Goal: Find specific page/section: Find specific page/section

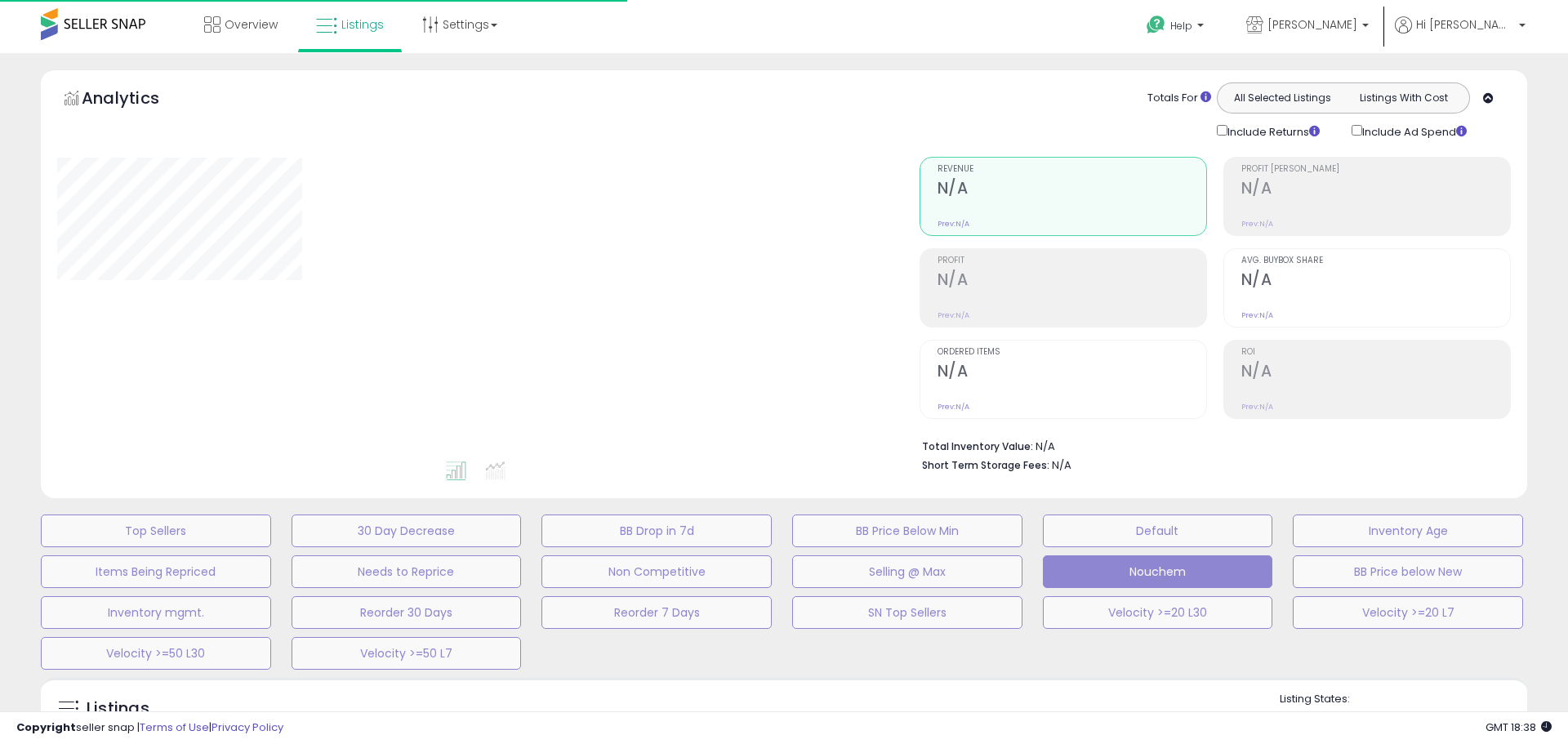
select select "**"
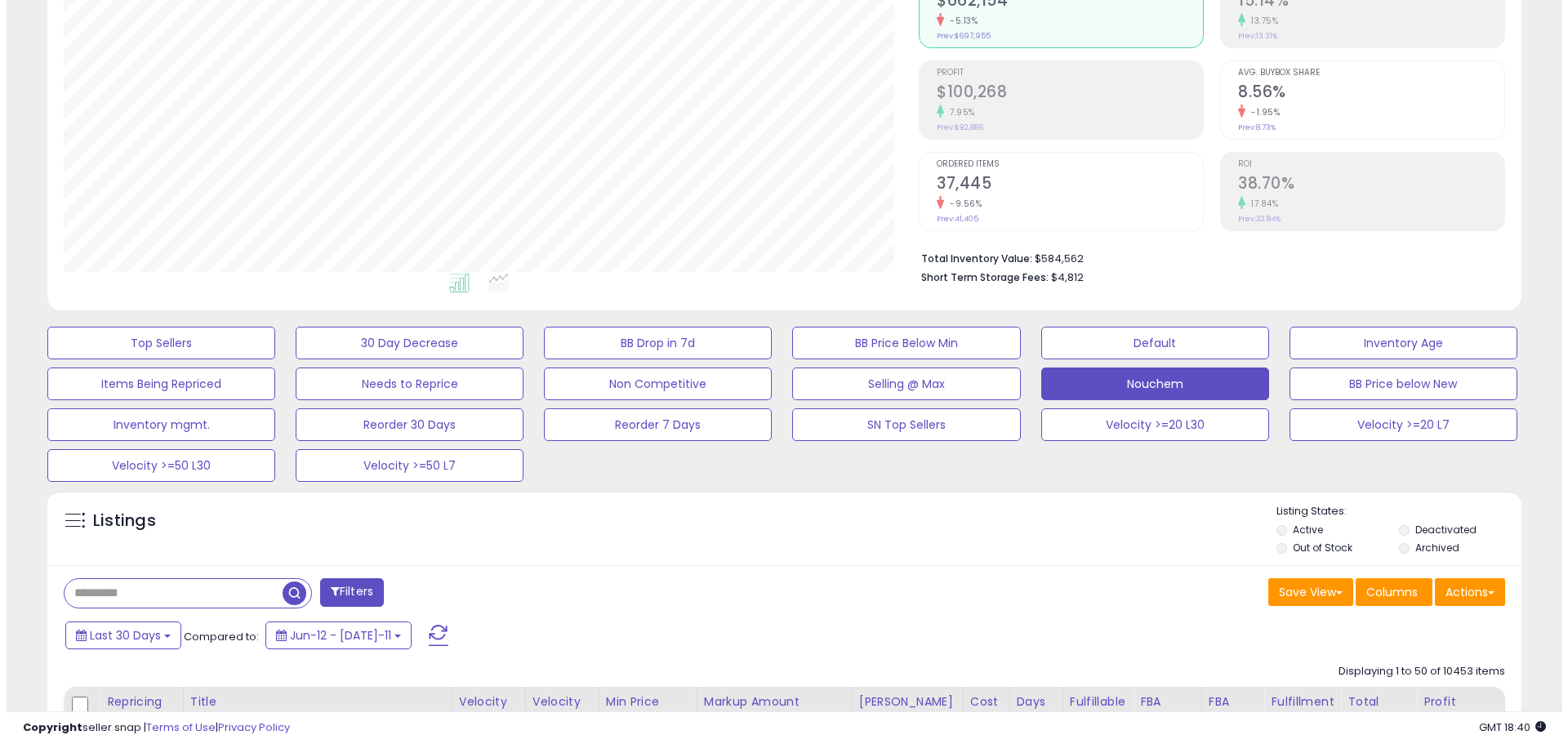
scroll to position [106, 0]
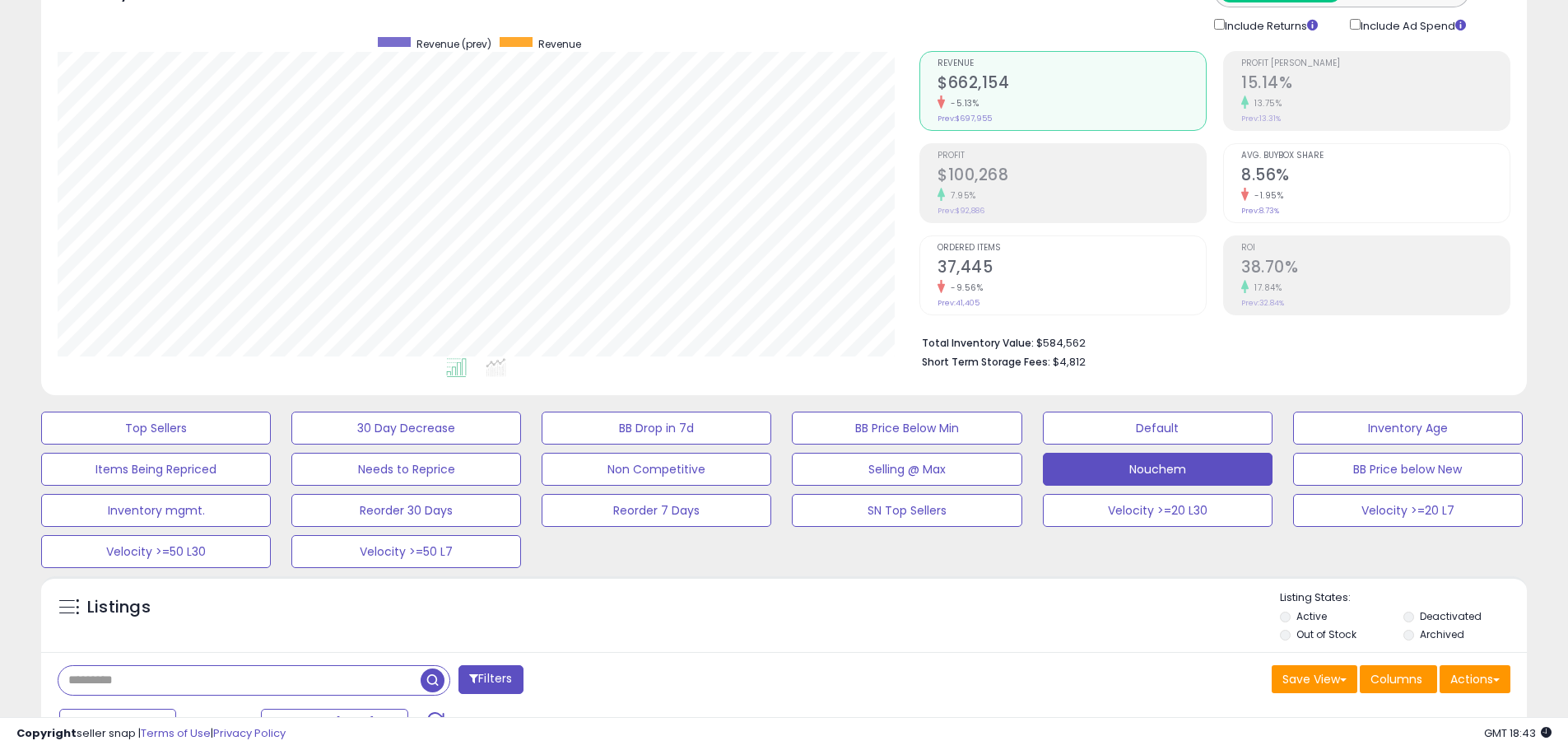
click at [111, 692] on input "text" at bounding box center [240, 680] width 362 height 28
paste input "**********"
type input "**********"
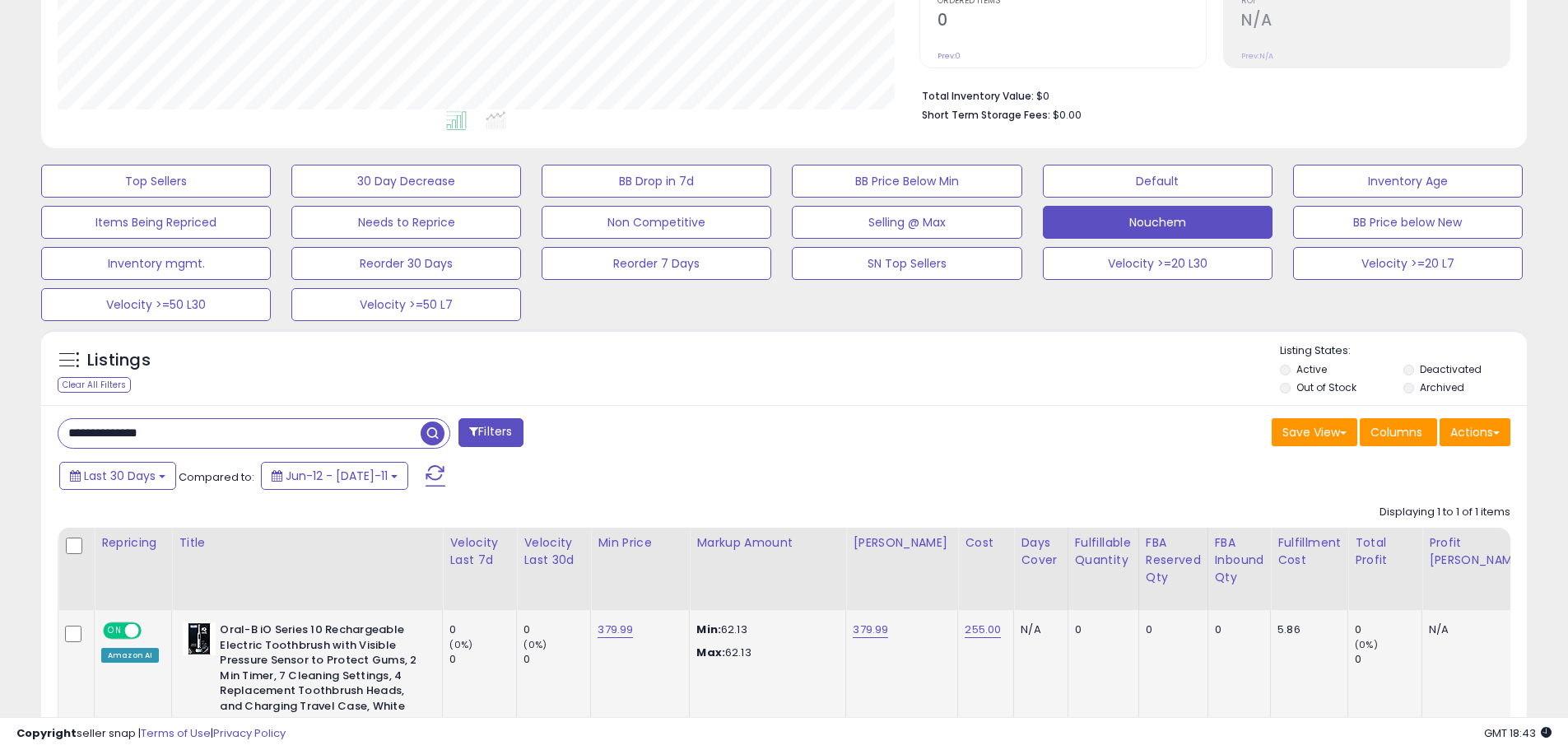
scroll to position [516, 0]
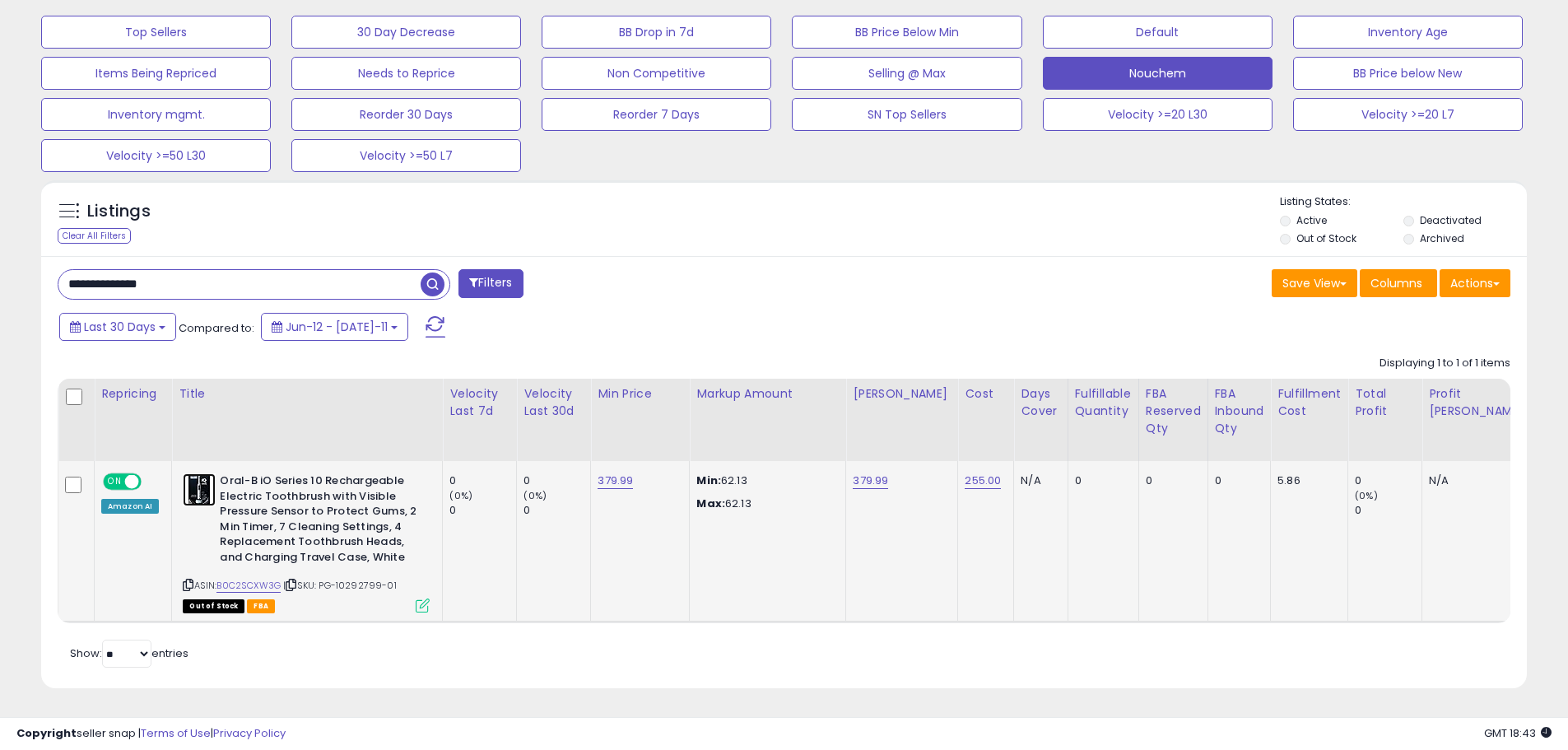
click at [196, 477] on img at bounding box center [199, 490] width 33 height 33
drag, startPoint x: 281, startPoint y: 276, endPoint x: 0, endPoint y: 263, distance: 281.3
click at [0, 263] on div "**********" at bounding box center [784, 150] width 1568 height 1200
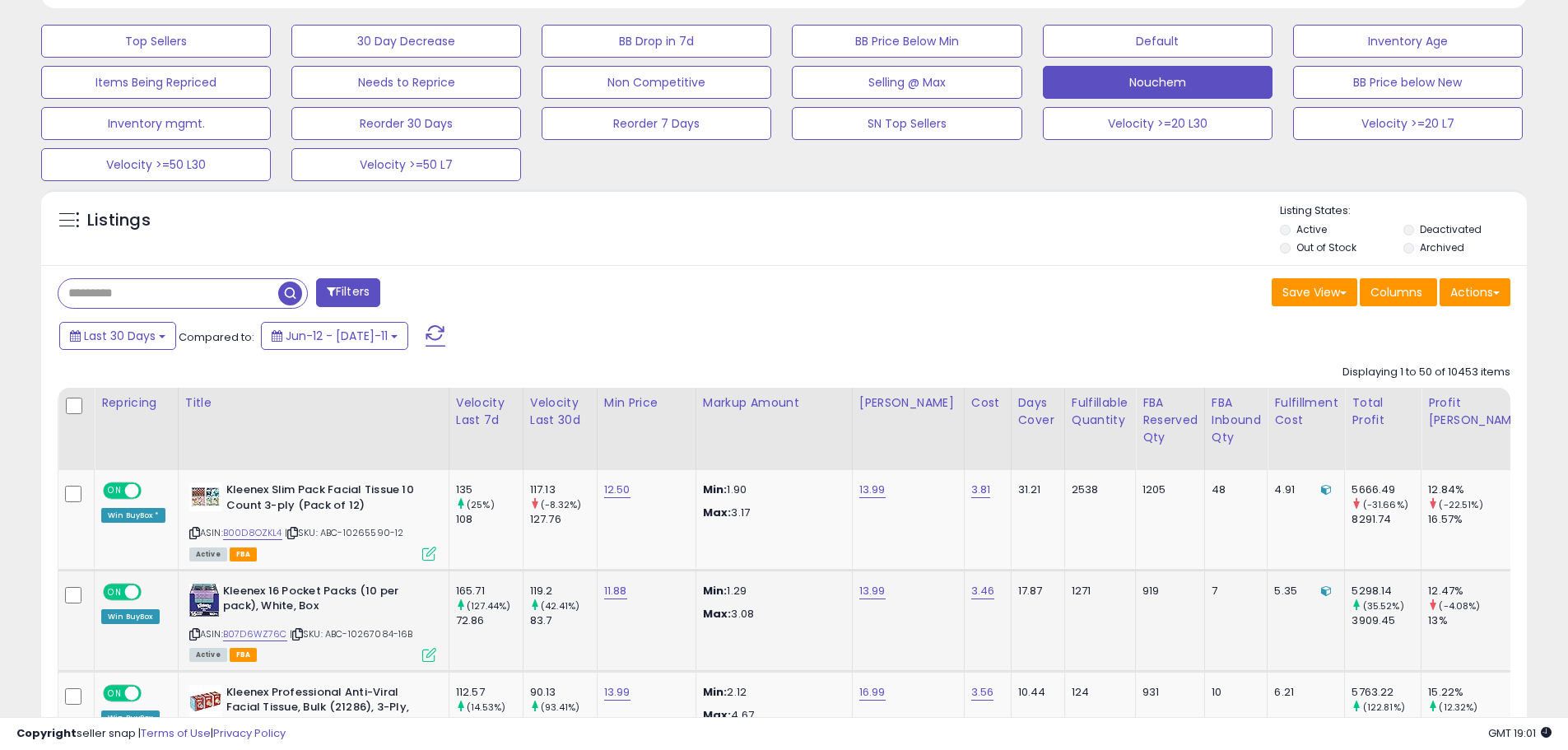
scroll to position [741, 0]
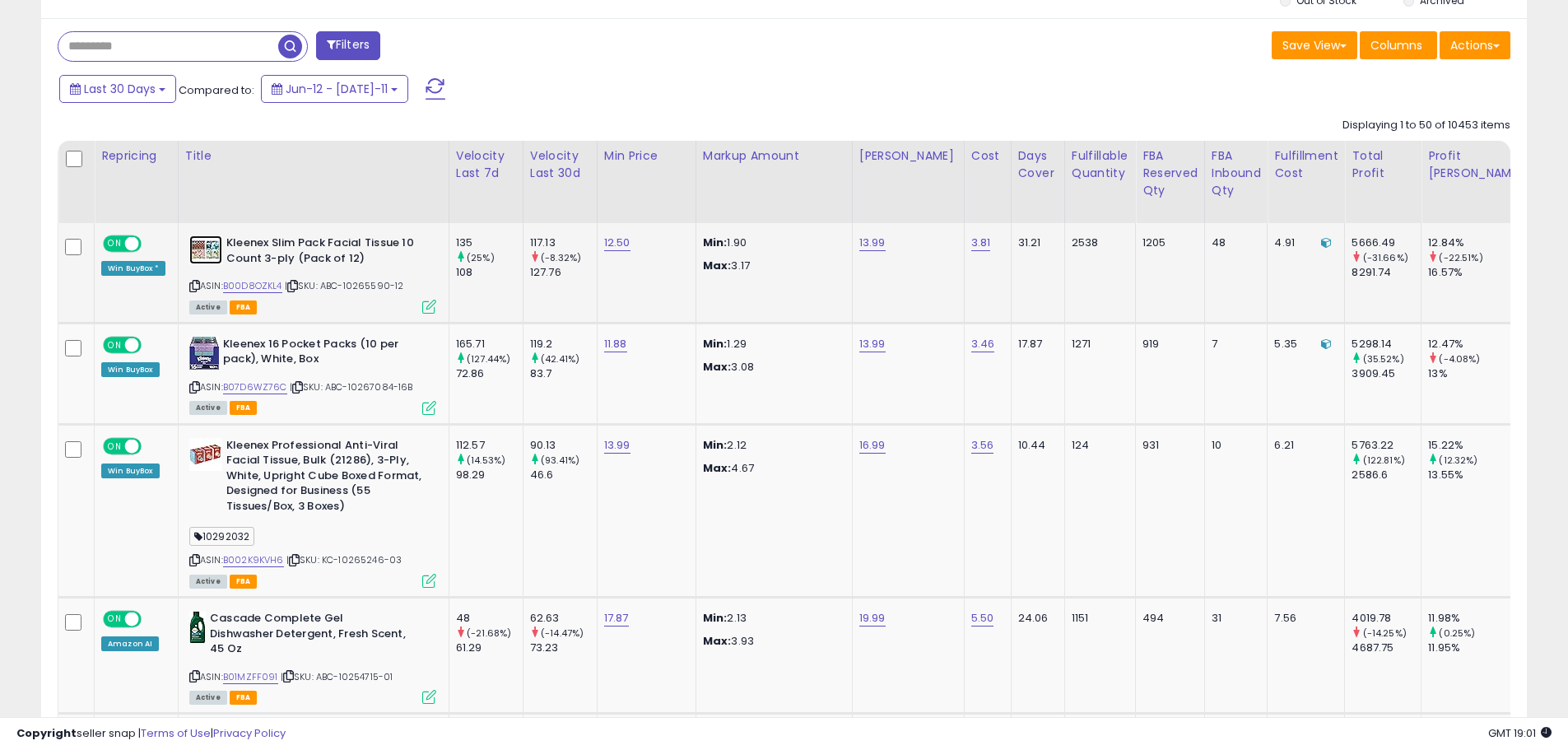
click at [204, 246] on img at bounding box center [206, 249] width 33 height 28
click at [190, 244] on img at bounding box center [206, 249] width 33 height 28
click at [201, 451] on img at bounding box center [206, 454] width 33 height 33
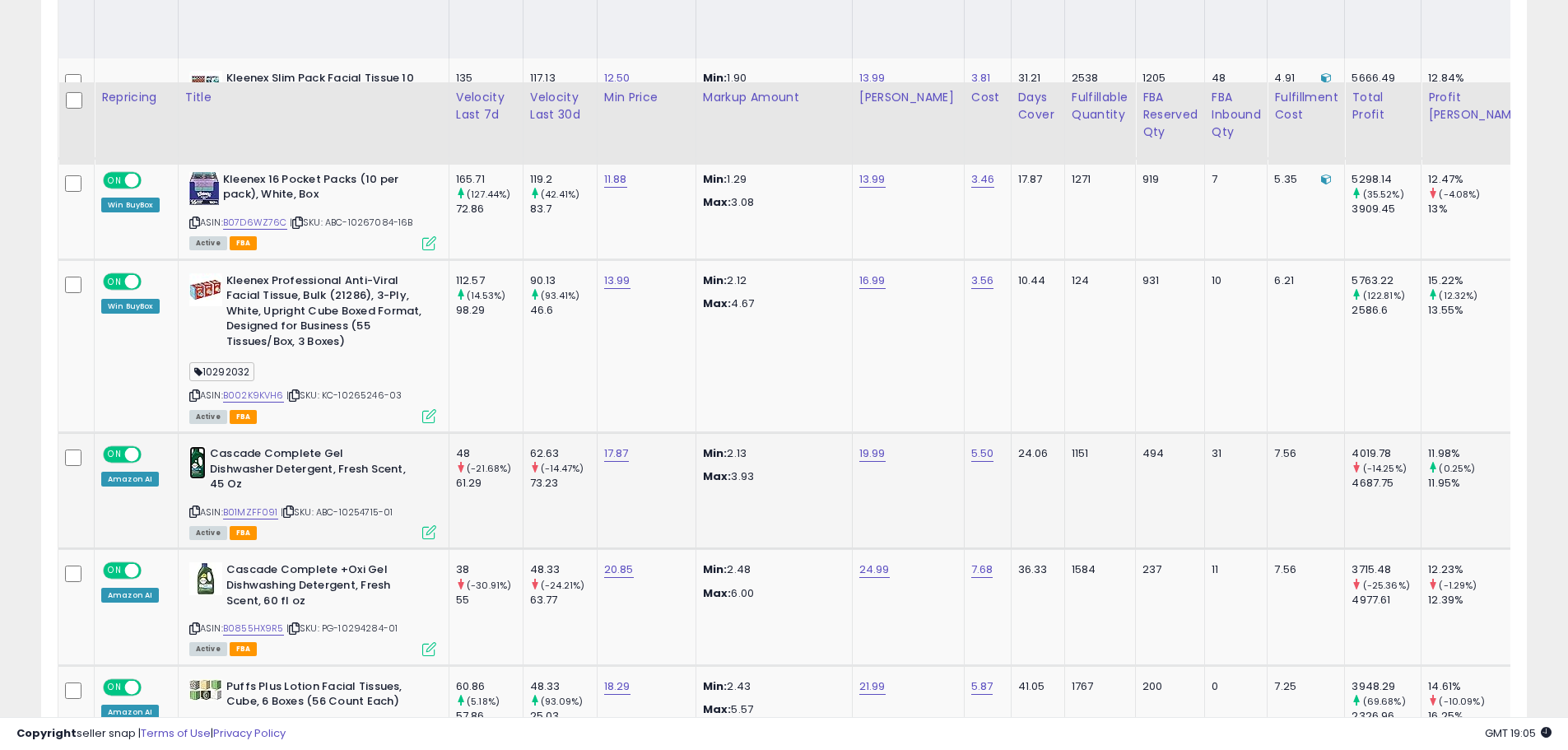
scroll to position [988, 0]
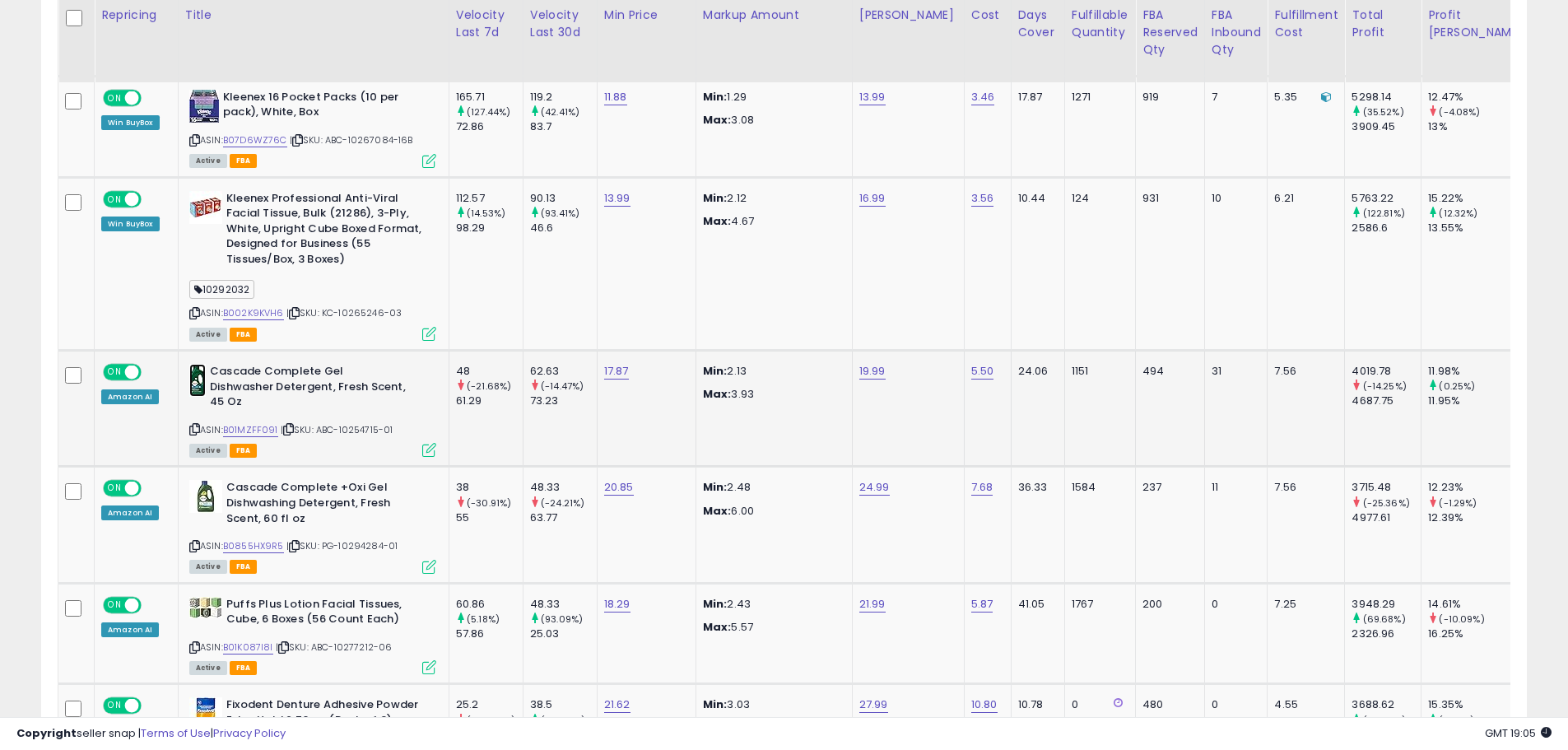
click at [195, 378] on img at bounding box center [197, 380] width 16 height 33
click at [289, 425] on icon at bounding box center [289, 429] width 10 height 9
click at [292, 425] on icon at bounding box center [289, 429] width 10 height 9
click at [201, 483] on img at bounding box center [206, 497] width 33 height 33
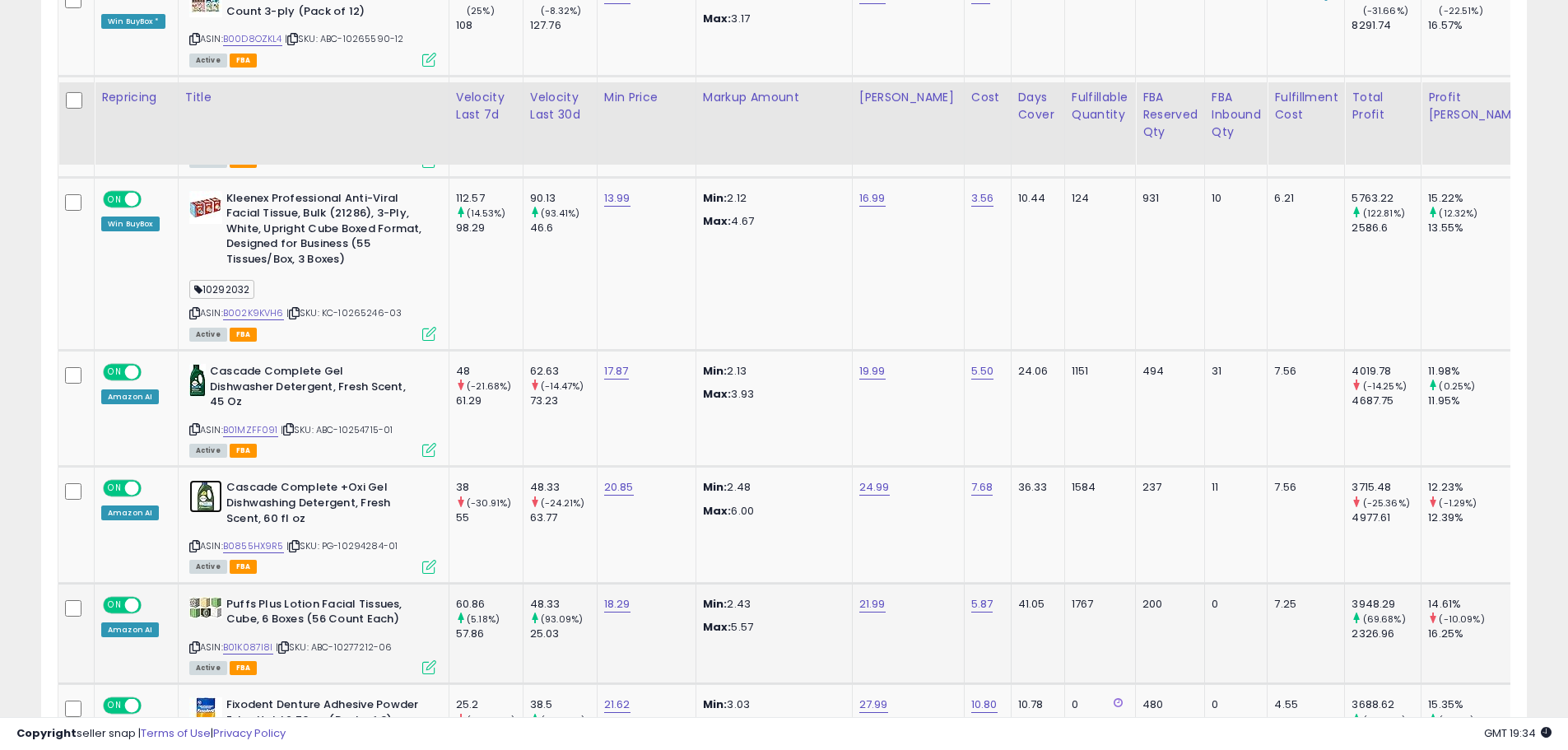
scroll to position [1071, 0]
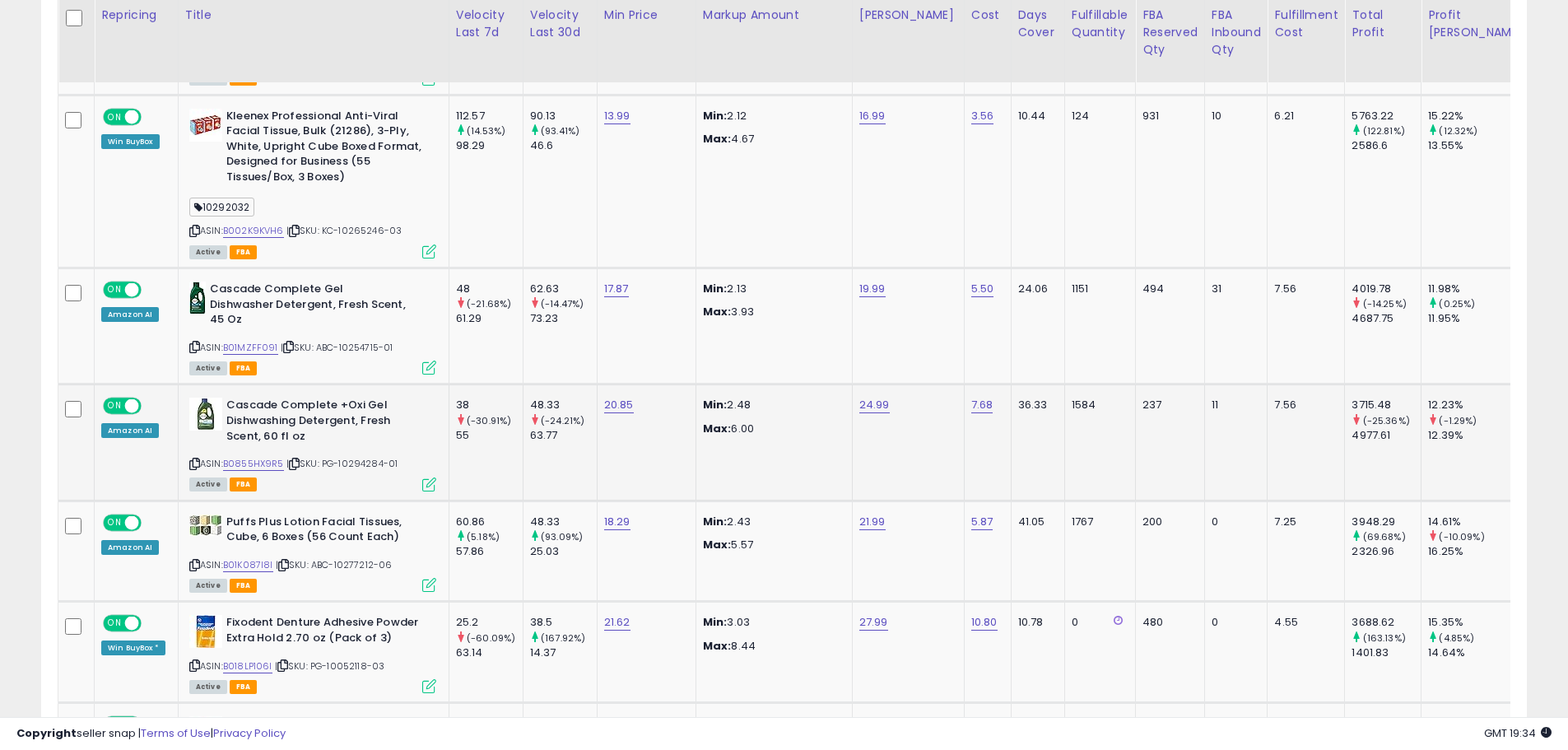
click at [300, 459] on icon at bounding box center [294, 464] width 10 height 9
click at [217, 515] on img at bounding box center [206, 525] width 33 height 22
click at [284, 560] on icon at bounding box center [283, 565] width 10 height 9
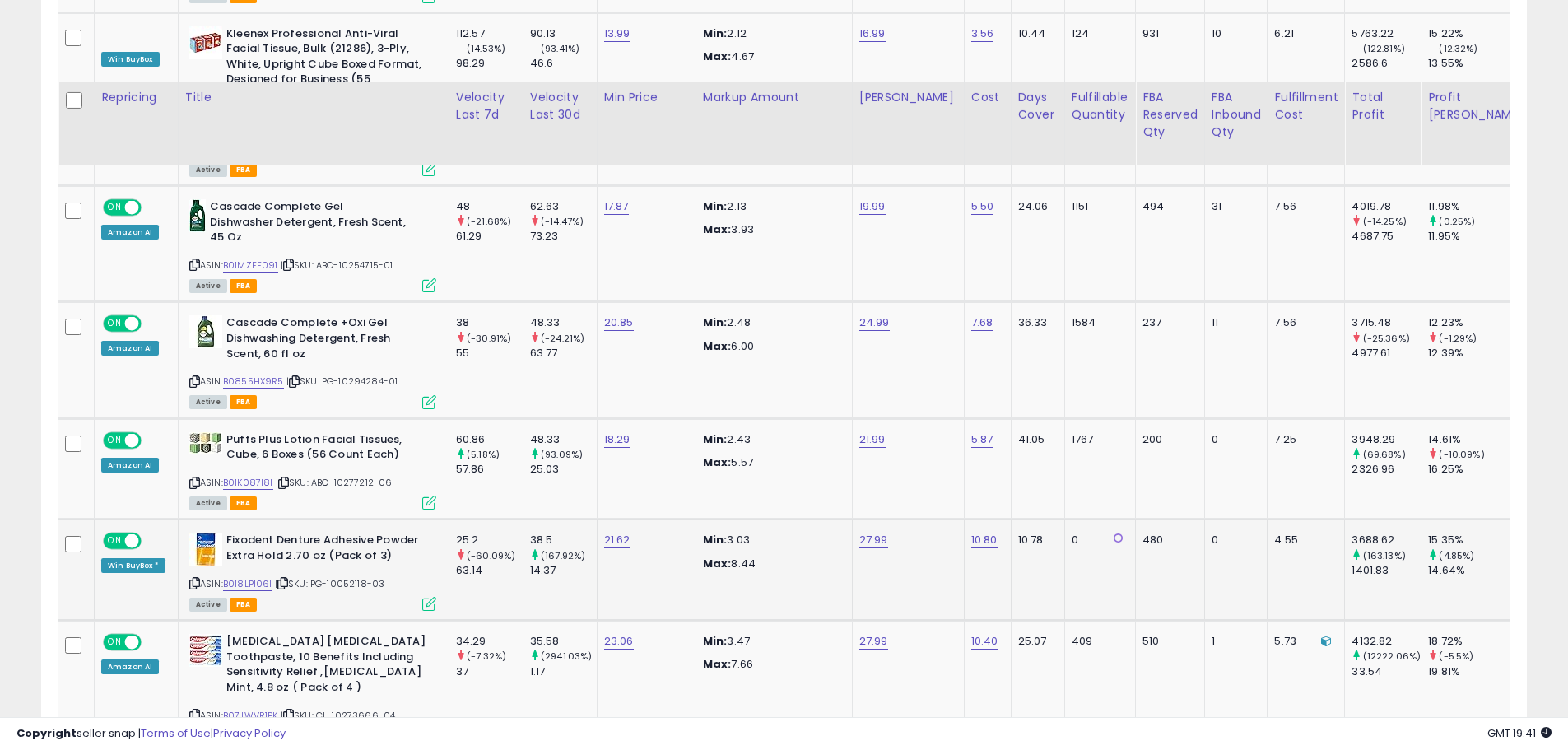
scroll to position [1235, 0]
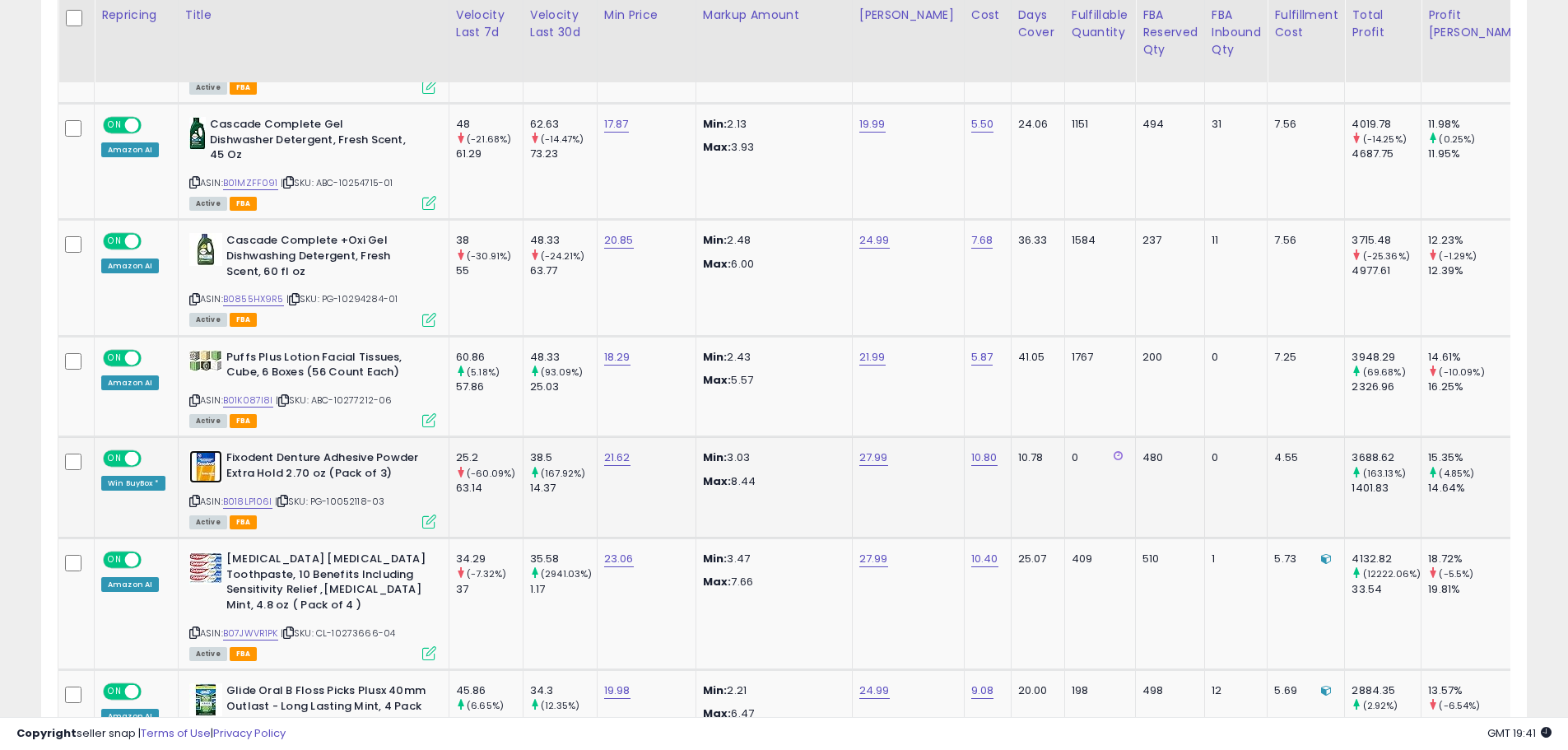
click at [209, 456] on img at bounding box center [206, 466] width 33 height 33
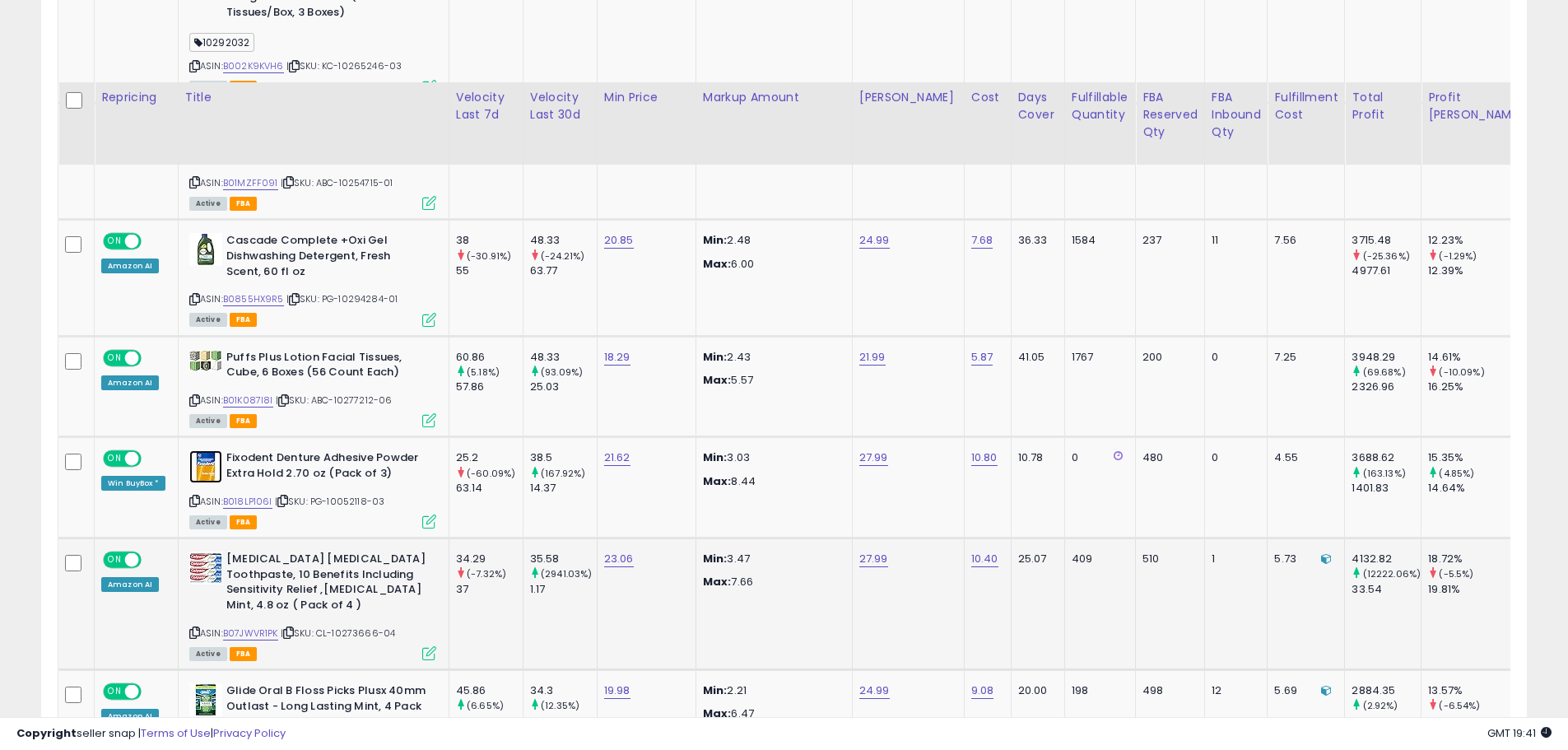
scroll to position [1317, 0]
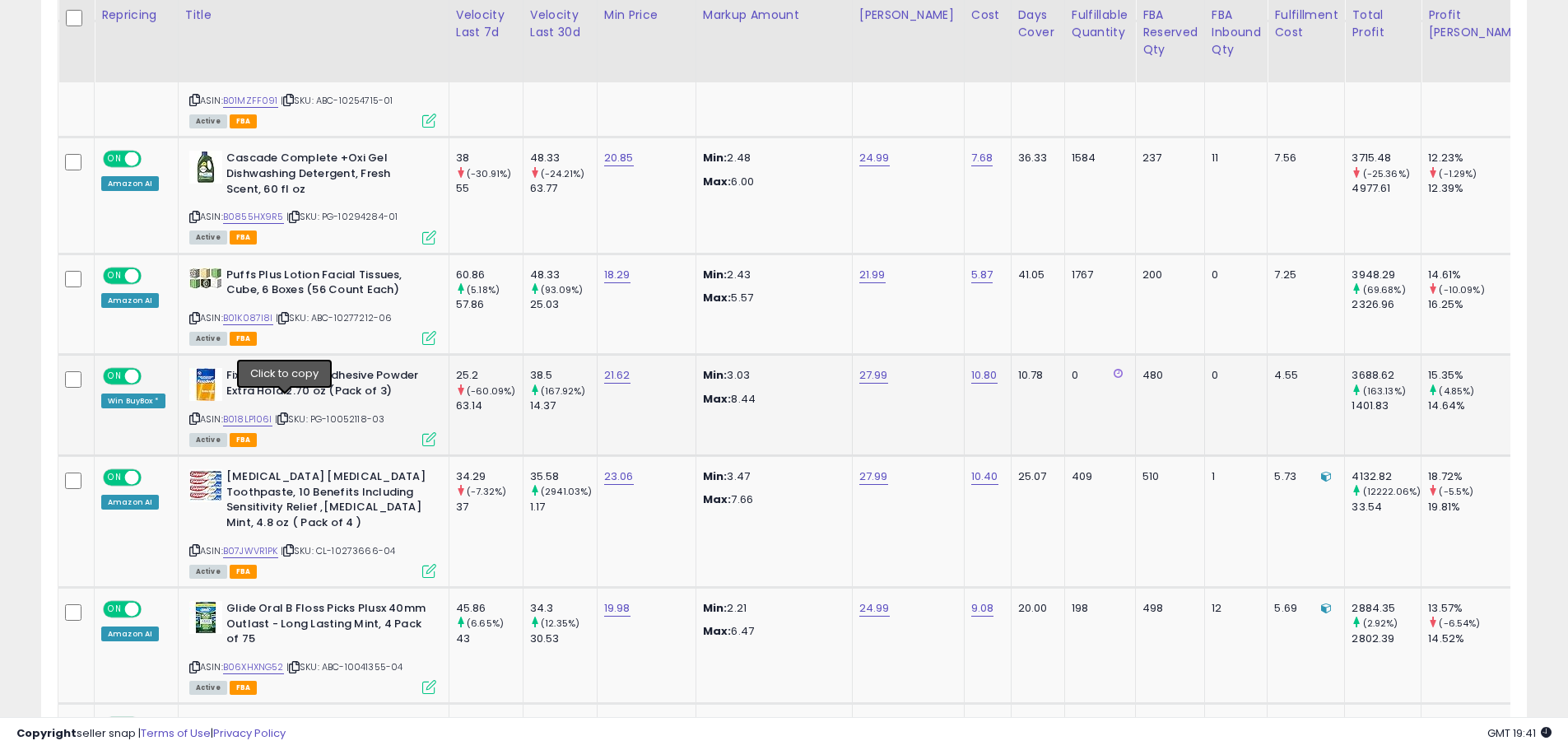
click at [286, 414] on icon at bounding box center [283, 418] width 10 height 9
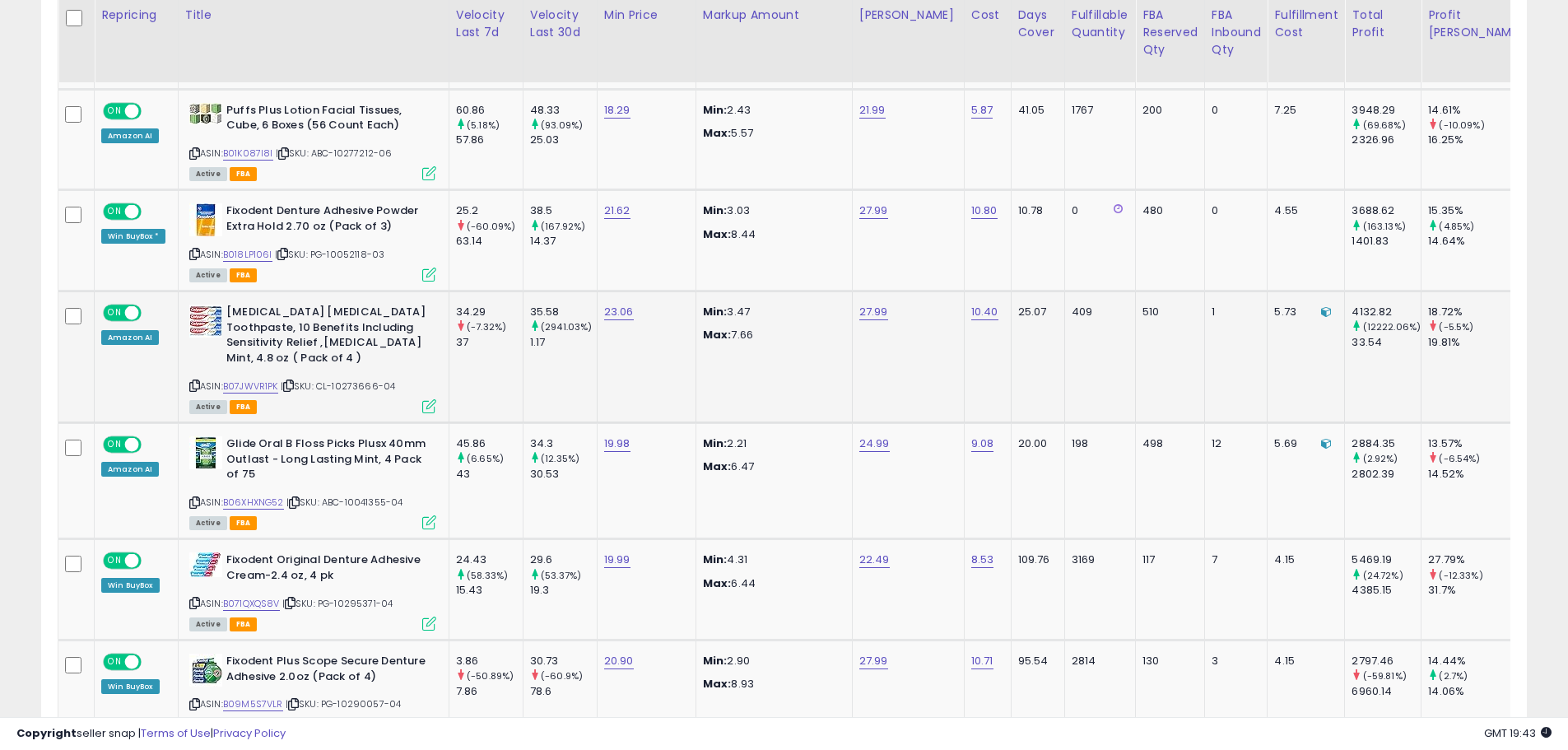
click at [221, 304] on div "Colgate Total Teeth Whitening Toothpaste, 10 Benefits Including Sensitivity Rel…" at bounding box center [313, 336] width 247 height 65
click at [224, 305] on div "Colgate Total Teeth Whitening Toothpaste, 10 Benefits Including Sensitivity Rel…" at bounding box center [313, 336] width 247 height 65
click at [201, 305] on img at bounding box center [206, 321] width 33 height 33
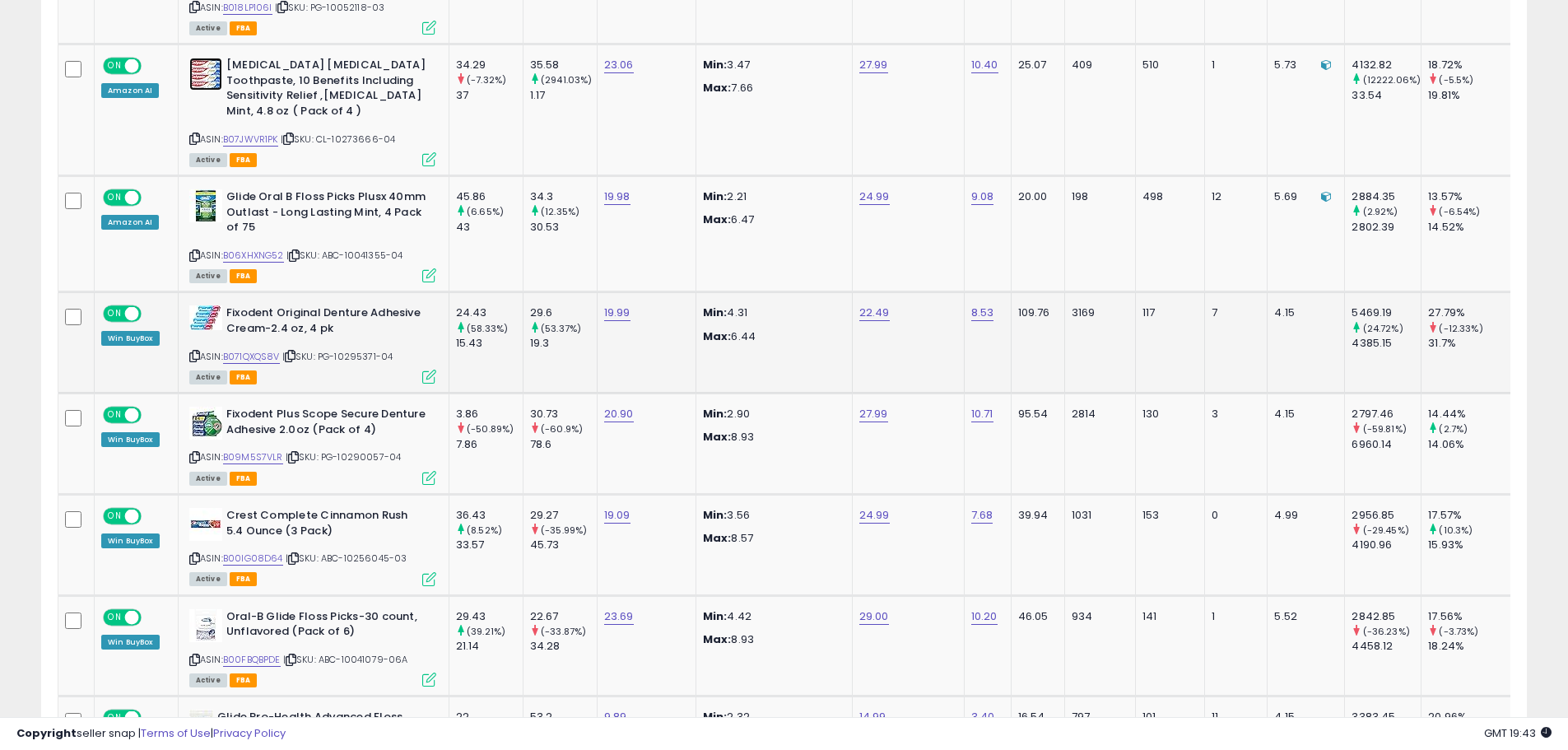
scroll to position [1565, 0]
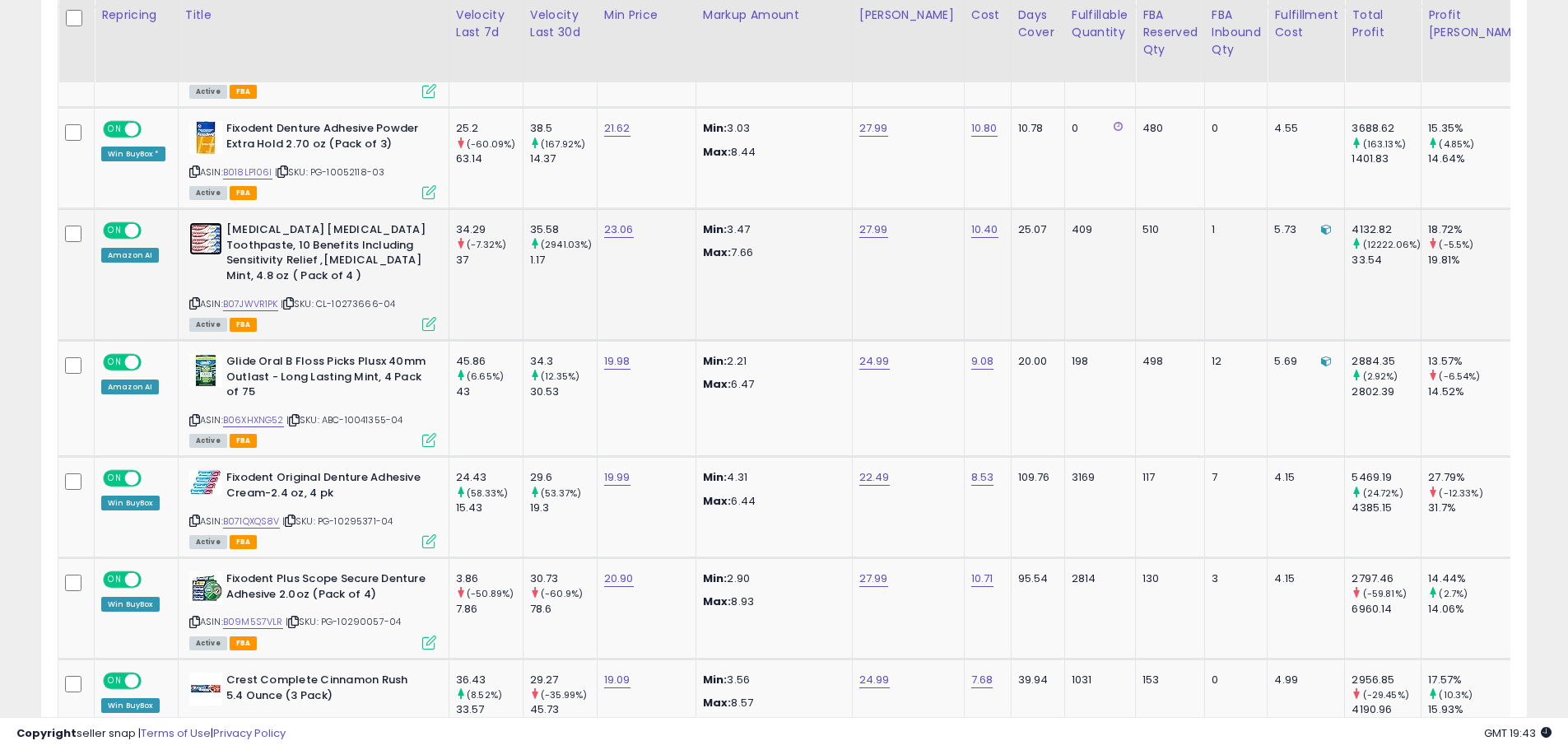
click at [200, 222] on img at bounding box center [206, 239] width 33 height 33
click at [202, 355] on img at bounding box center [206, 371] width 33 height 33
click at [366, 411] on div "ASIN: B06XHXNG52 | SKU: ABC-10041355-04 Active FBA" at bounding box center [313, 400] width 247 height 91
click at [376, 414] on span "| SKU: ABC-10041355-04" at bounding box center [345, 420] width 117 height 13
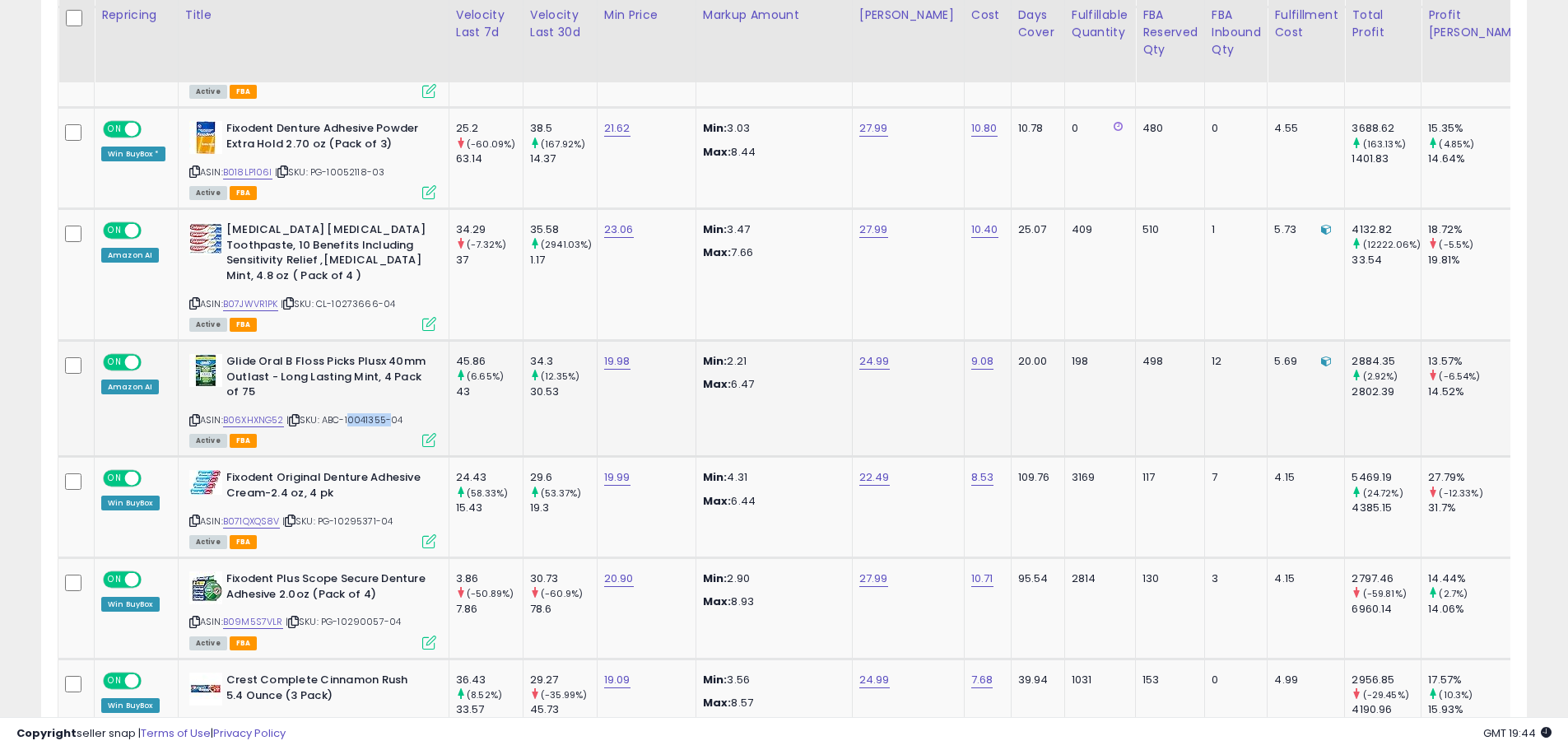
copy span "10041355"
click at [299, 416] on icon at bounding box center [294, 420] width 10 height 9
click at [300, 416] on icon at bounding box center [294, 420] width 10 height 9
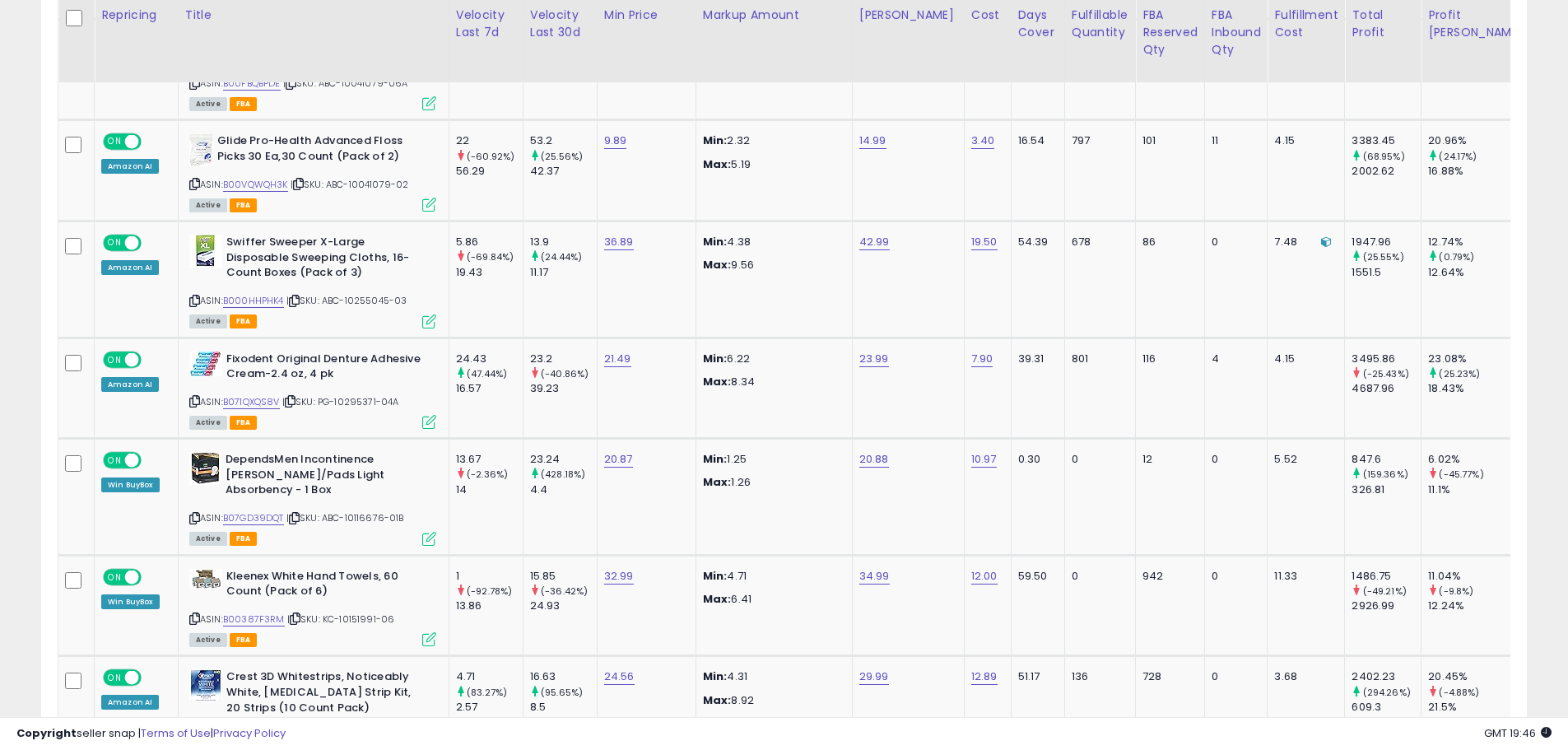
scroll to position [2553, 0]
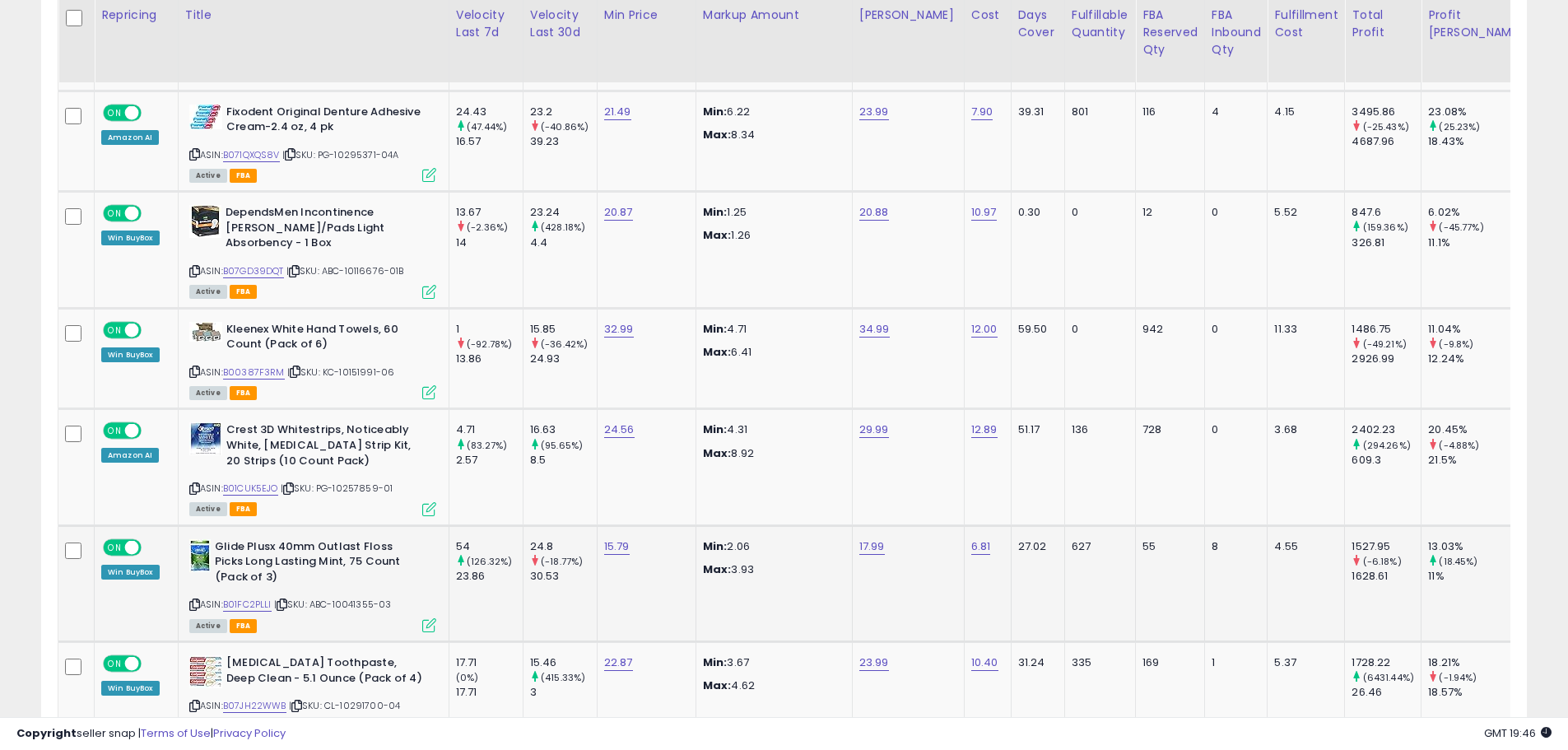
click at [279, 597] on span "| SKU: ABC-10041355-03" at bounding box center [333, 603] width 118 height 13
click at [286, 600] on icon at bounding box center [282, 604] width 10 height 9
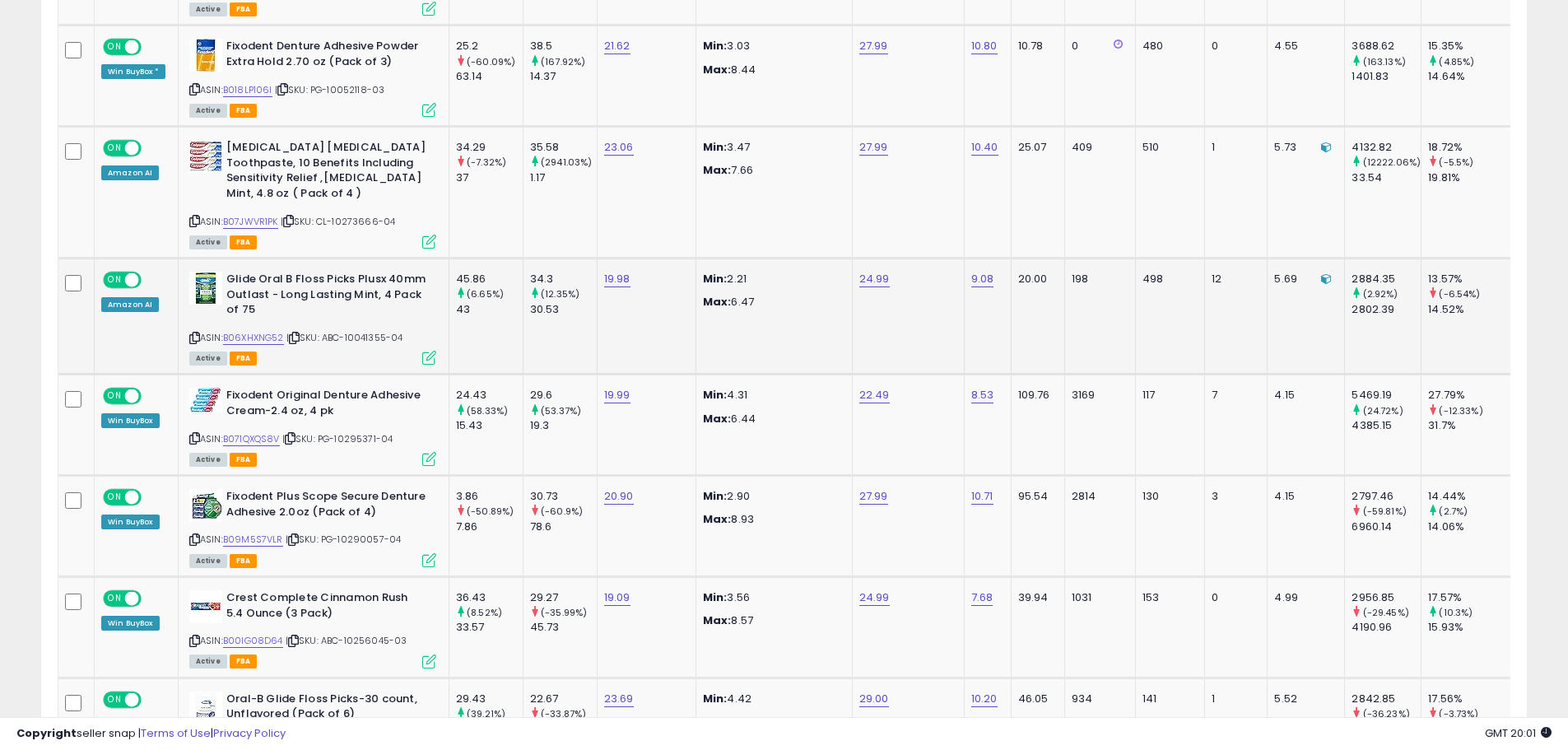
scroll to position [1565, 0]
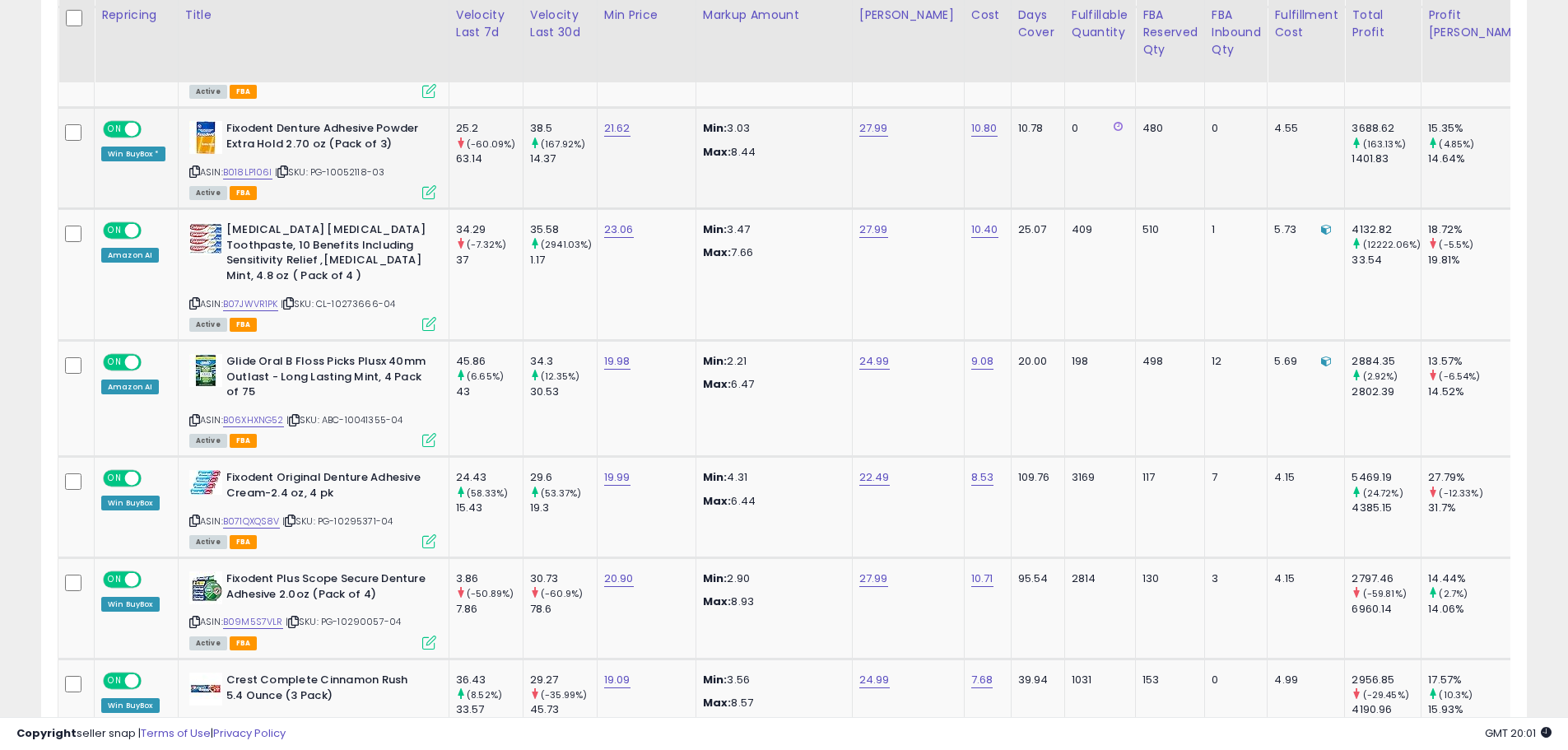
click at [354, 166] on span "| SKU: PG-10052118-03" at bounding box center [330, 172] width 110 height 13
copy span "10052118"
click at [203, 476] on img at bounding box center [206, 482] width 33 height 25
click at [352, 515] on span "| SKU: PG-10295371-04" at bounding box center [338, 521] width 111 height 13
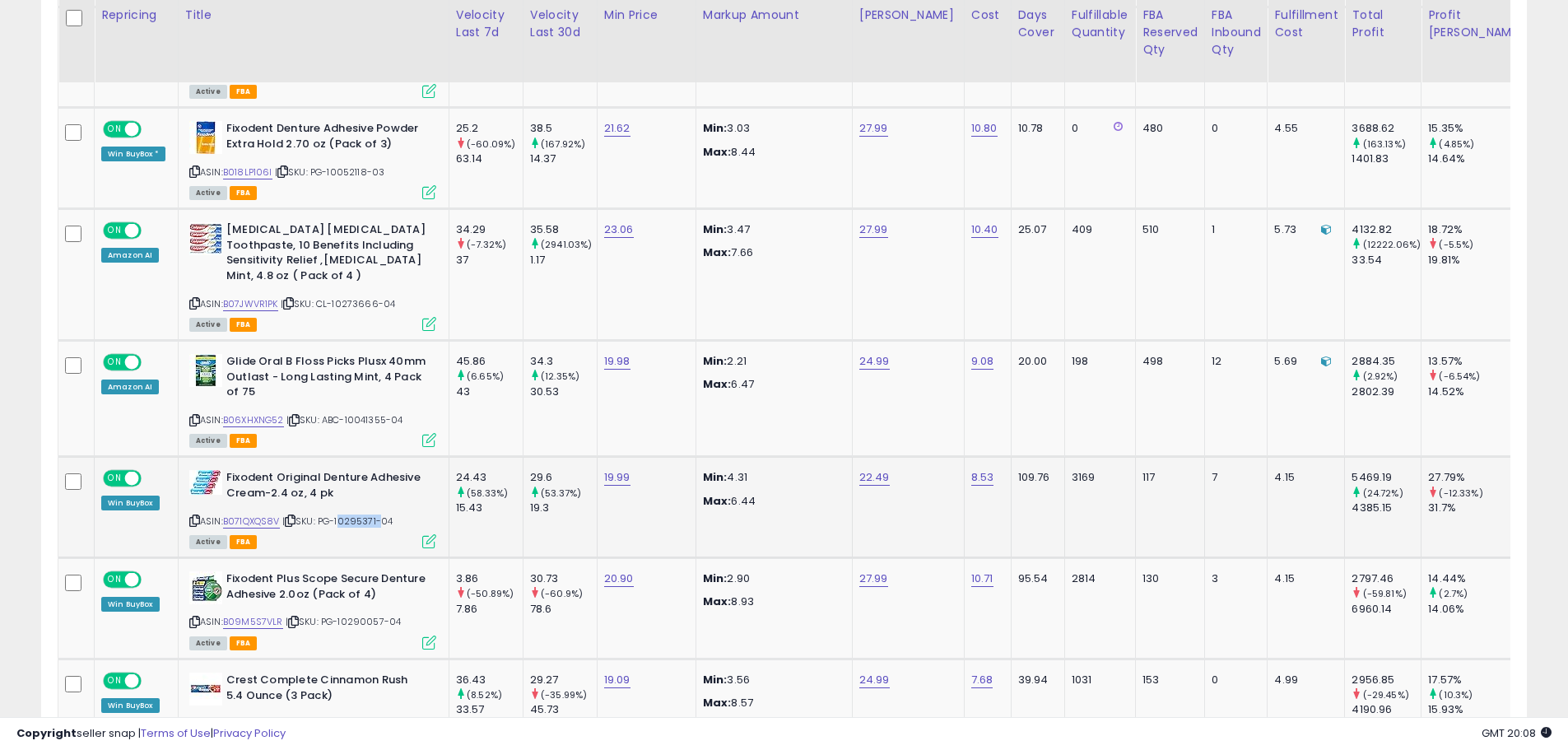
click at [352, 515] on span "| SKU: PG-10295371-04" at bounding box center [338, 521] width 111 height 13
click at [292, 516] on icon at bounding box center [290, 521] width 10 height 9
click at [190, 516] on icon at bounding box center [195, 521] width 10 height 9
click at [195, 516] on icon at bounding box center [195, 521] width 10 height 9
click at [190, 479] on img at bounding box center [206, 482] width 33 height 25
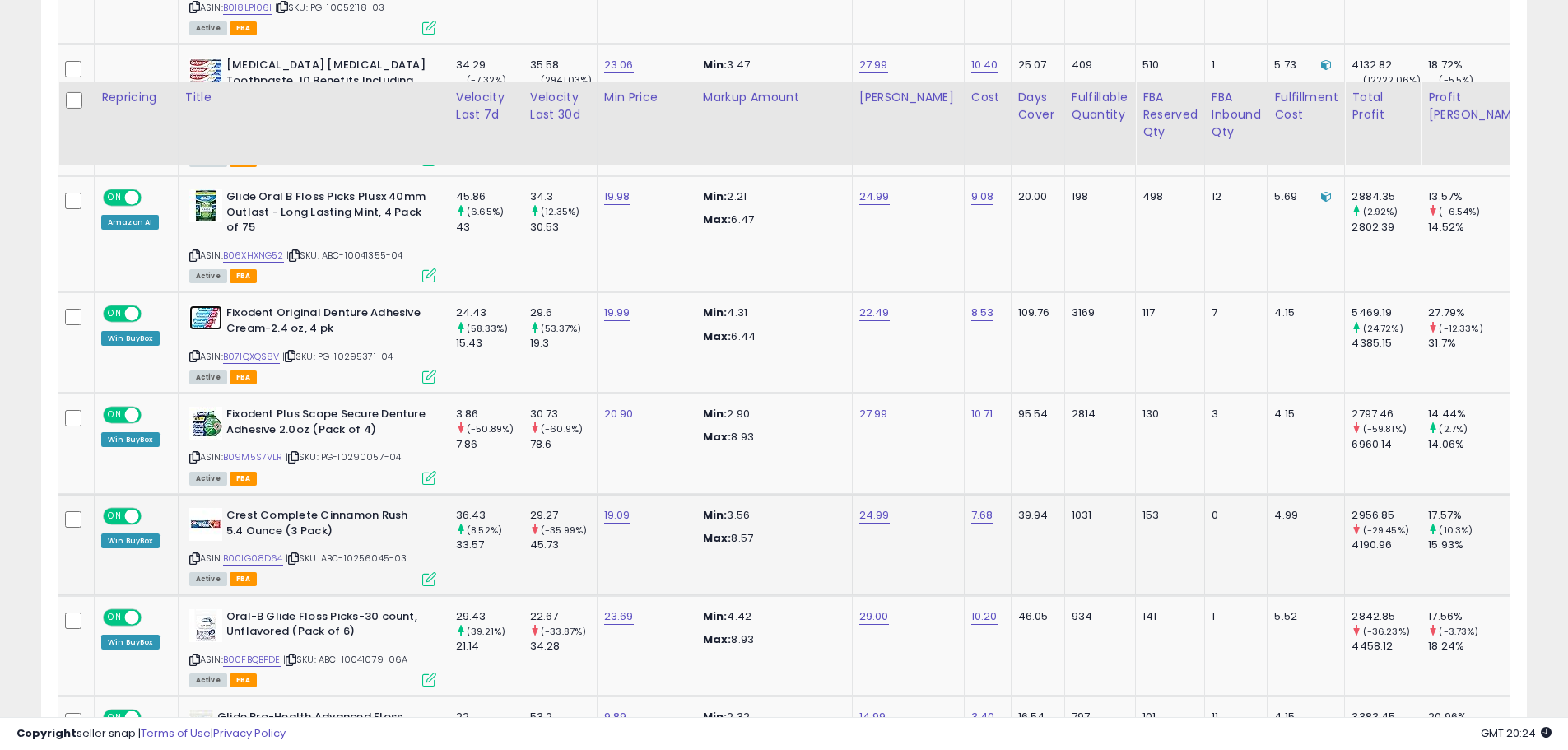
scroll to position [1811, 0]
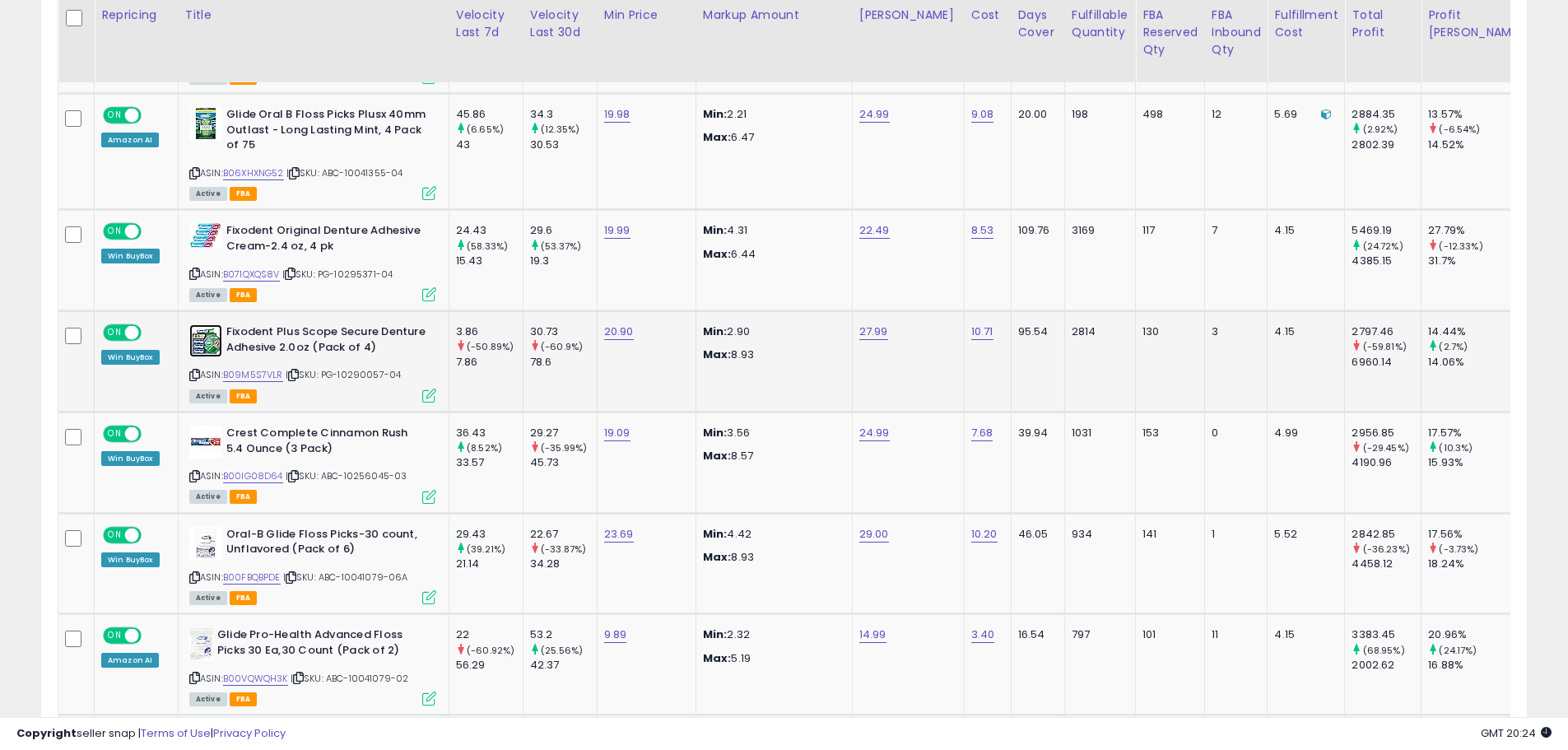
click at [196, 324] on img at bounding box center [206, 341] width 33 height 33
click at [296, 371] on icon at bounding box center [293, 375] width 10 height 9
click at [378, 368] on span "| SKU: PG-10290057-04" at bounding box center [343, 374] width 116 height 13
copy span "10290057"
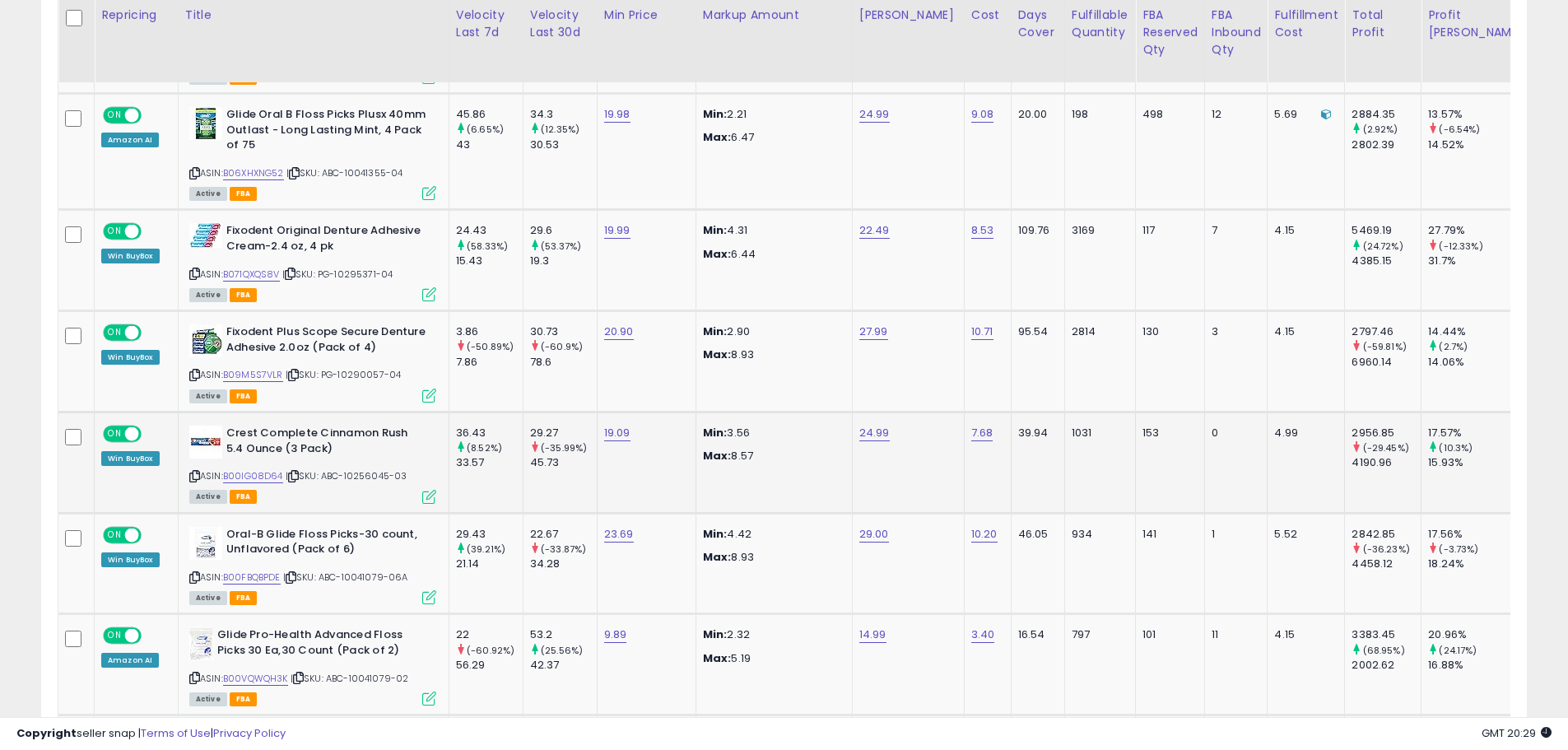
click at [366, 469] on span "| SKU: ABC-10256045-03" at bounding box center [345, 475] width 121 height 13
copy span "10256045"
click at [354, 267] on span "| SKU: PG-10295371-04" at bounding box center [338, 273] width 111 height 13
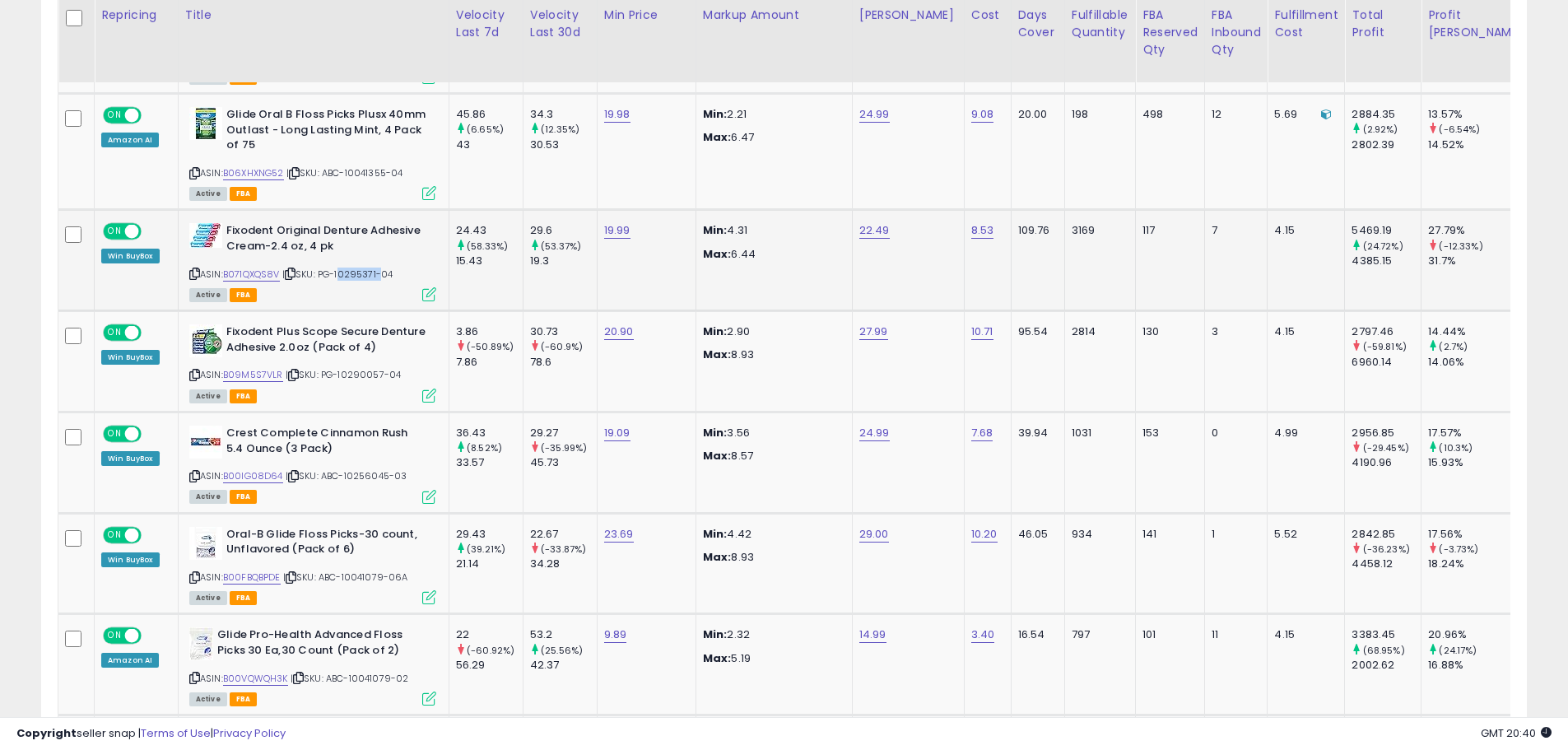
click at [354, 267] on span "| SKU: PG-10295371-04" at bounding box center [338, 273] width 111 height 13
copy span "10295371"
drag, startPoint x: 337, startPoint y: 231, endPoint x: 221, endPoint y: 212, distance: 117.5
click at [214, 223] on div "Fixodent Original Denture Adhesive Cream-2.4 oz, 4 pk" at bounding box center [313, 241] width 247 height 34
copy div "Fixodent Original Denture Adhesive Cream-2.4 oz, 4 pk"
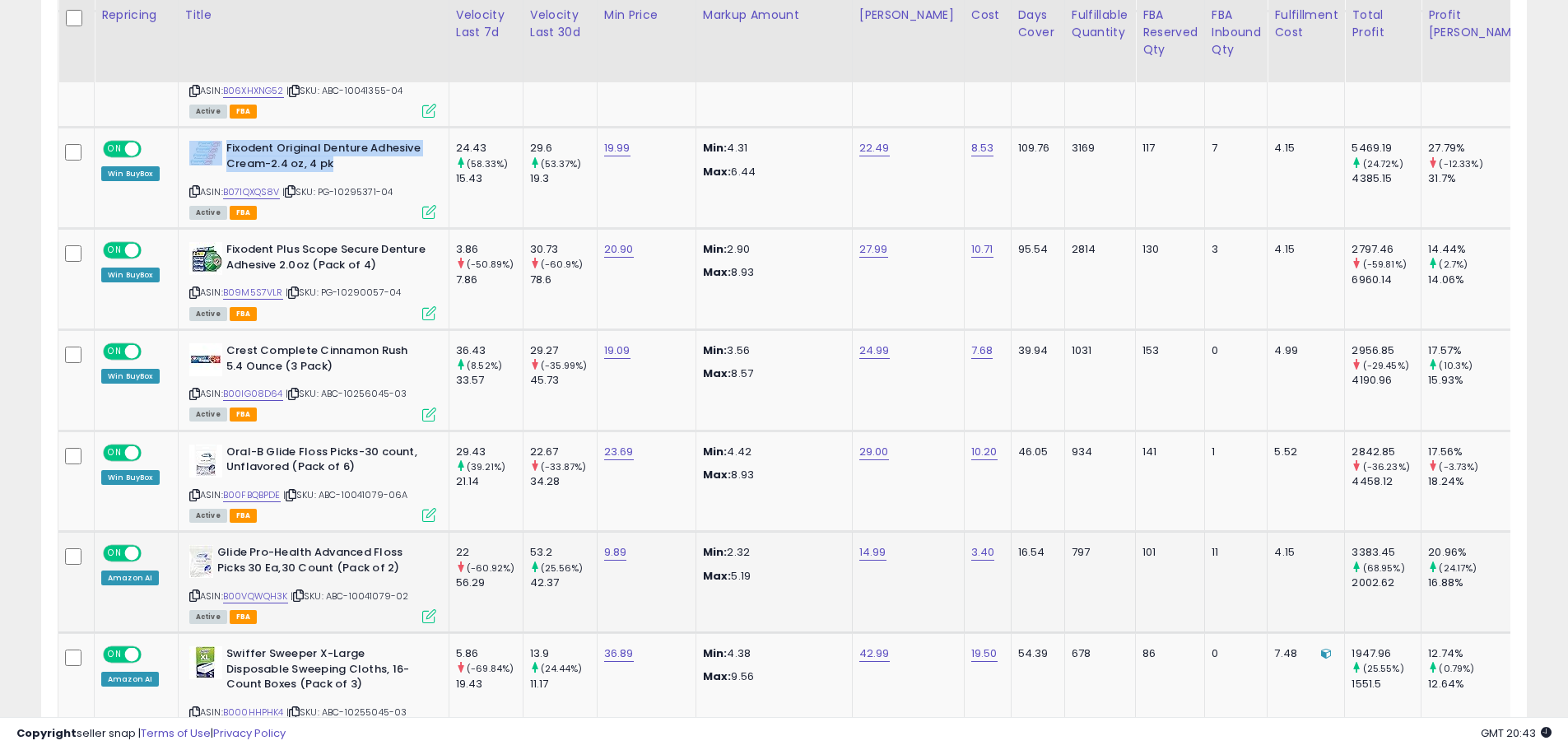
scroll to position [2059, 0]
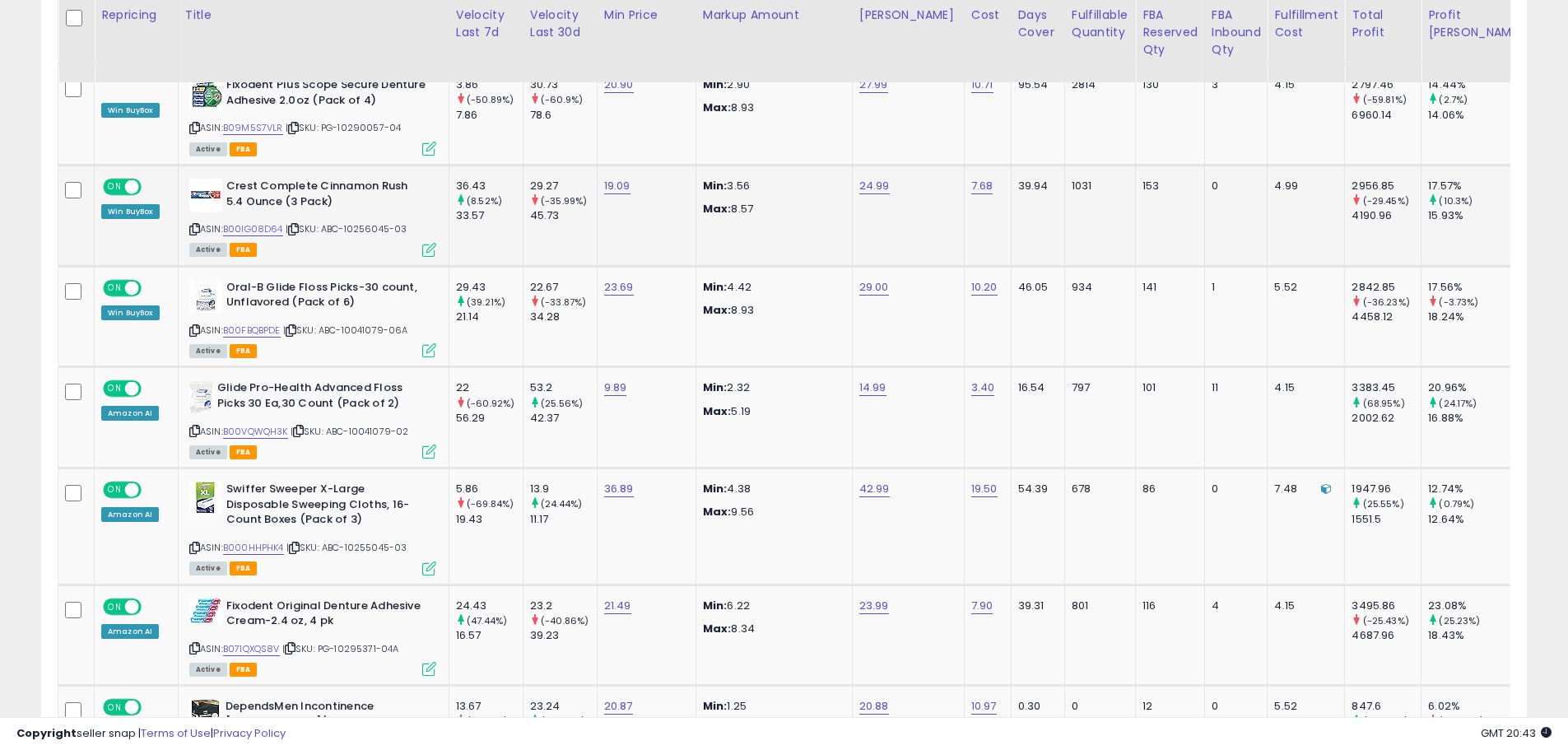
click at [375, 222] on span "| SKU: ABC-10256045-03" at bounding box center [345, 228] width 121 height 13
copy span "10256045"
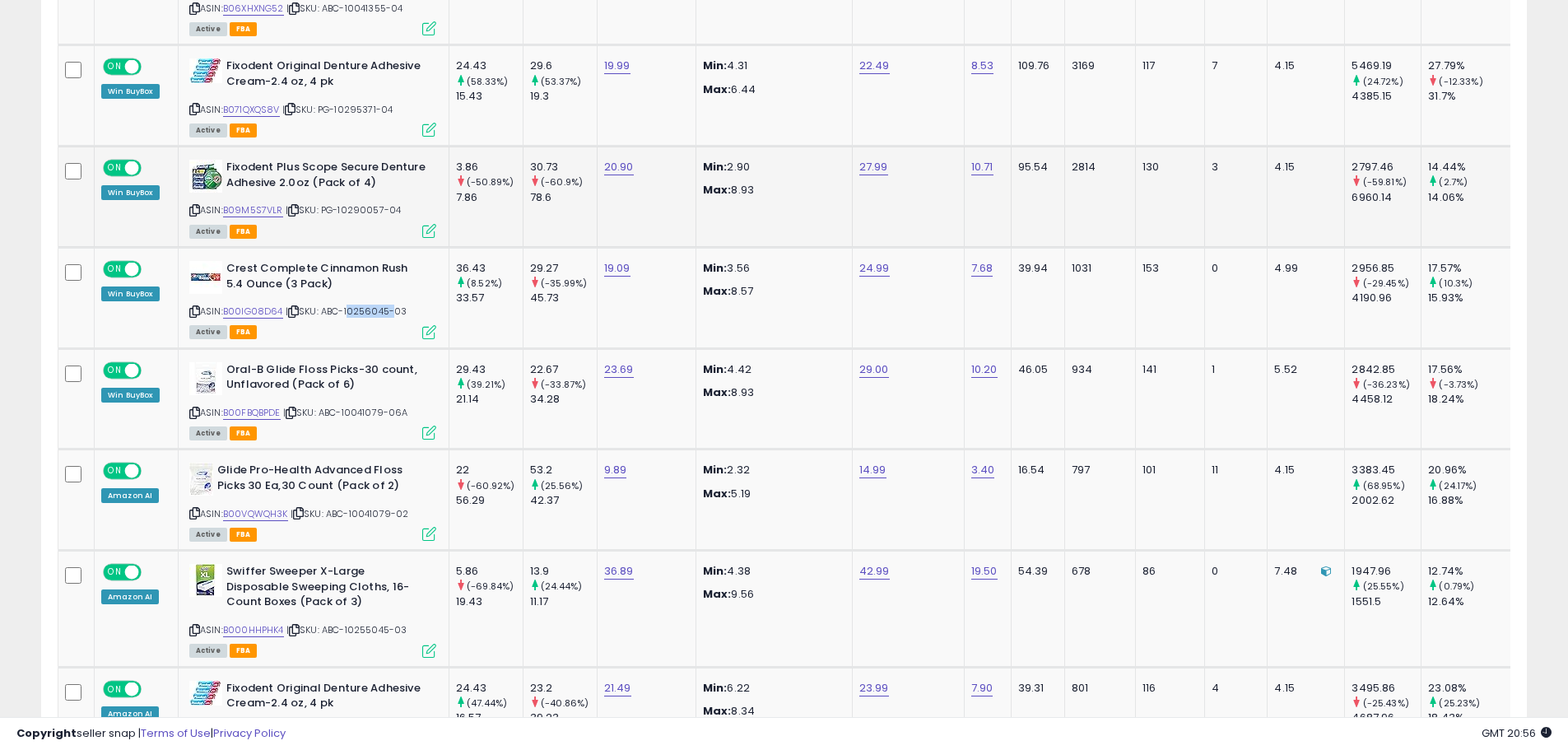
scroll to position [1894, 0]
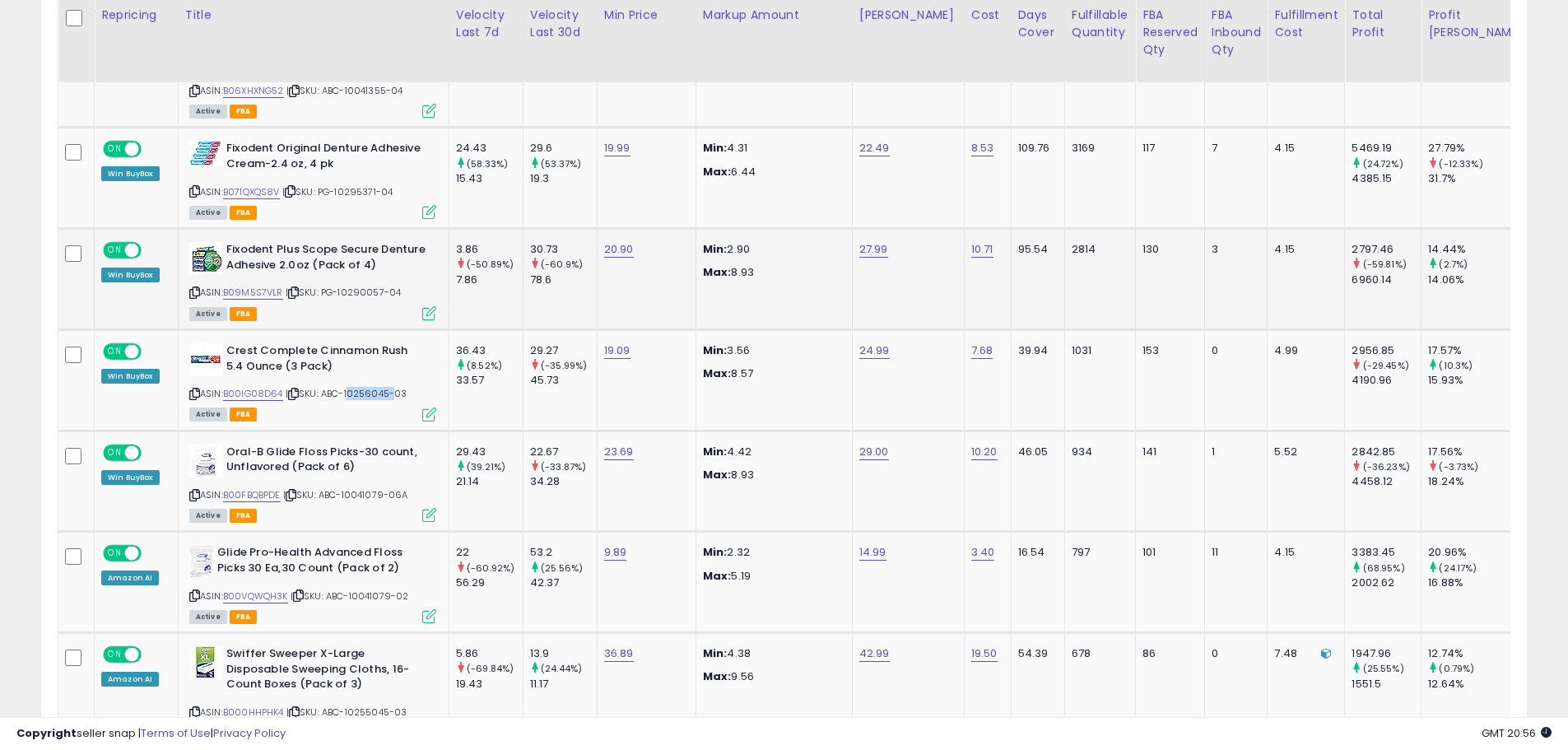
click at [362, 285] on span "| SKU: PG-10290057-04" at bounding box center [343, 291] width 116 height 13
click at [356, 168] on div "ASIN: B071QXQS8V | SKU: PG-10295371-04 Active FBA" at bounding box center [313, 178] width 247 height 77
copy span "10295371"
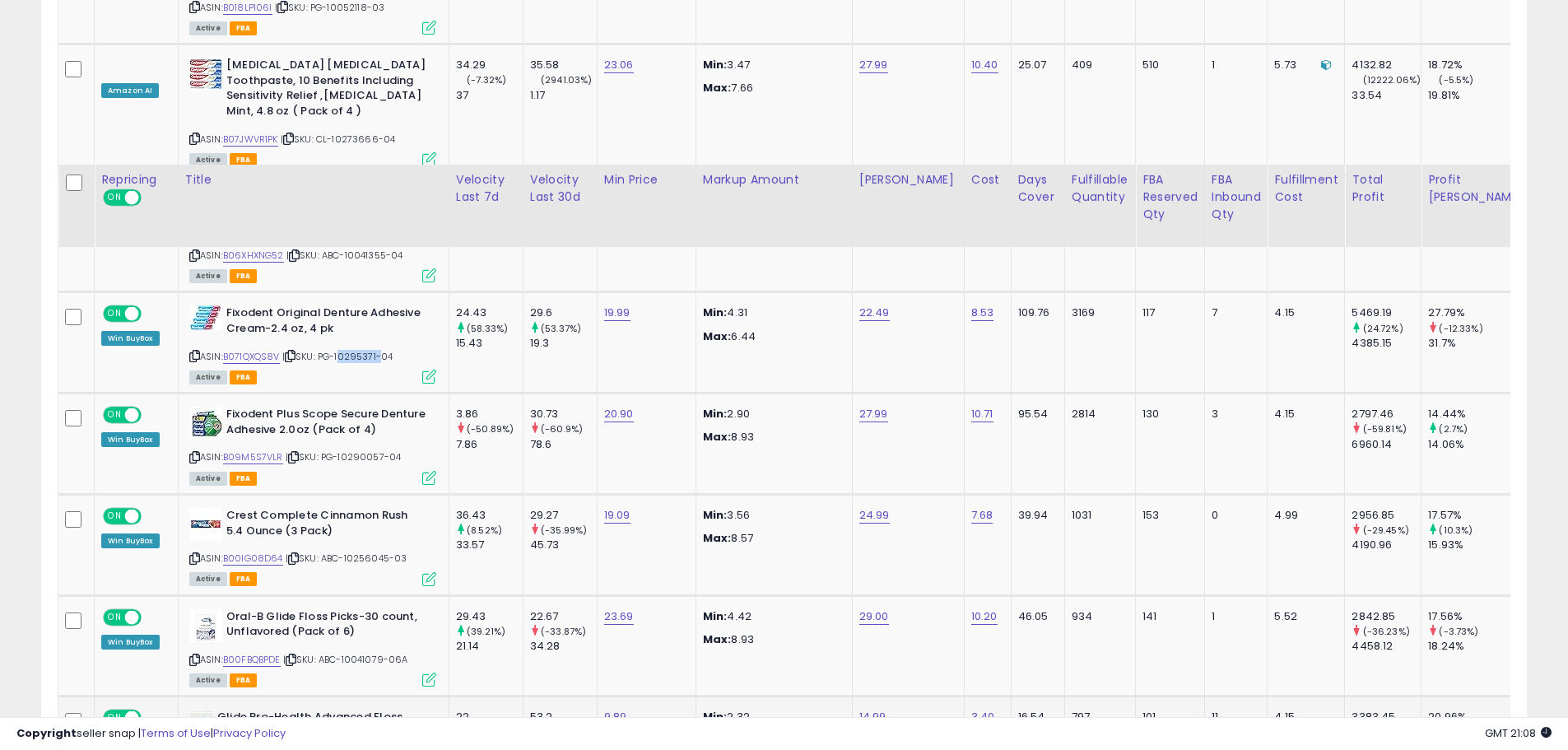
scroll to position [1976, 0]
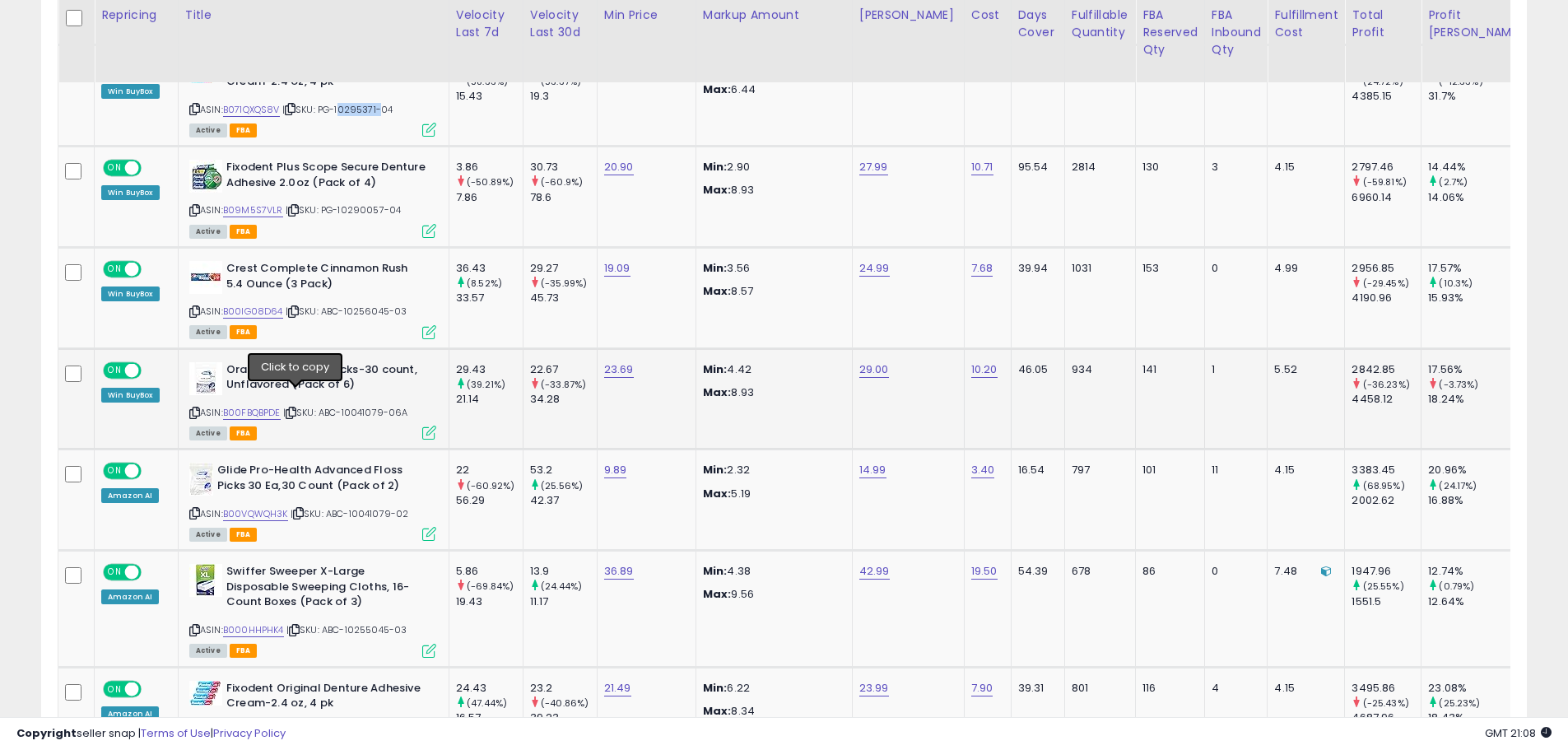
click at [296, 409] on icon at bounding box center [290, 413] width 10 height 9
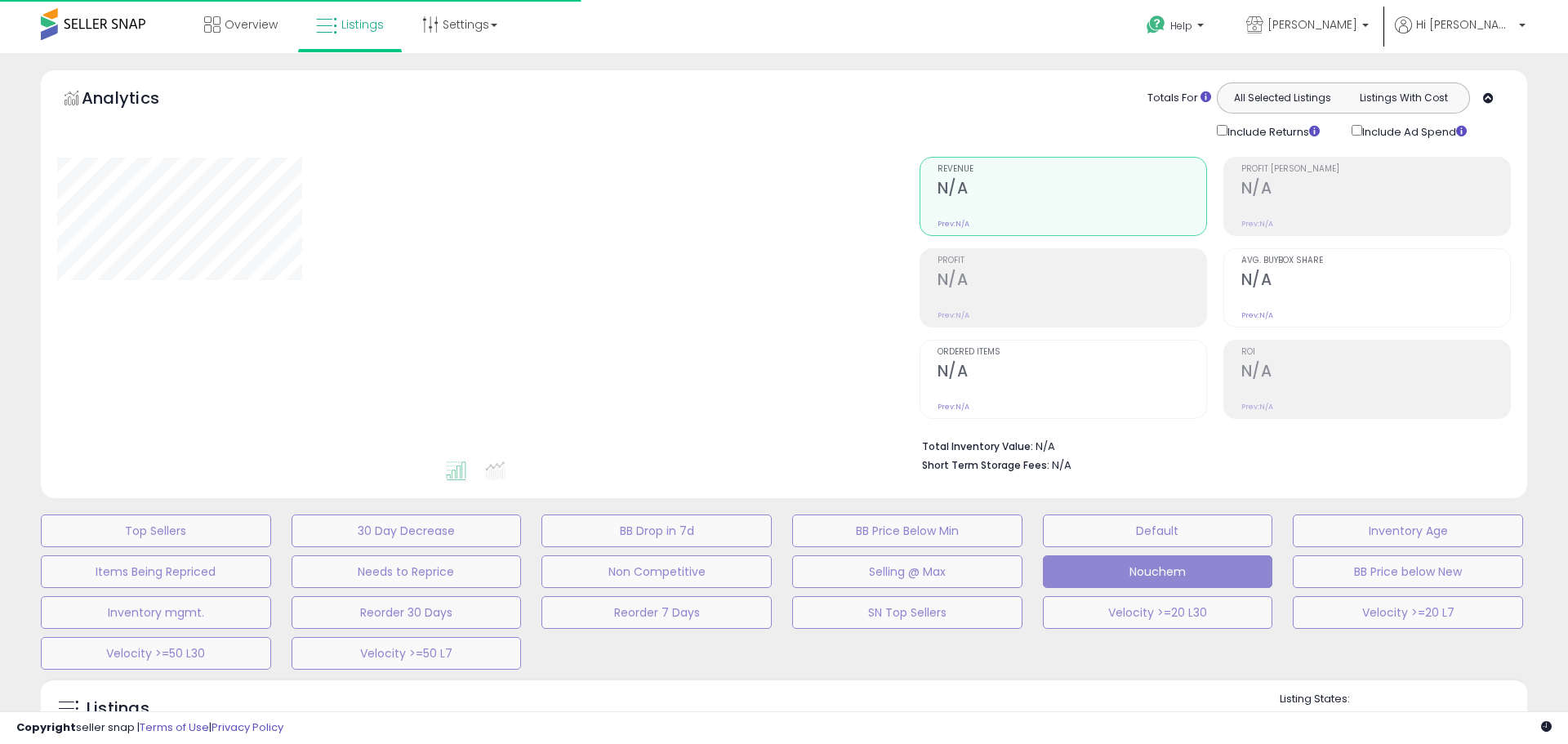
type input "**********"
select select "**"
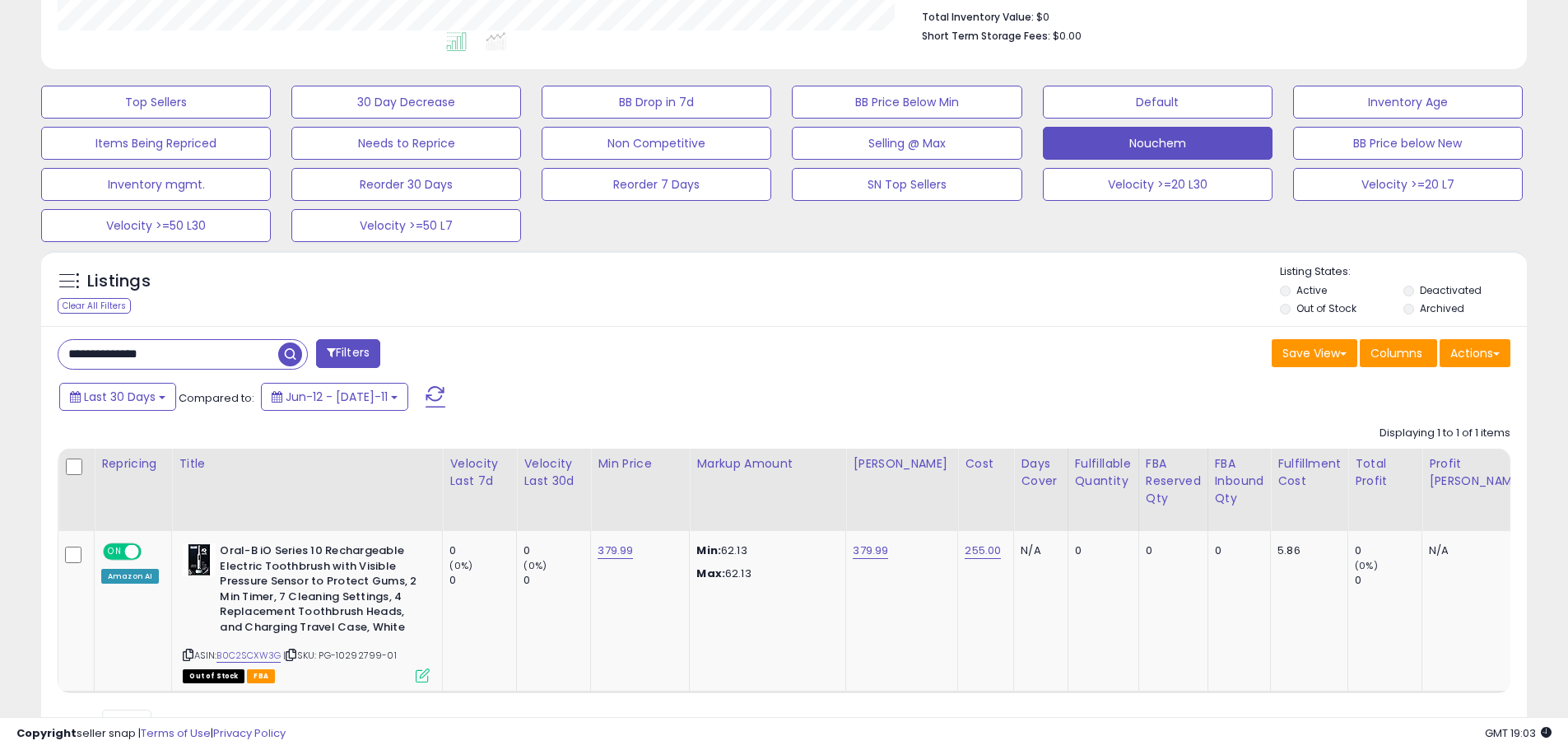
scroll to position [516, 0]
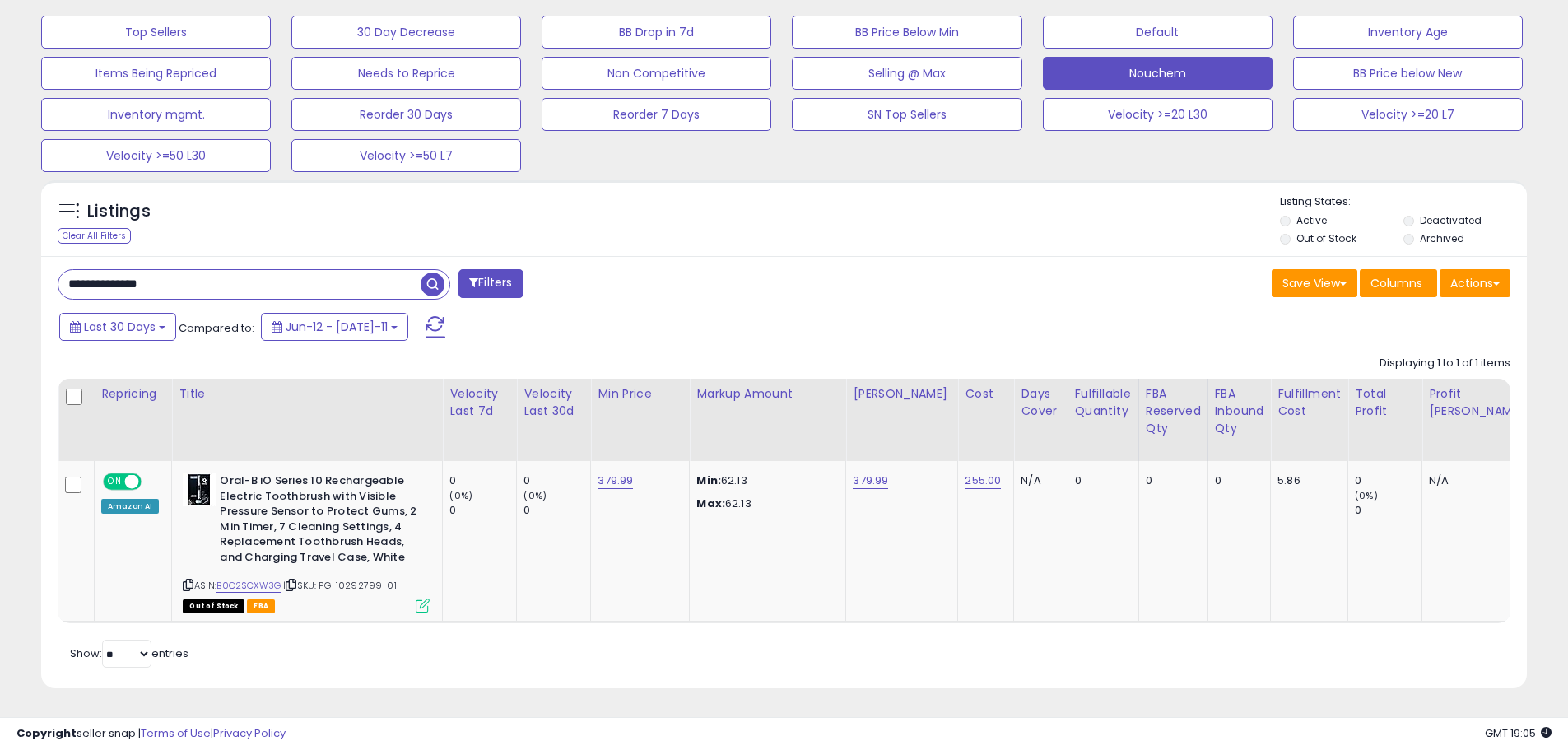
drag, startPoint x: 209, startPoint y: 266, endPoint x: 0, endPoint y: 212, distance: 215.9
click at [0, 213] on div "**********" at bounding box center [784, 150] width 1568 height 1200
paste input "*"
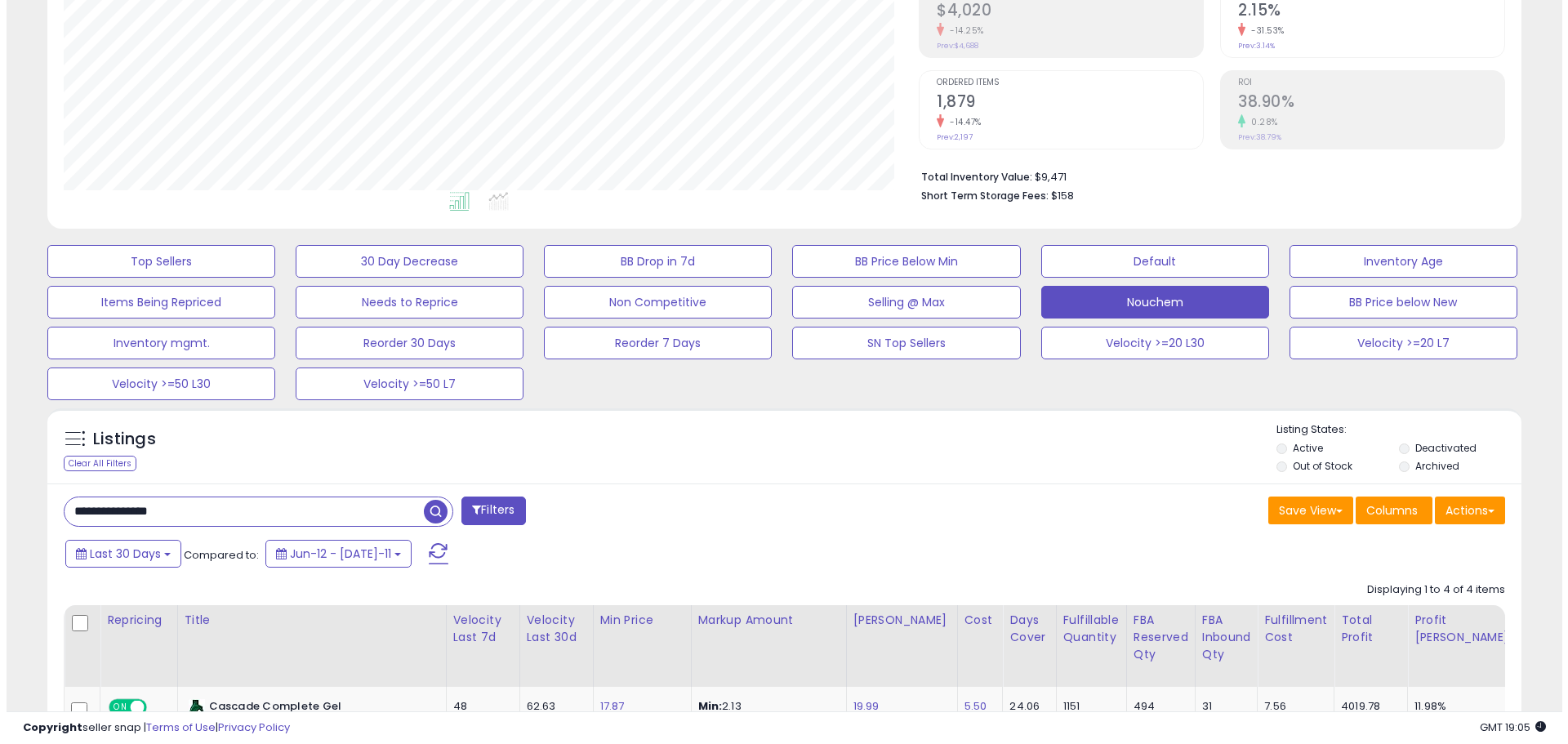
scroll to position [106, 0]
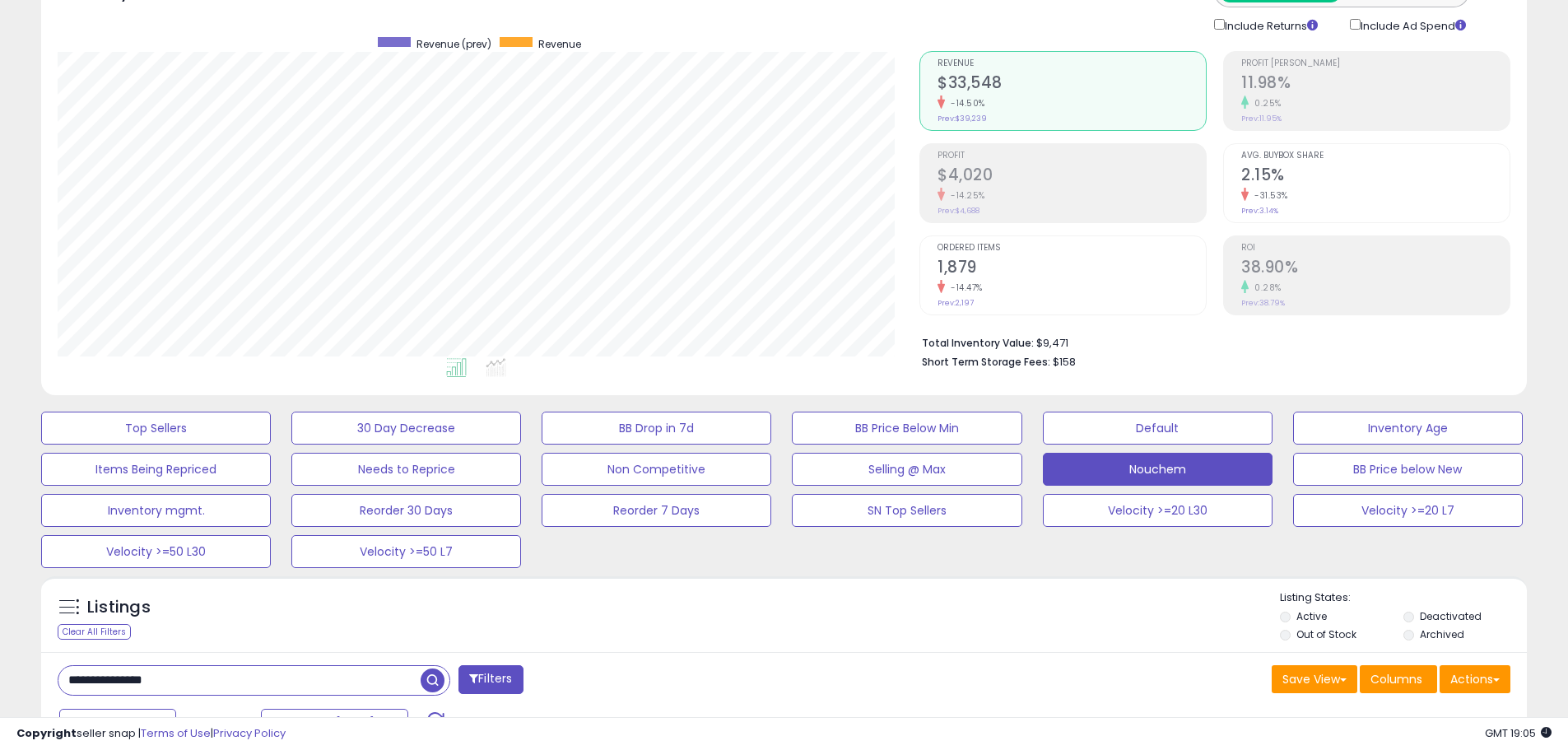
click at [1067, 302] on div "Ordered Items 1,879 -14.47% Prev: 2,197" at bounding box center [1071, 273] width 268 height 74
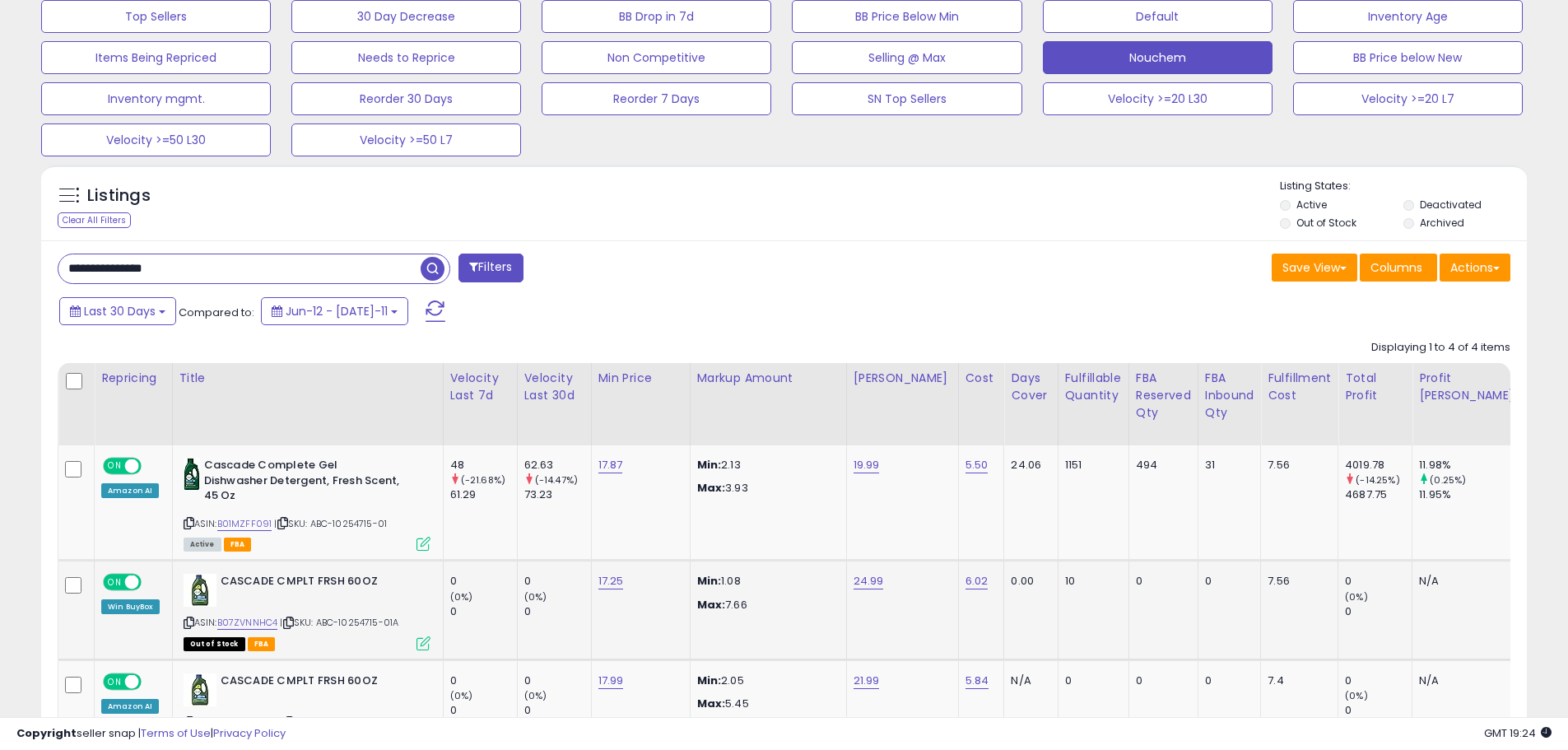
scroll to position [601, 0]
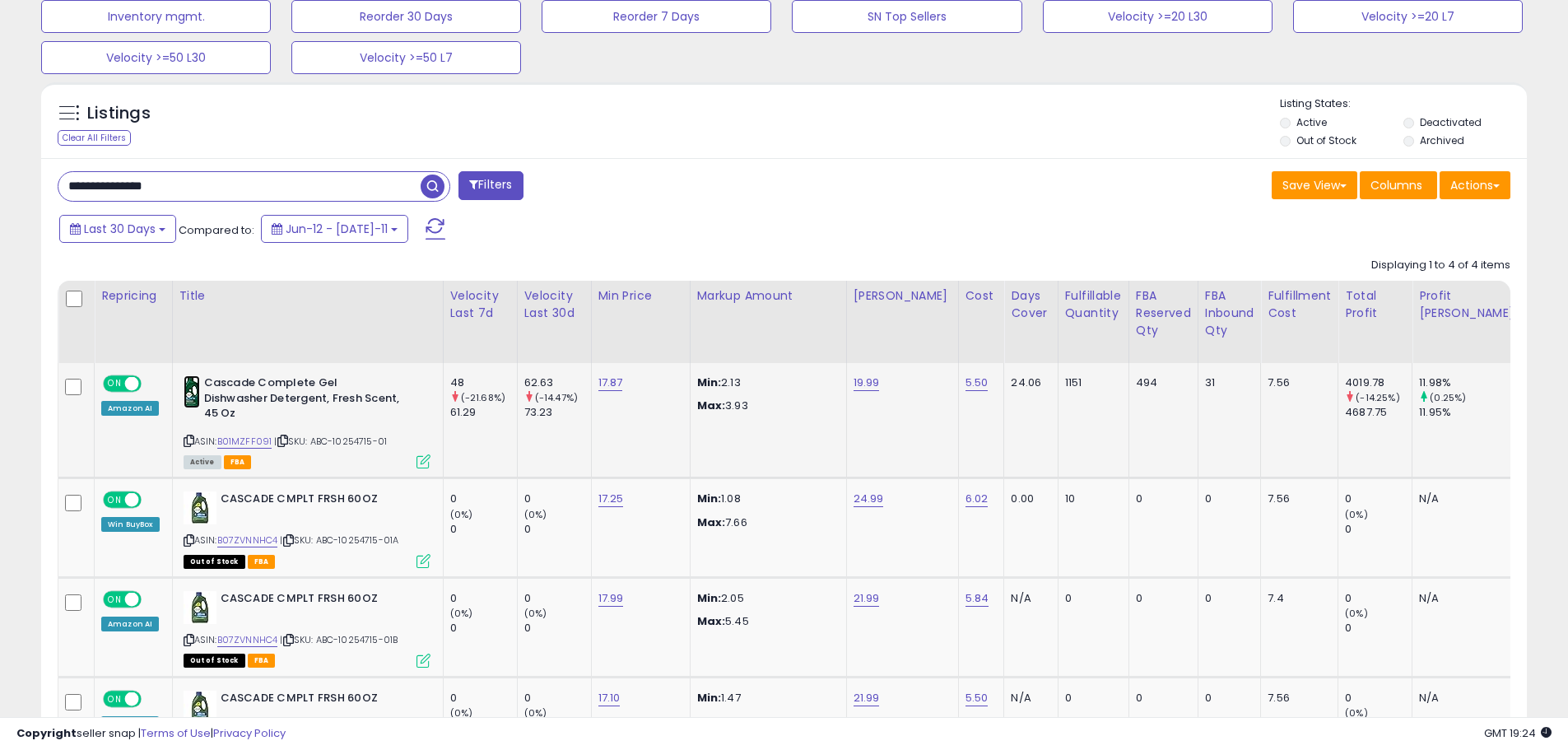
click at [192, 399] on img at bounding box center [191, 392] width 16 height 33
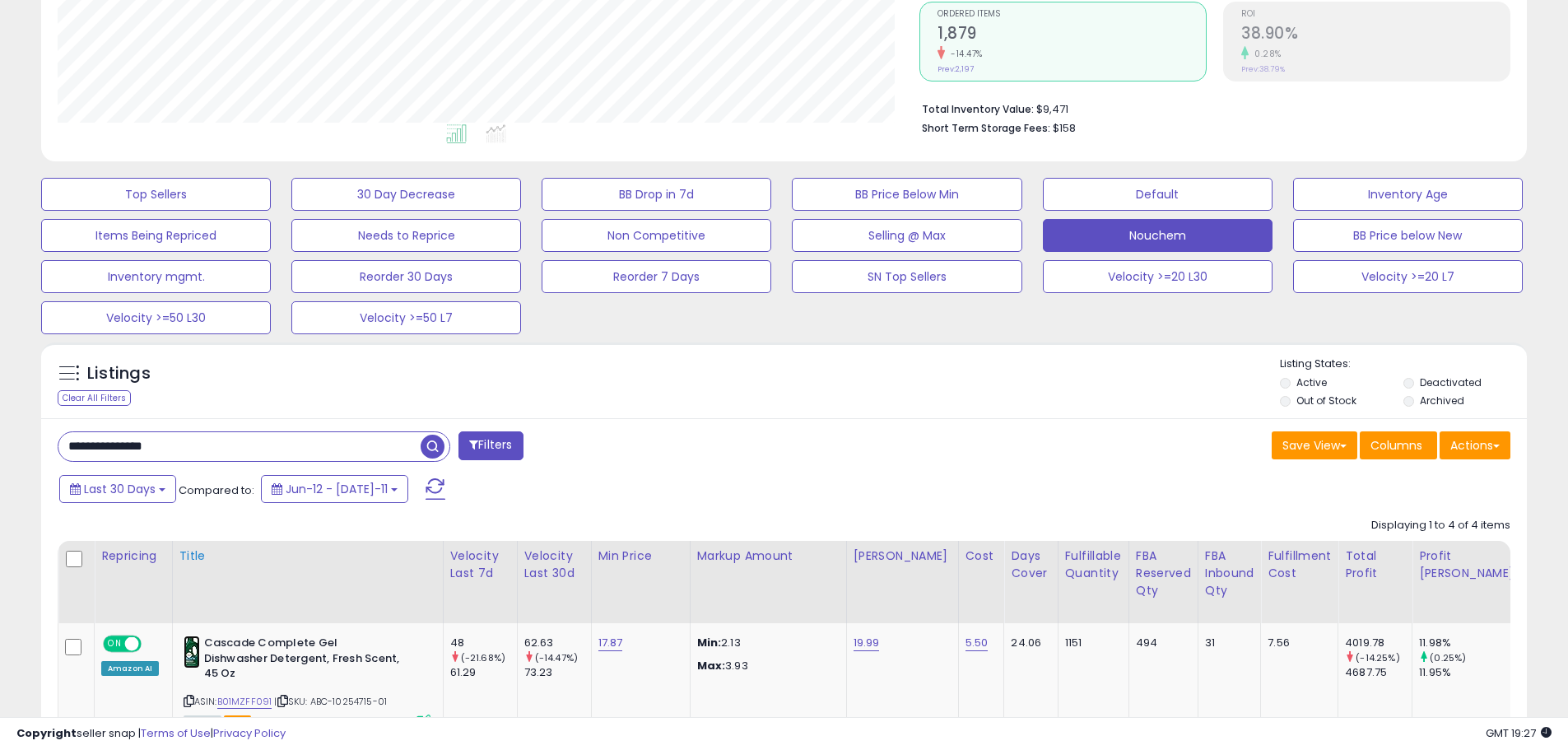
scroll to position [505, 0]
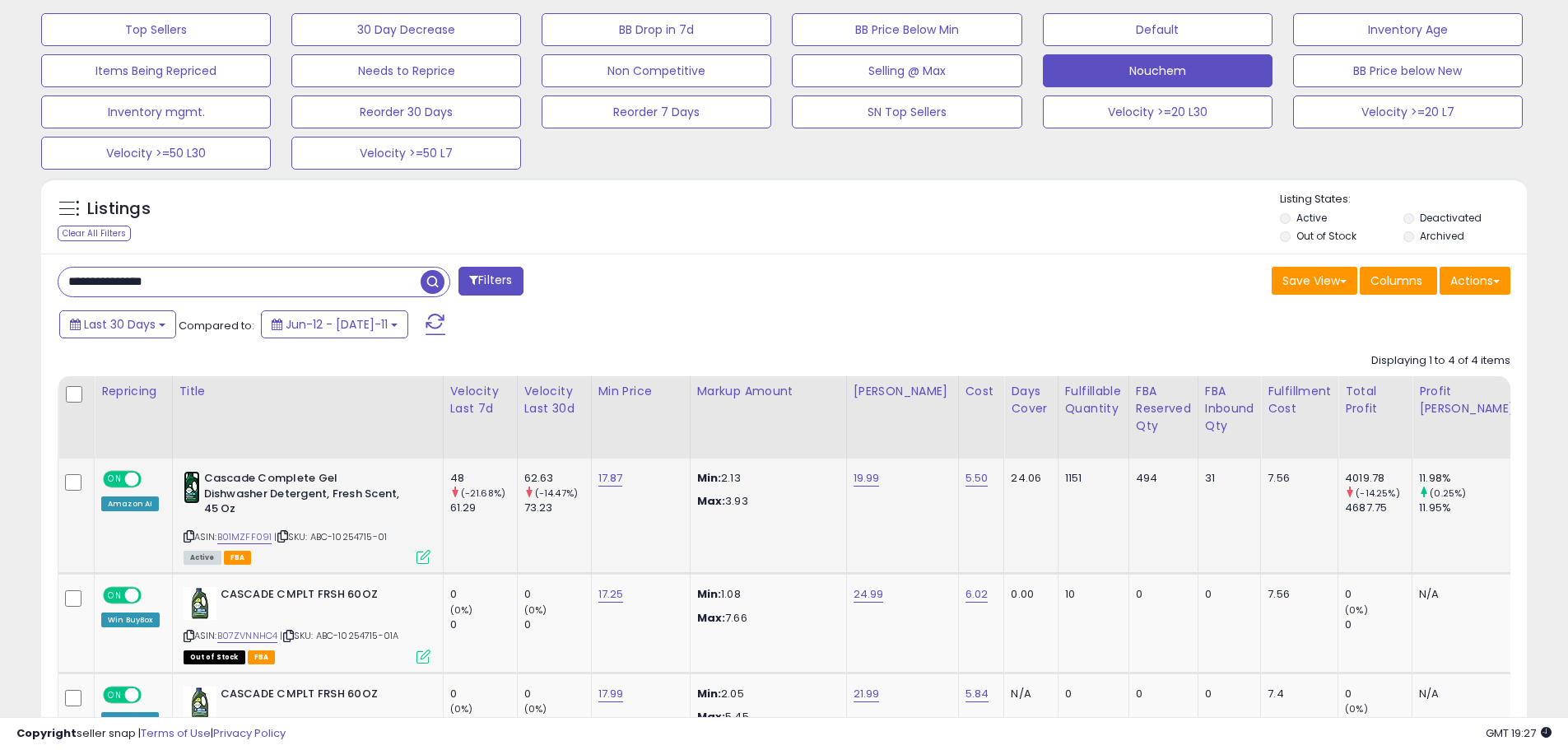
click at [193, 488] on img at bounding box center [191, 487] width 16 height 33
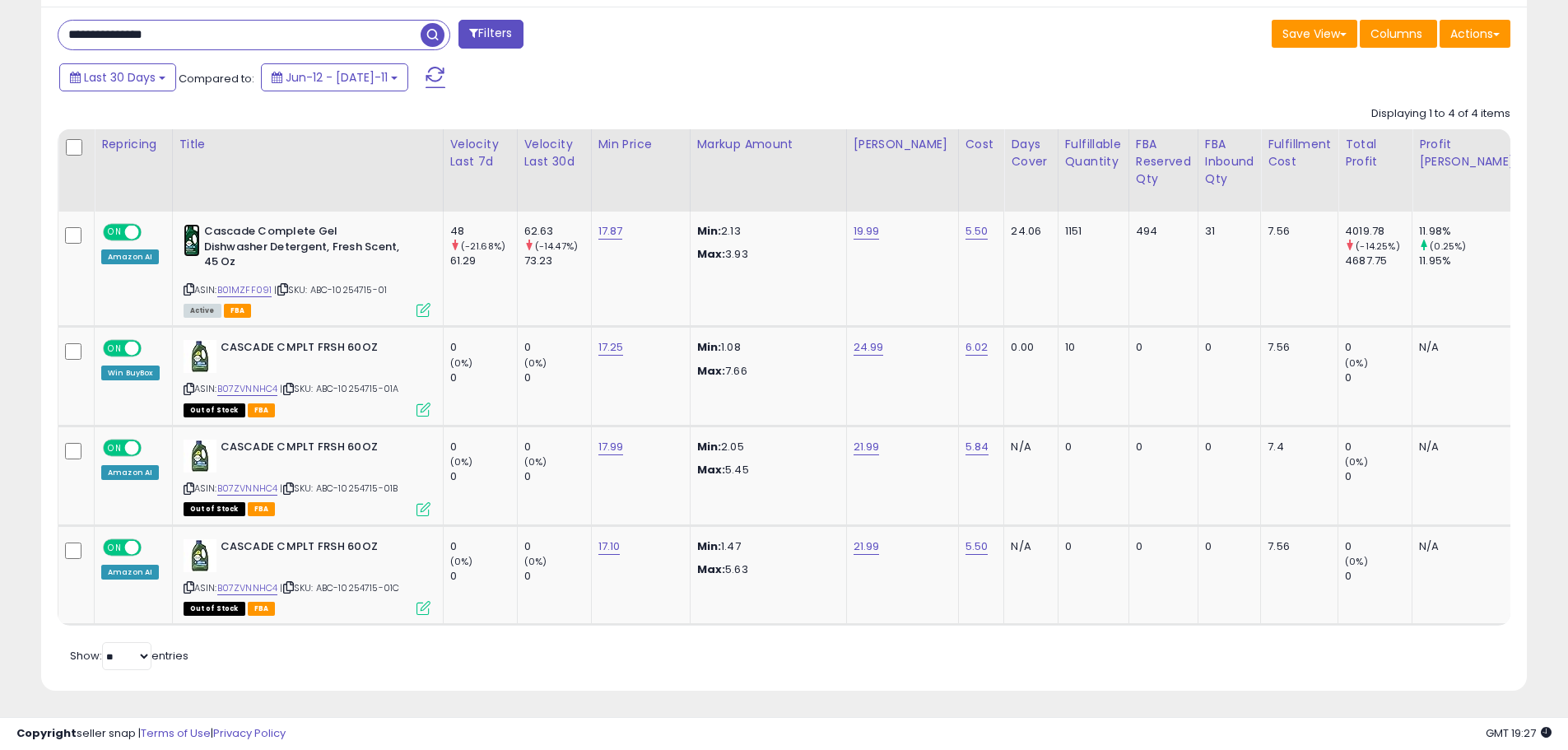
scroll to position [588, 0]
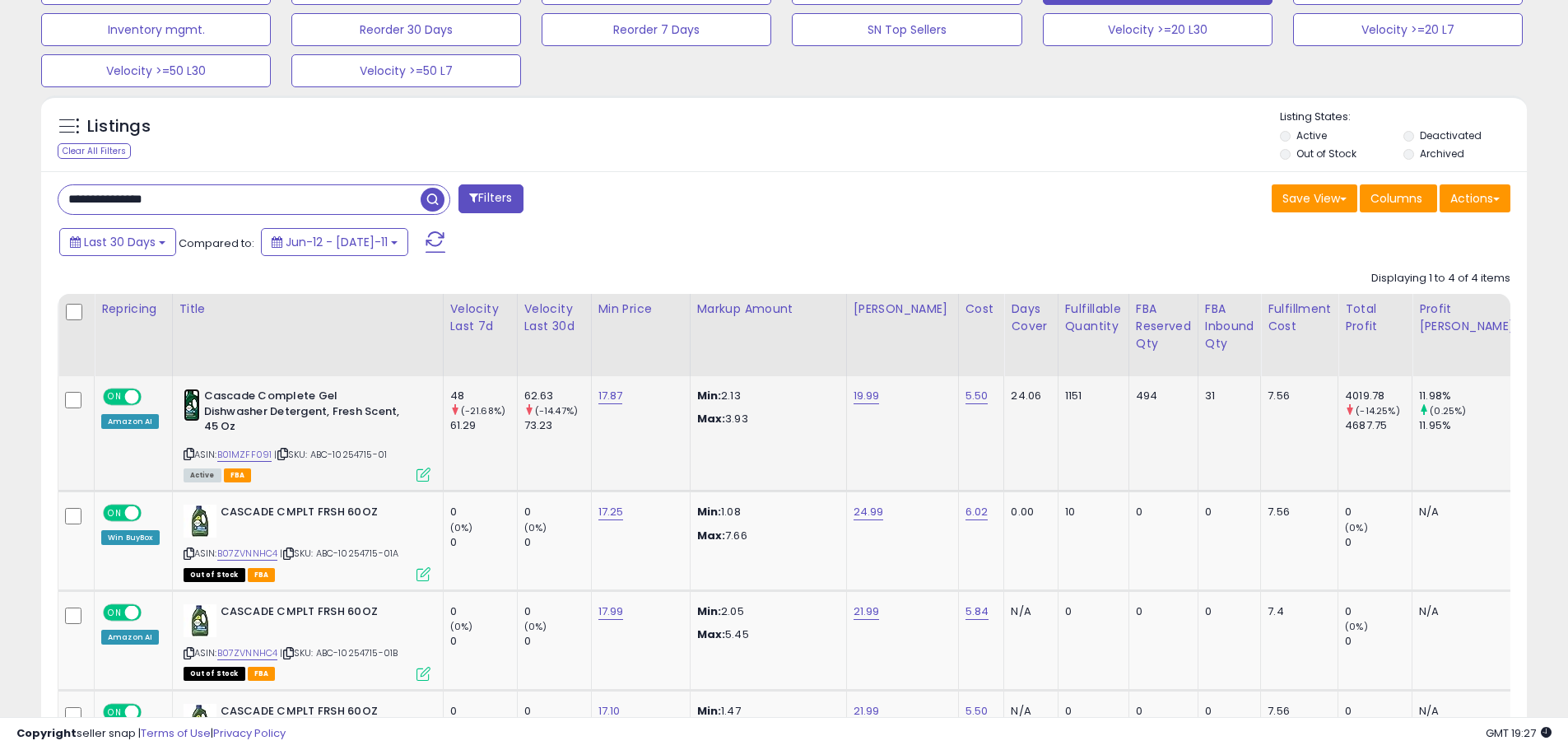
click at [190, 390] on img at bounding box center [191, 405] width 16 height 33
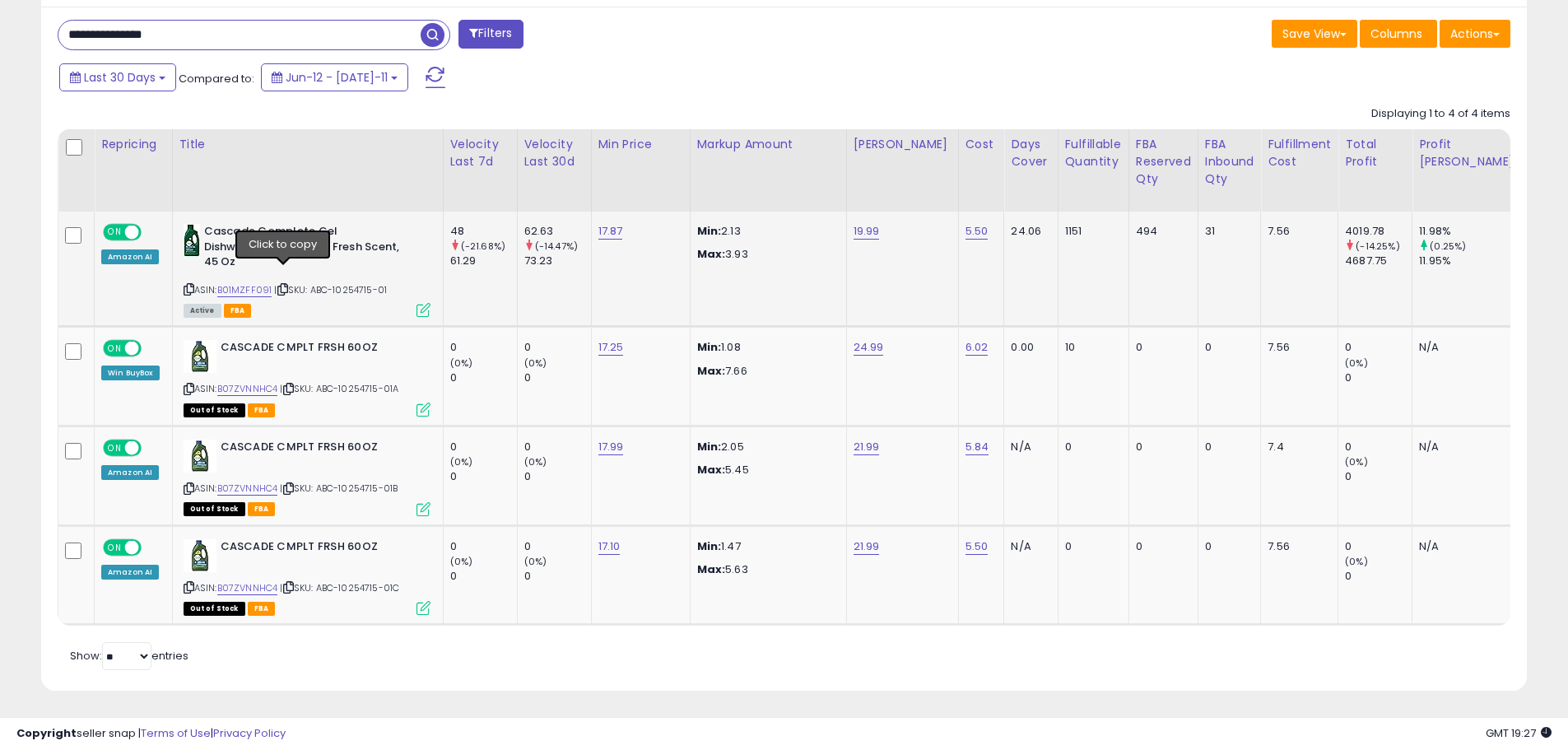
click at [284, 285] on icon at bounding box center [283, 290] width 10 height 9
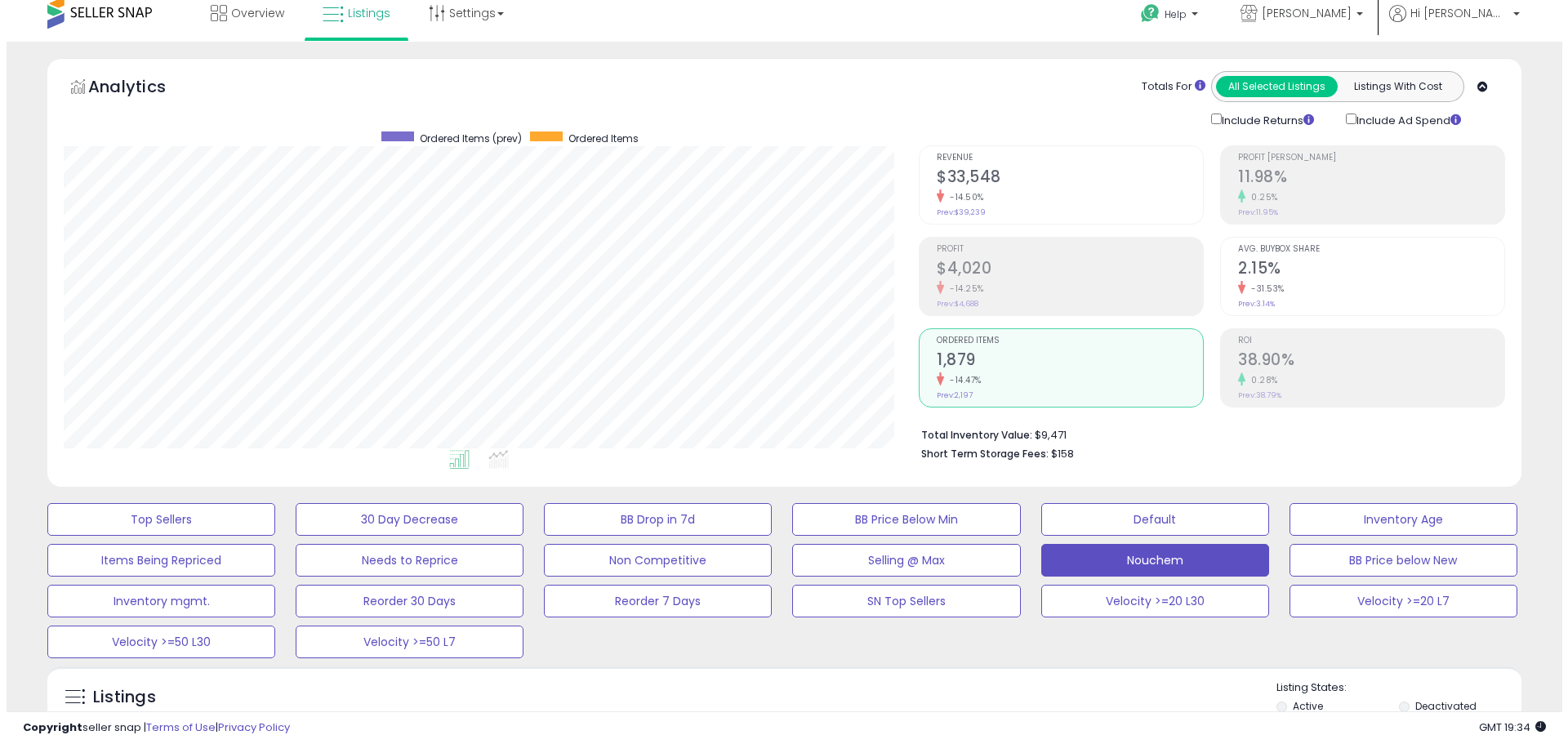
scroll to position [257, 0]
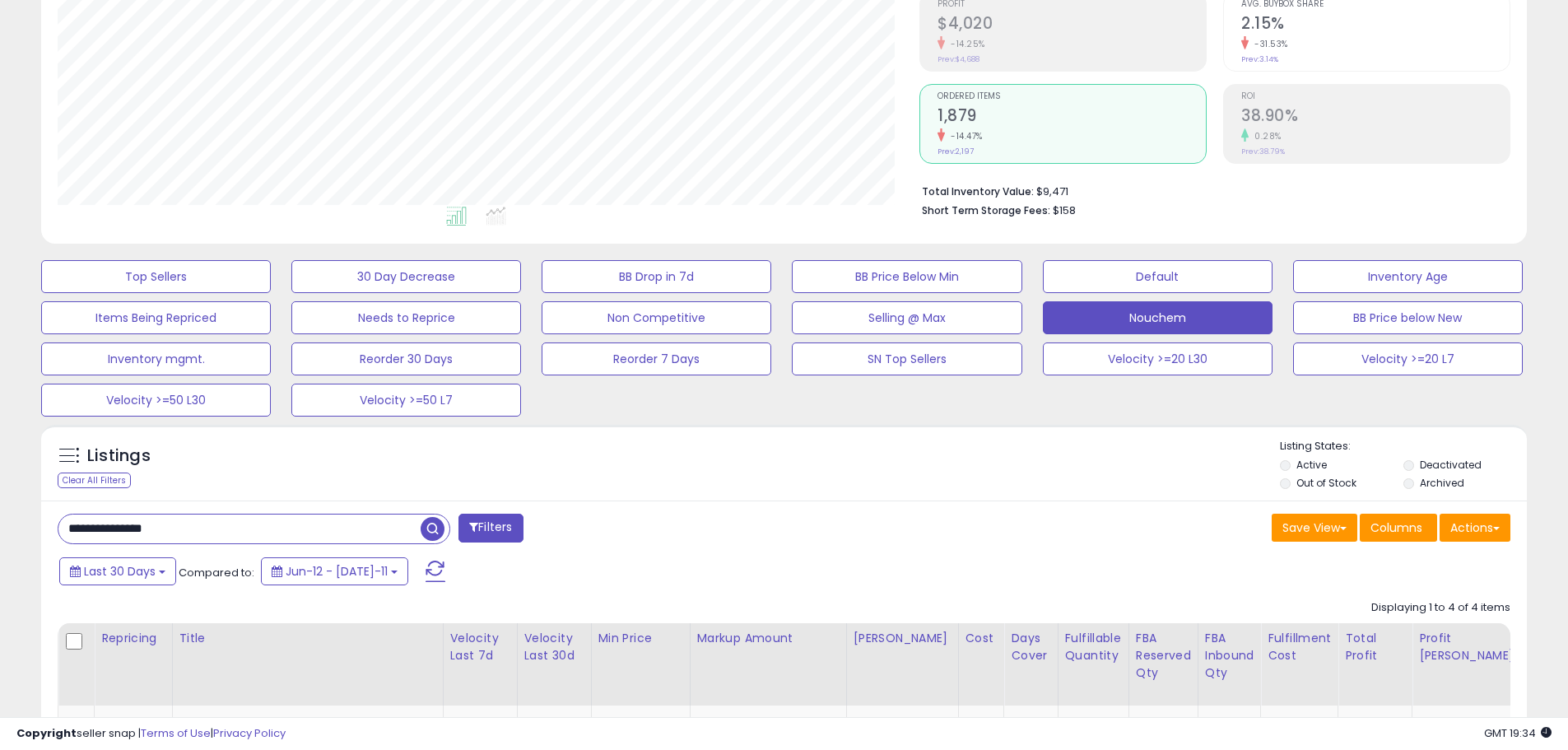
click at [123, 533] on input "**********" at bounding box center [240, 528] width 362 height 28
paste input "text"
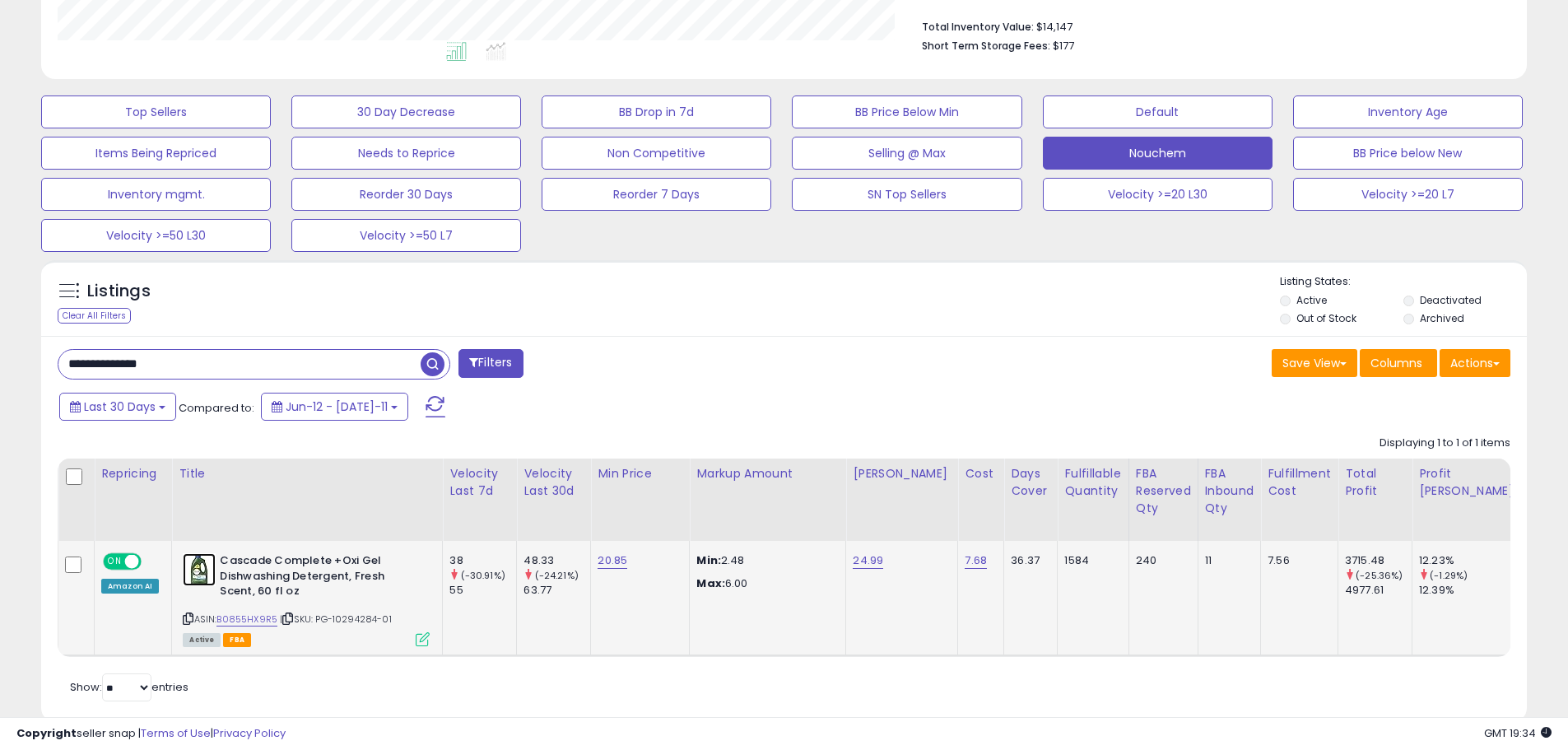
click at [190, 572] on img at bounding box center [199, 570] width 33 height 33
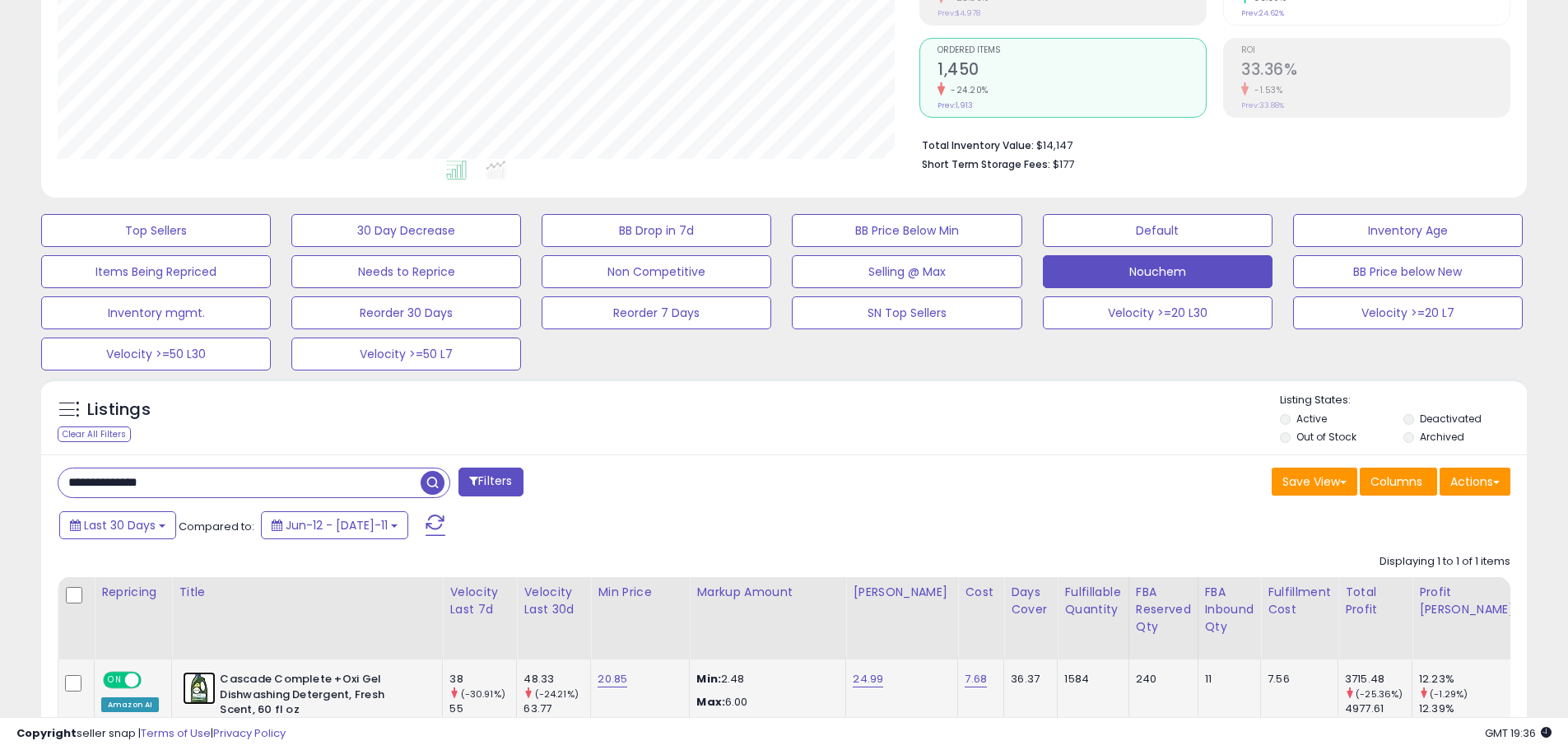
scroll to position [469, 0]
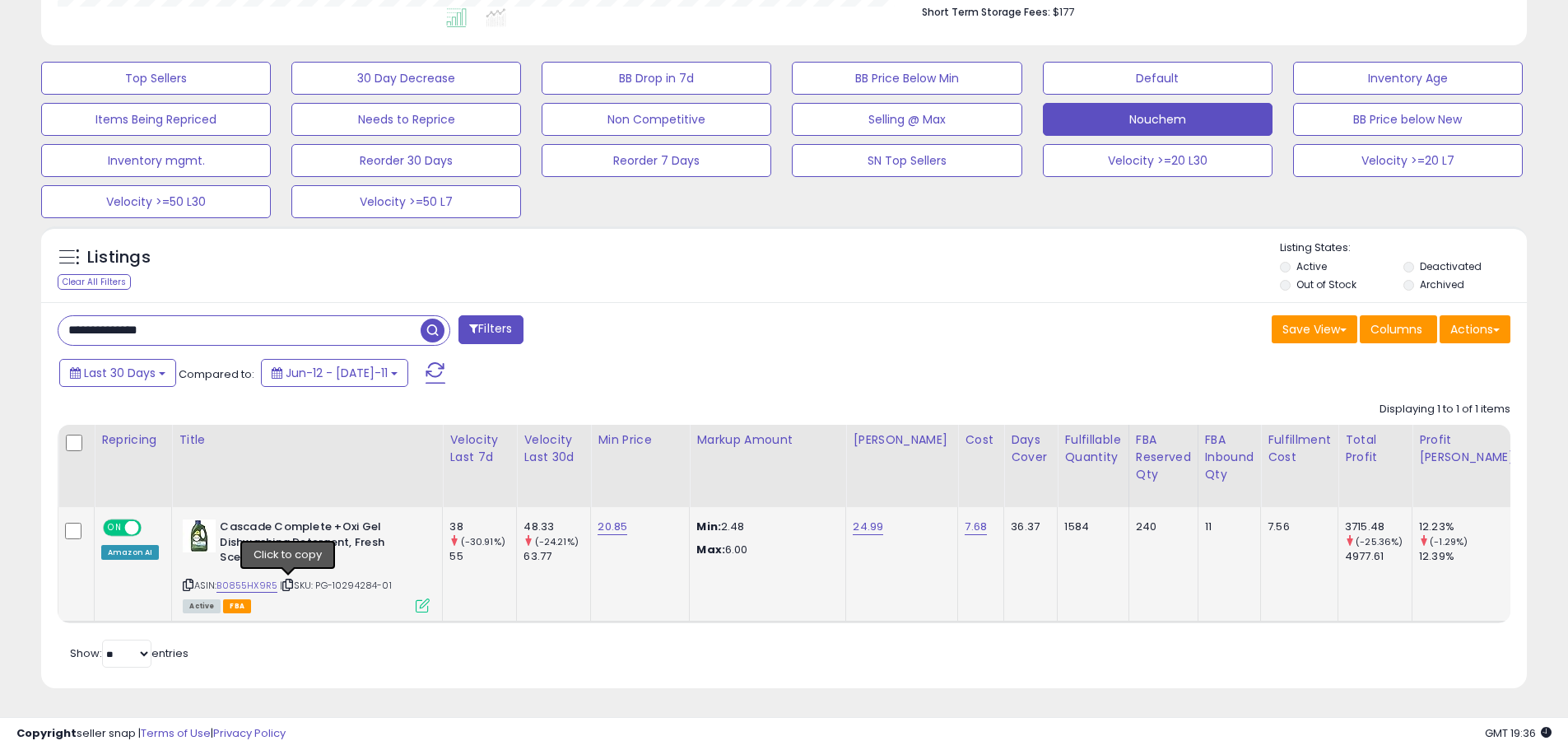
click at [287, 580] on icon at bounding box center [288, 584] width 10 height 9
click at [290, 580] on icon at bounding box center [288, 584] width 10 height 9
click at [202, 316] on input "**********" at bounding box center [240, 330] width 362 height 28
click at [202, 316] on input "**********" at bounding box center [240, 330] width 362 height 28
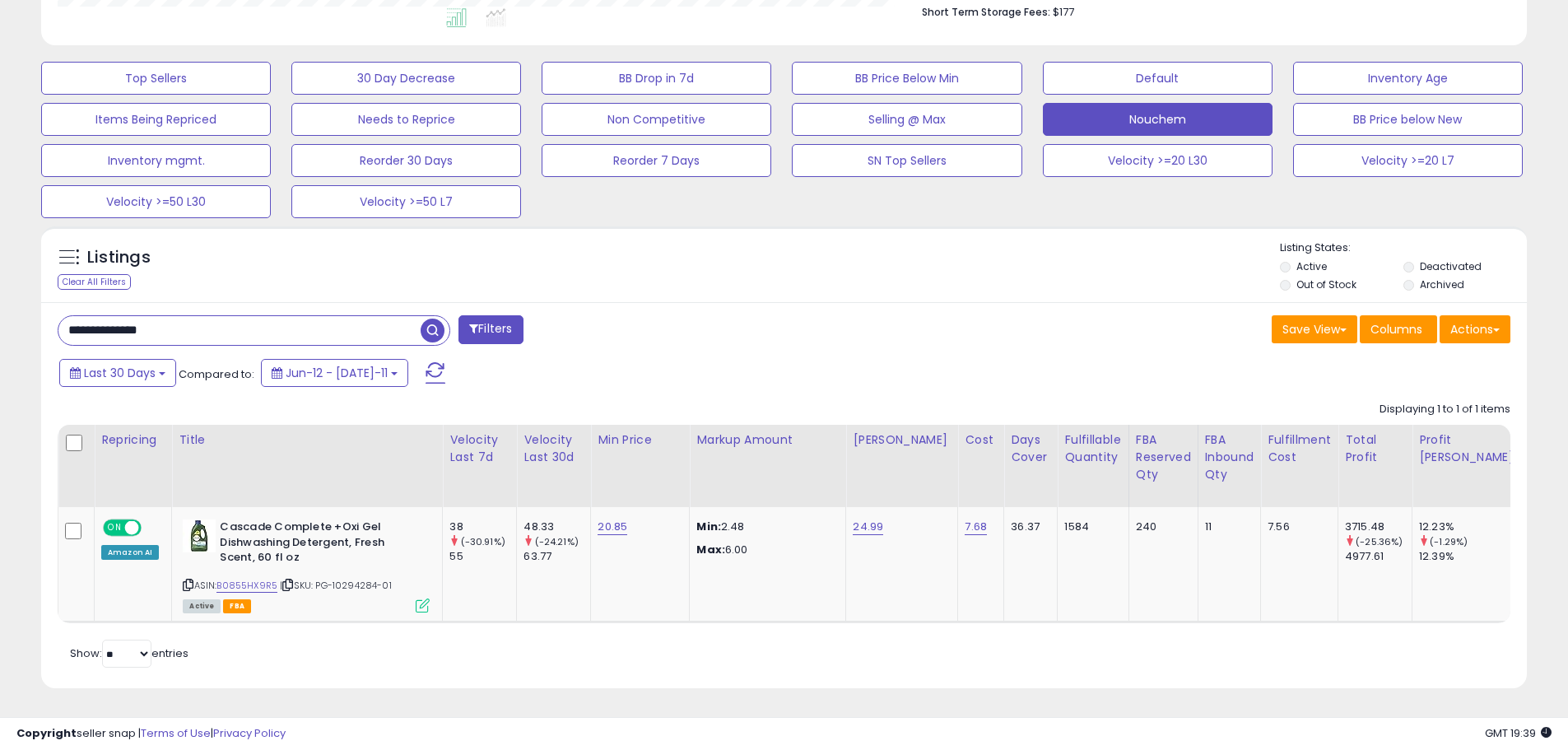
click at [266, 329] on input "**********" at bounding box center [240, 330] width 362 height 28
click at [265, 330] on input "**********" at bounding box center [240, 330] width 362 height 28
click at [105, 317] on input "**********" at bounding box center [240, 330] width 362 height 28
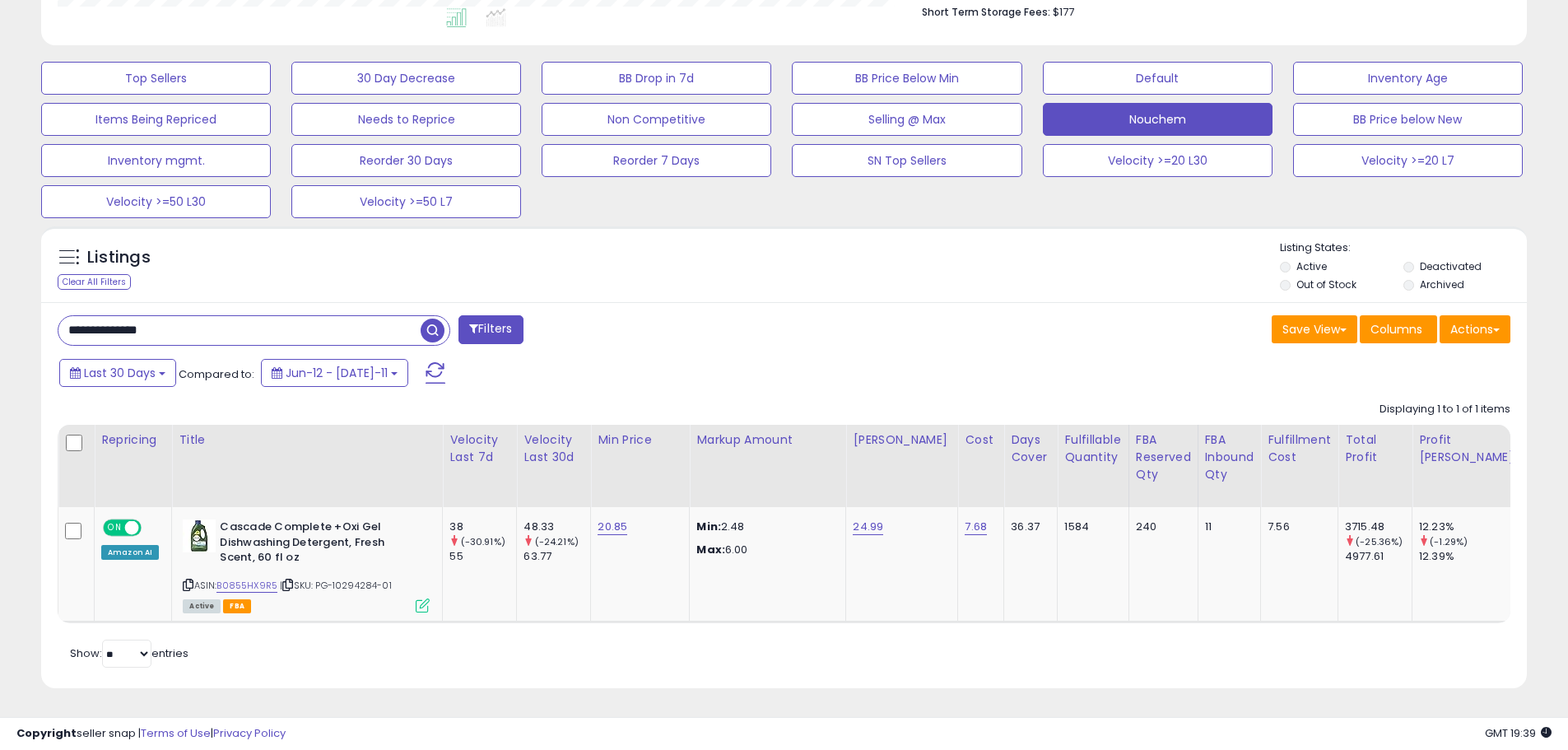
click at [105, 317] on input "**********" at bounding box center [240, 330] width 362 height 28
paste input "text"
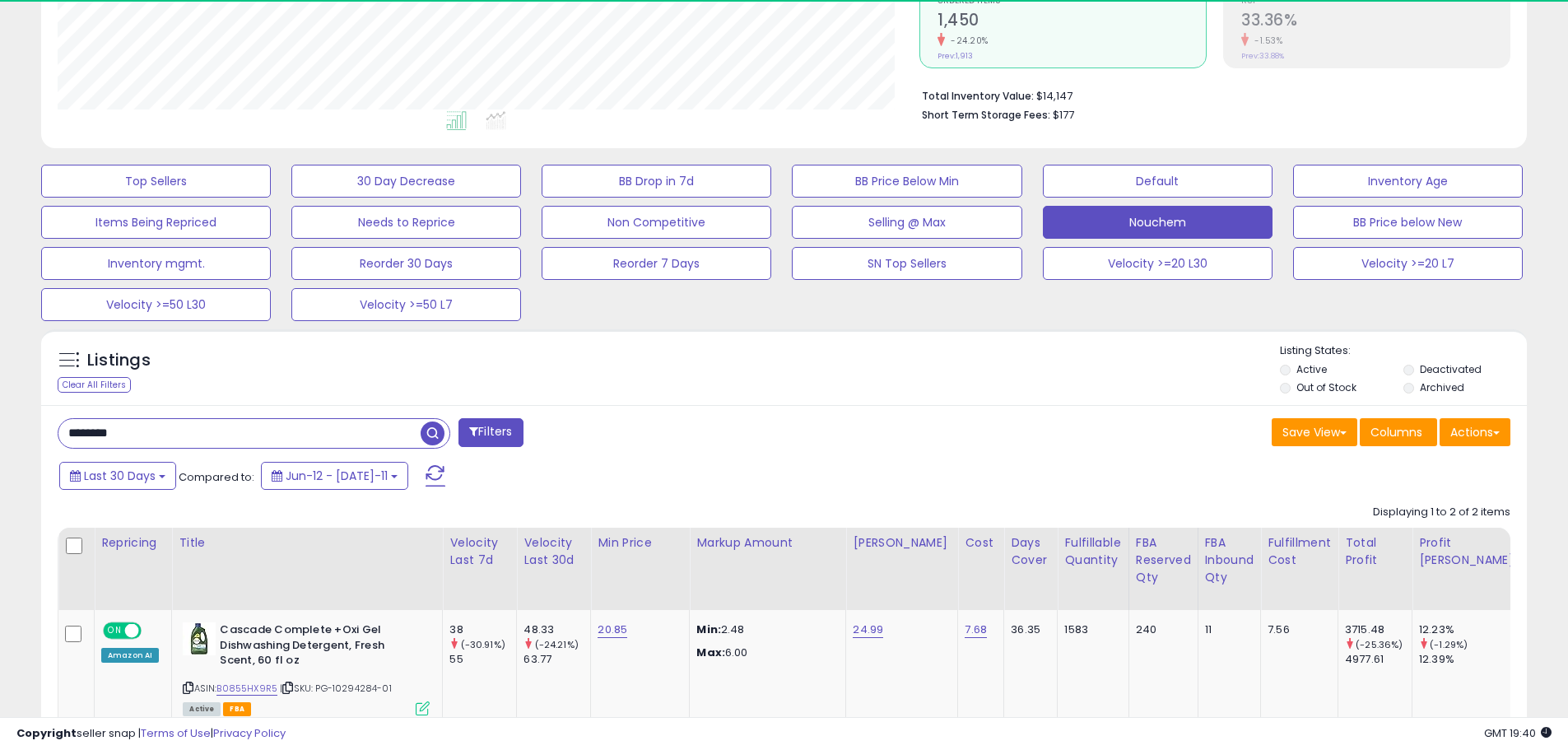
scroll to position [338, 862]
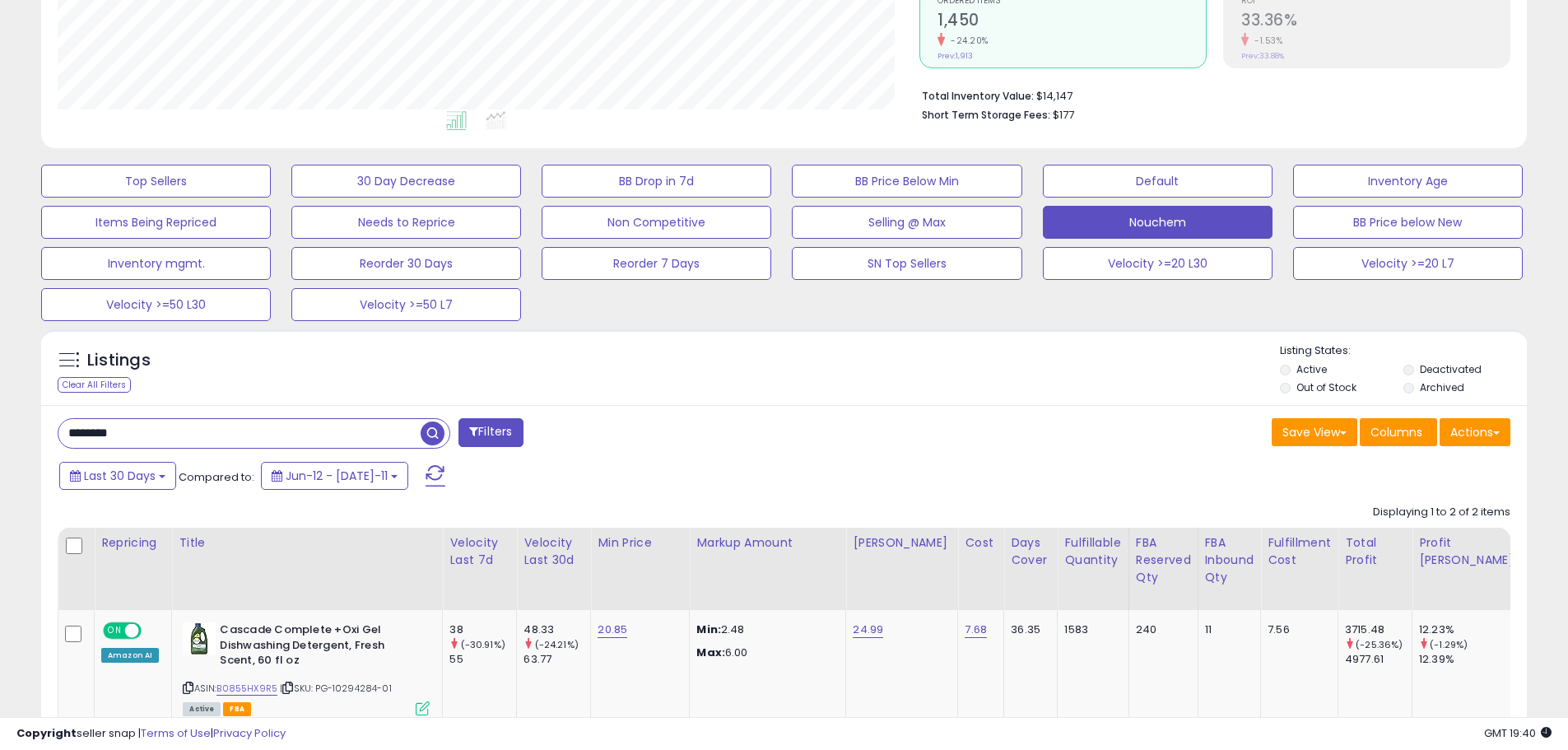
drag, startPoint x: 141, startPoint y: 437, endPoint x: 16, endPoint y: 459, distance: 126.9
click at [2, 463] on div "**********" at bounding box center [784, 334] width 1568 height 1271
paste input "*******"
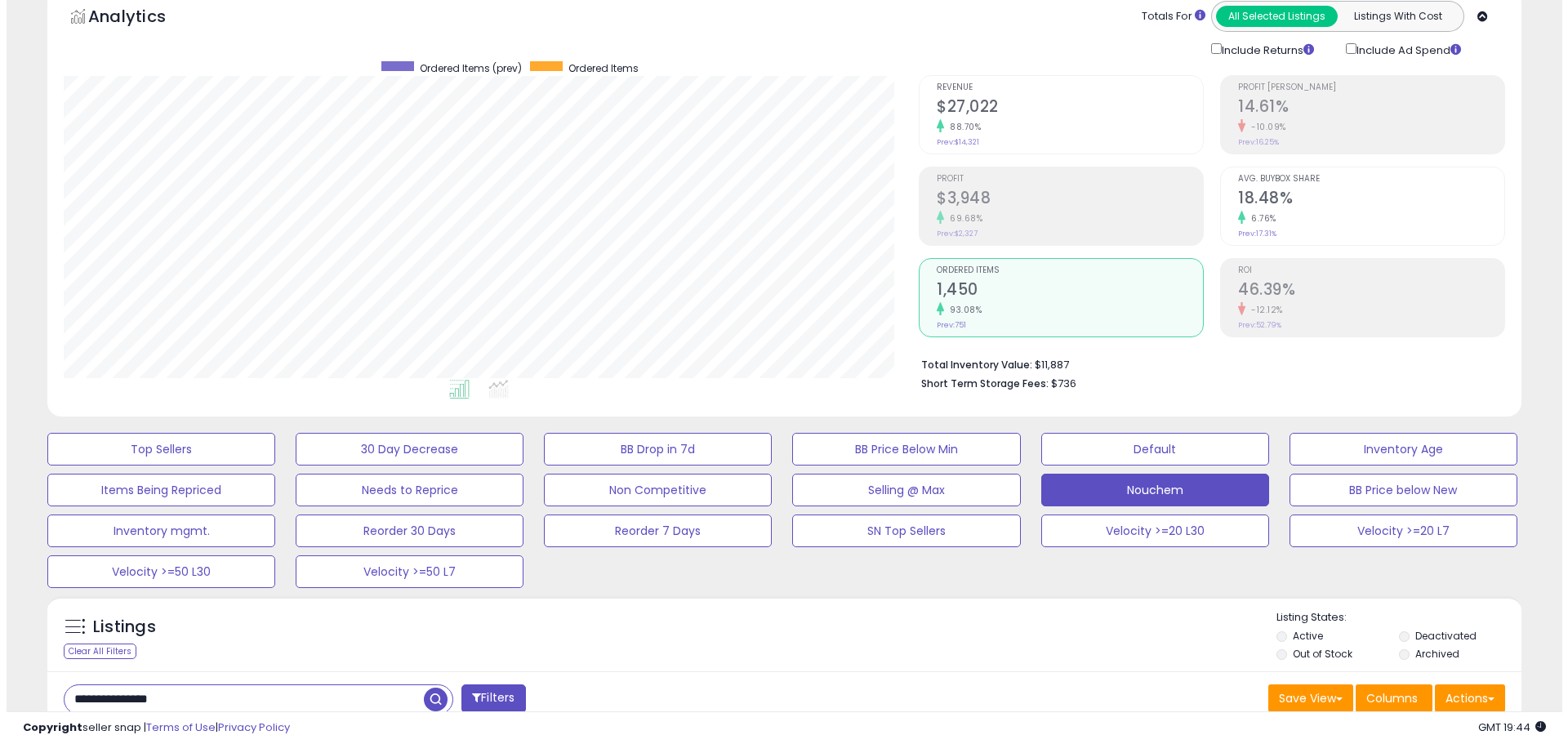
scroll to position [163, 0]
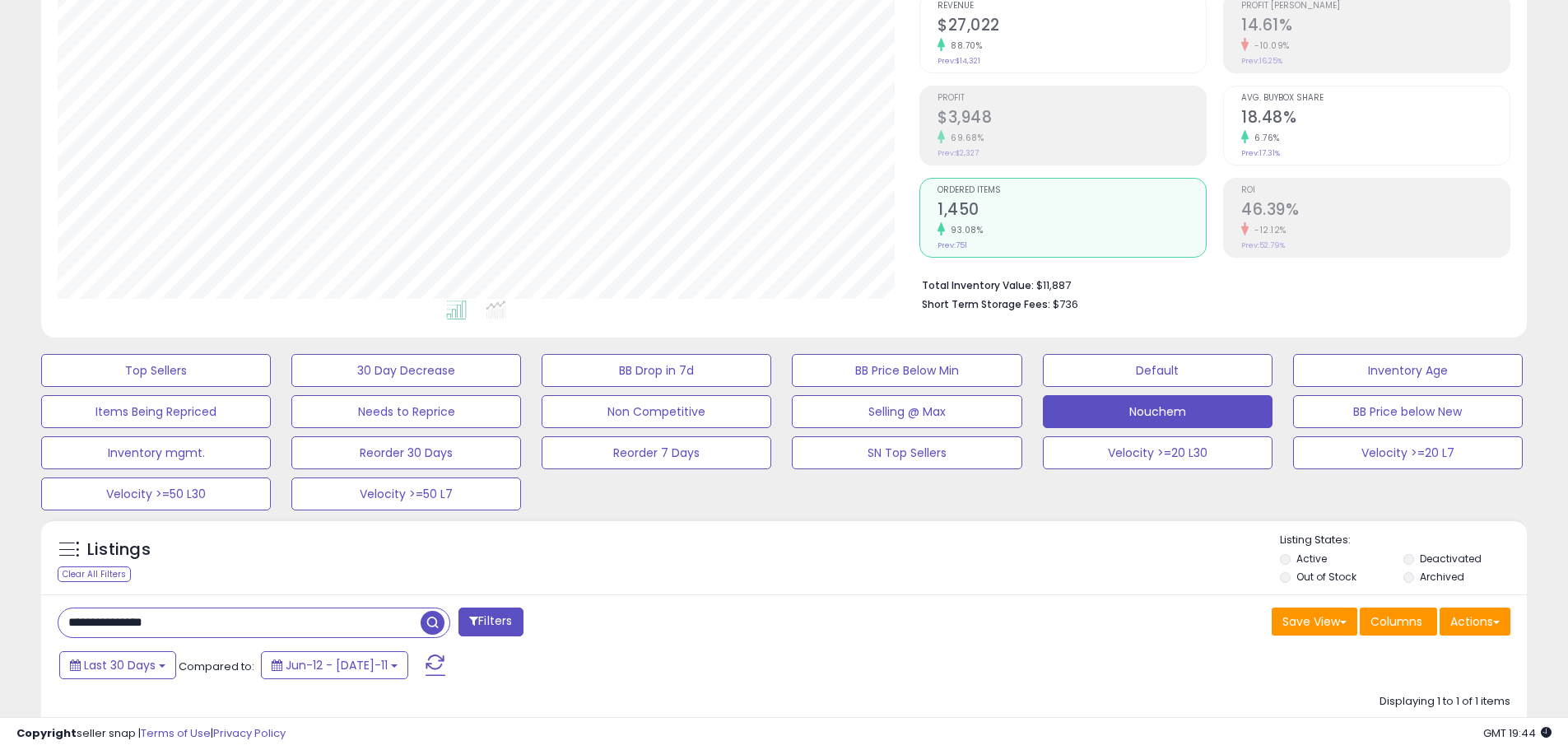
drag, startPoint x: 171, startPoint y: 623, endPoint x: 161, endPoint y: 626, distance: 10.4
click at [161, 626] on input "**********" at bounding box center [240, 622] width 362 height 28
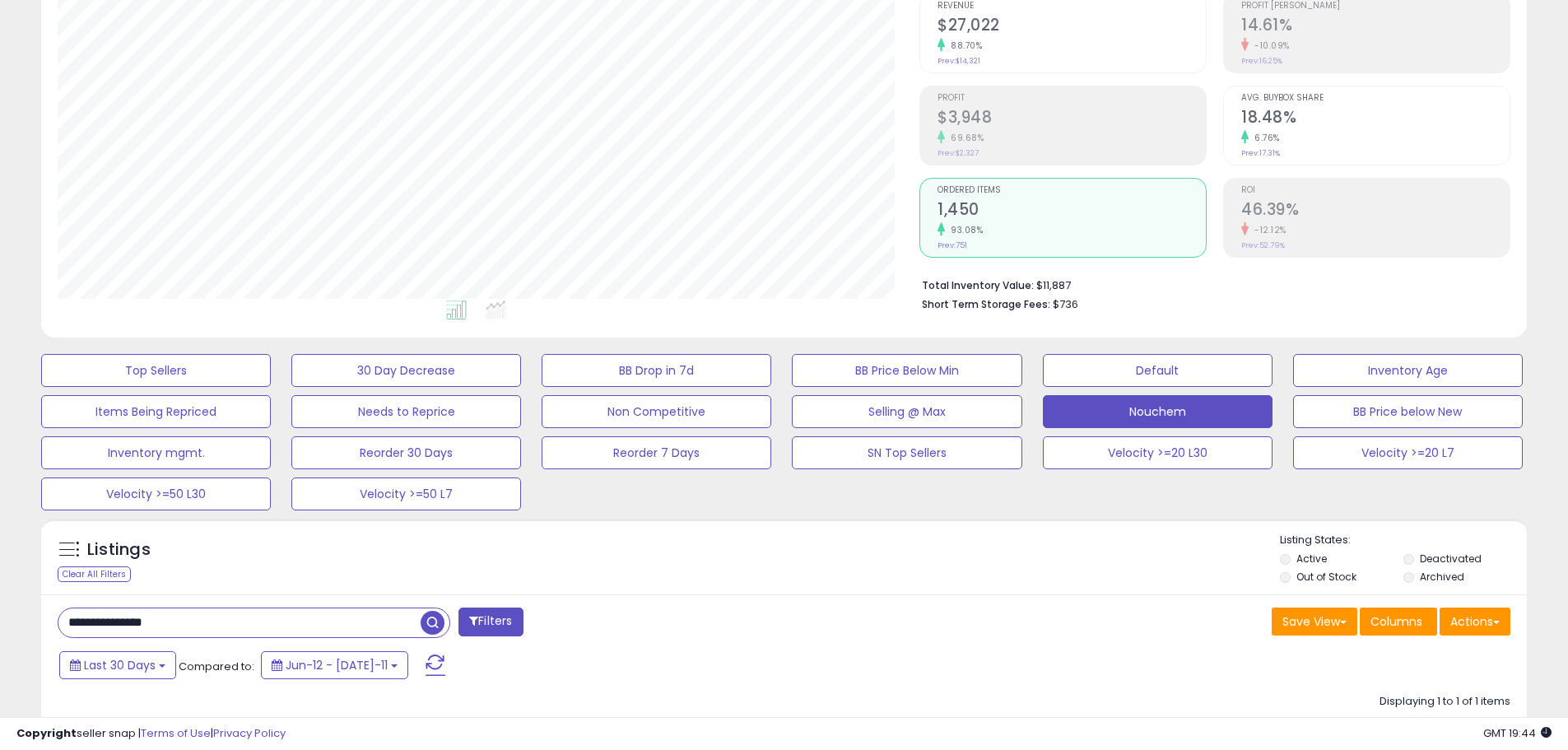
paste input "text"
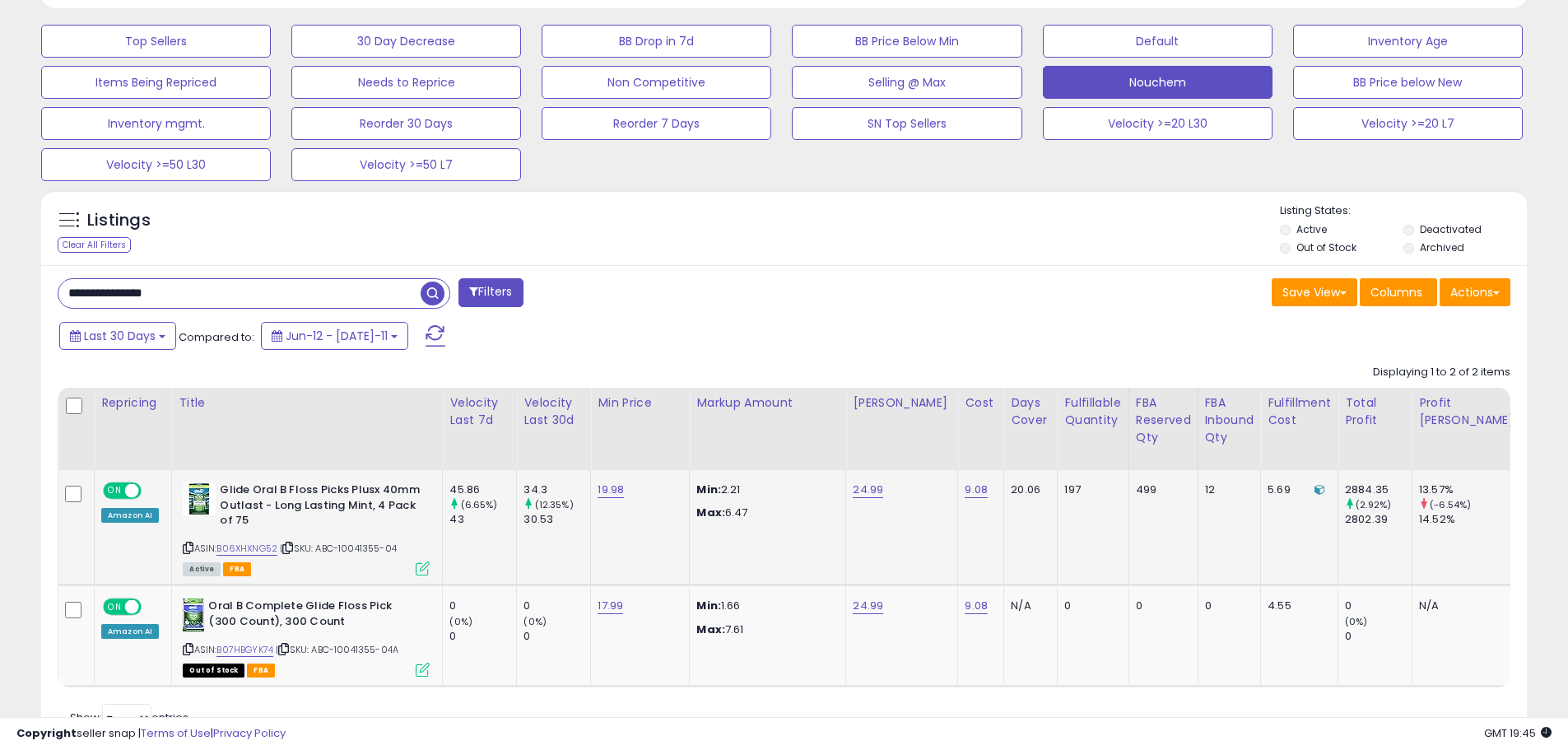
scroll to position [571, 0]
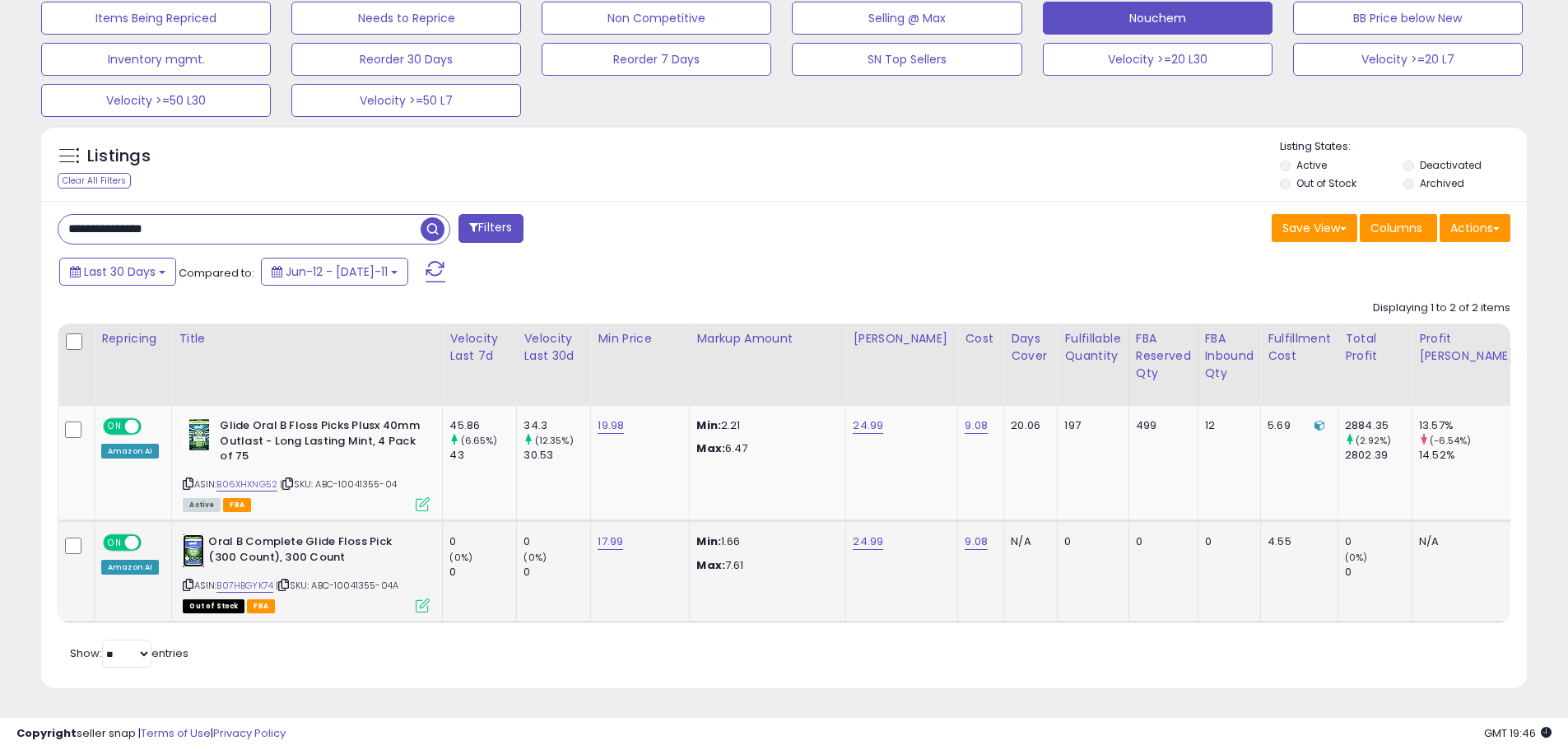
click at [183, 534] on img at bounding box center [193, 551] width 22 height 33
click at [211, 217] on input "**********" at bounding box center [240, 228] width 362 height 28
click at [210, 218] on input "**********" at bounding box center [240, 228] width 362 height 28
paste input "text"
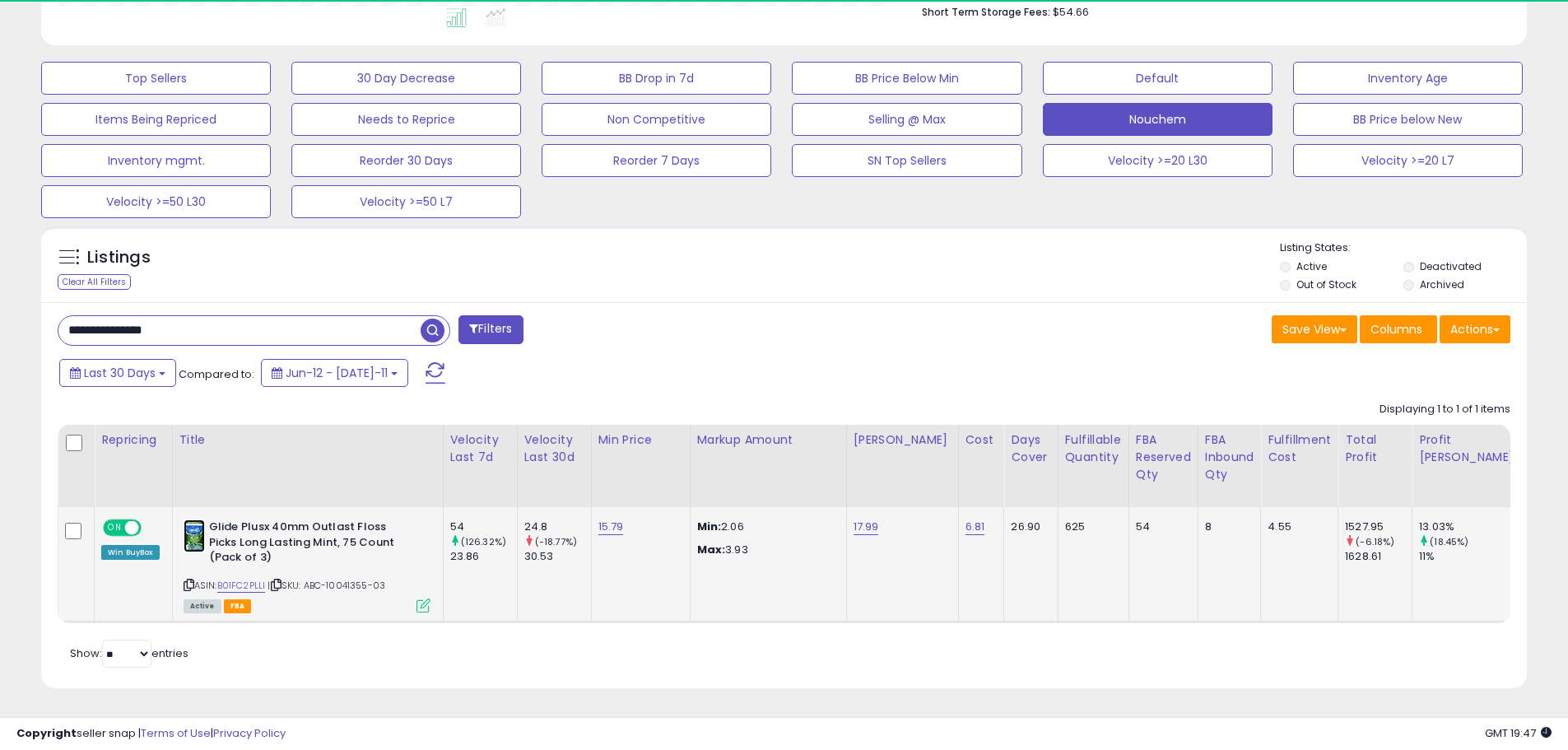
scroll to position [338, 862]
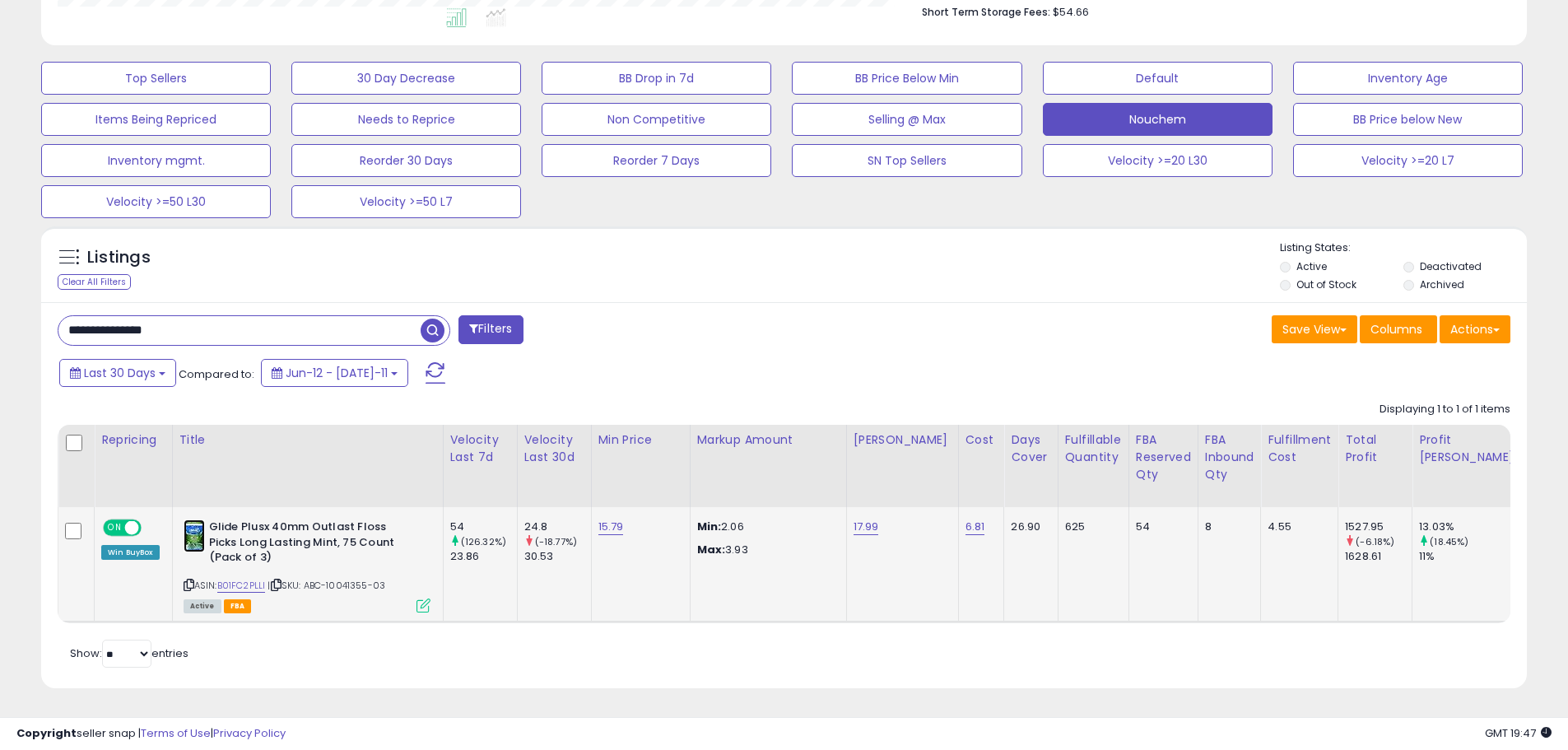
click at [187, 524] on img at bounding box center [194, 536] width 22 height 33
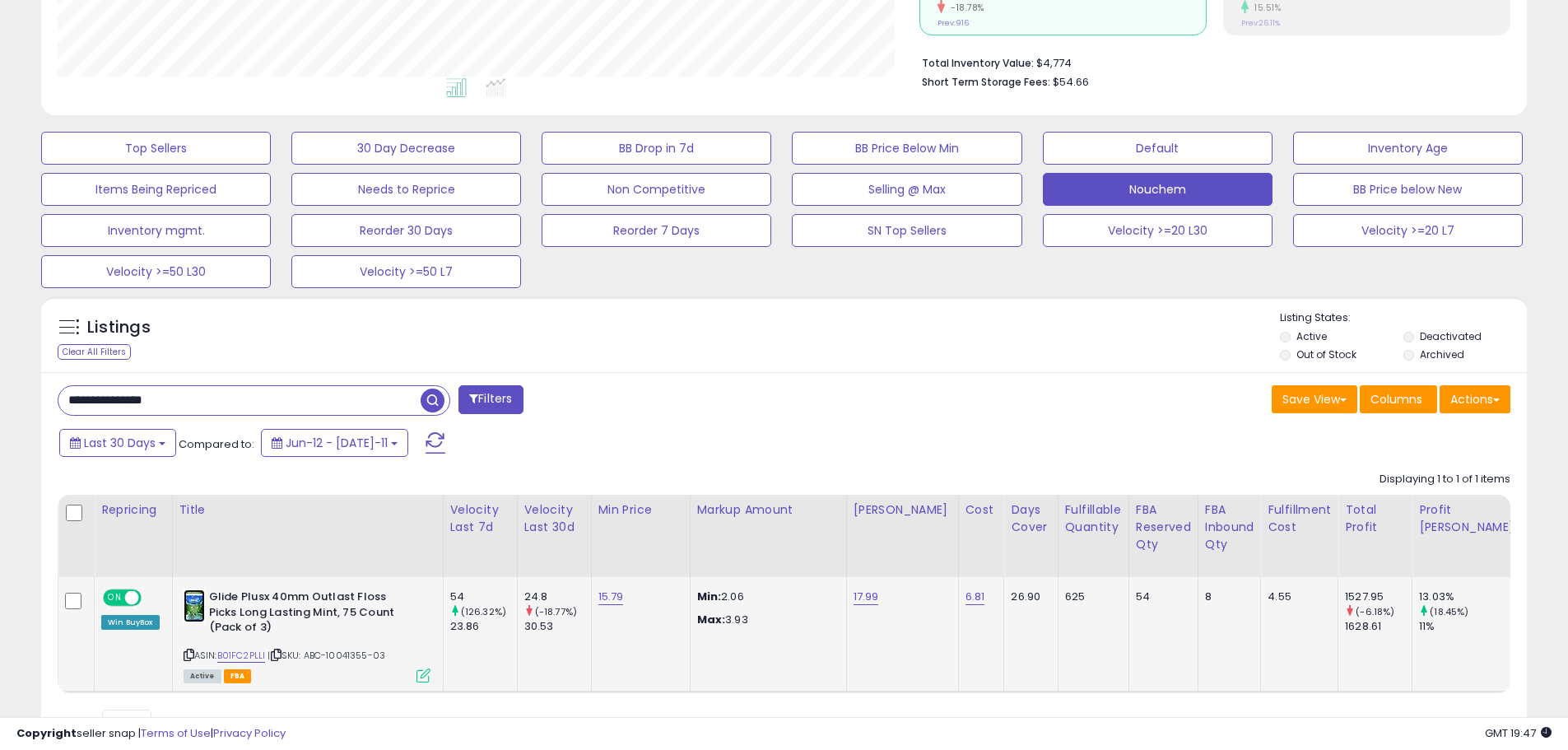
scroll to position [469, 0]
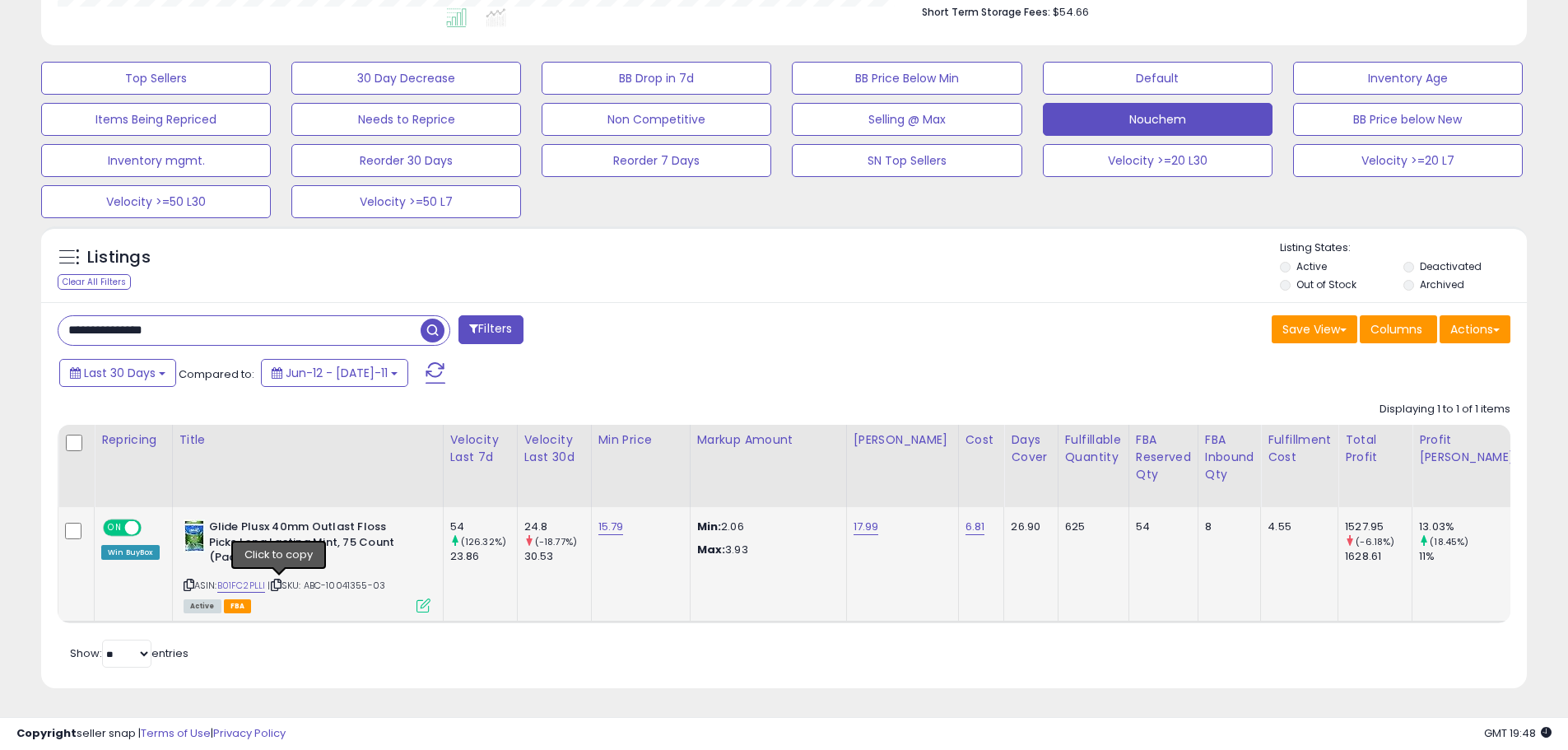
click at [285, 579] on span "| SKU: ABC-10041355-03" at bounding box center [326, 585] width 118 height 13
click at [279, 580] on icon at bounding box center [276, 584] width 10 height 9
click at [282, 580] on icon at bounding box center [276, 584] width 10 height 9
click at [121, 321] on input "**********" at bounding box center [240, 330] width 362 height 28
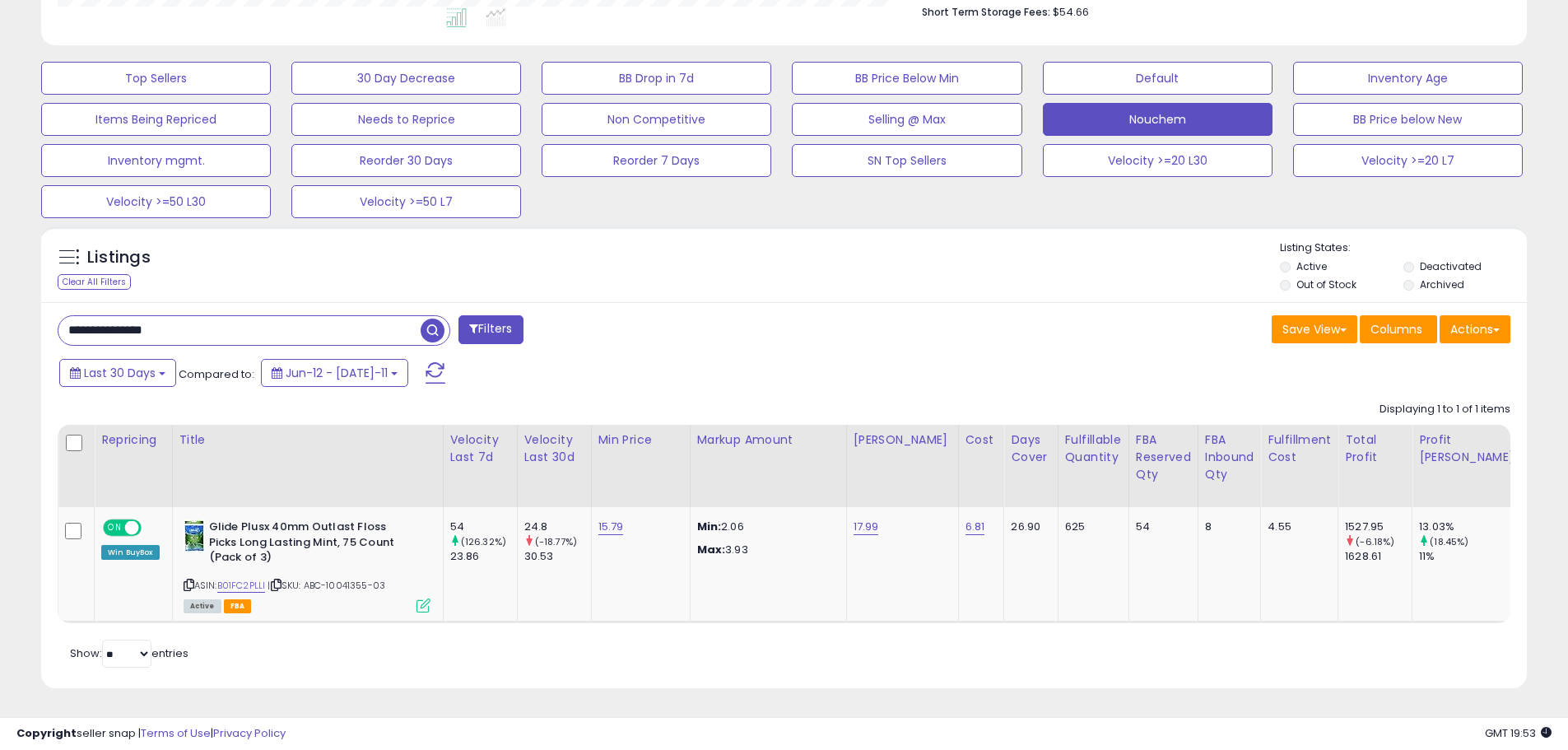
click at [126, 317] on input "**********" at bounding box center [240, 330] width 362 height 28
paste input "text"
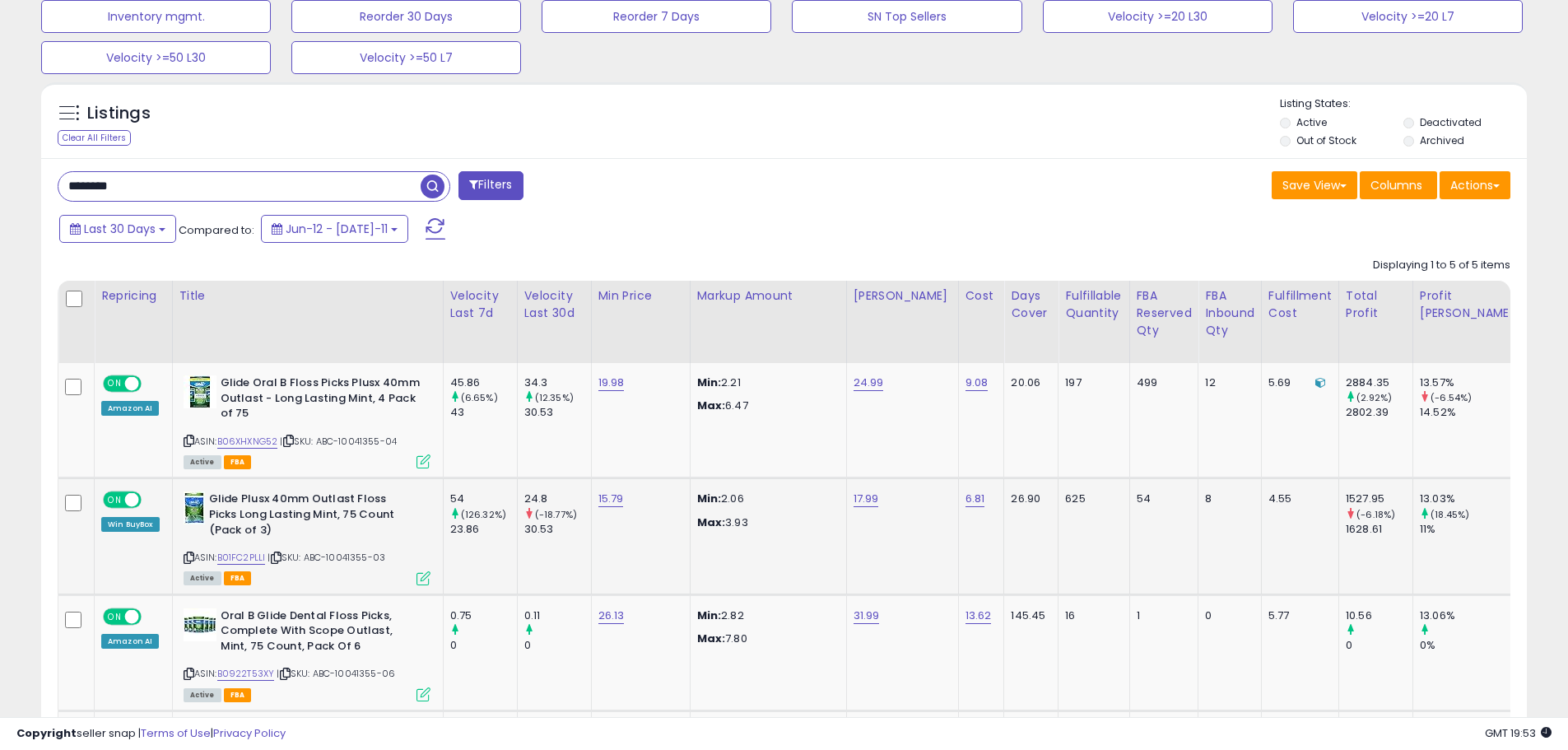
scroll to position [684, 0]
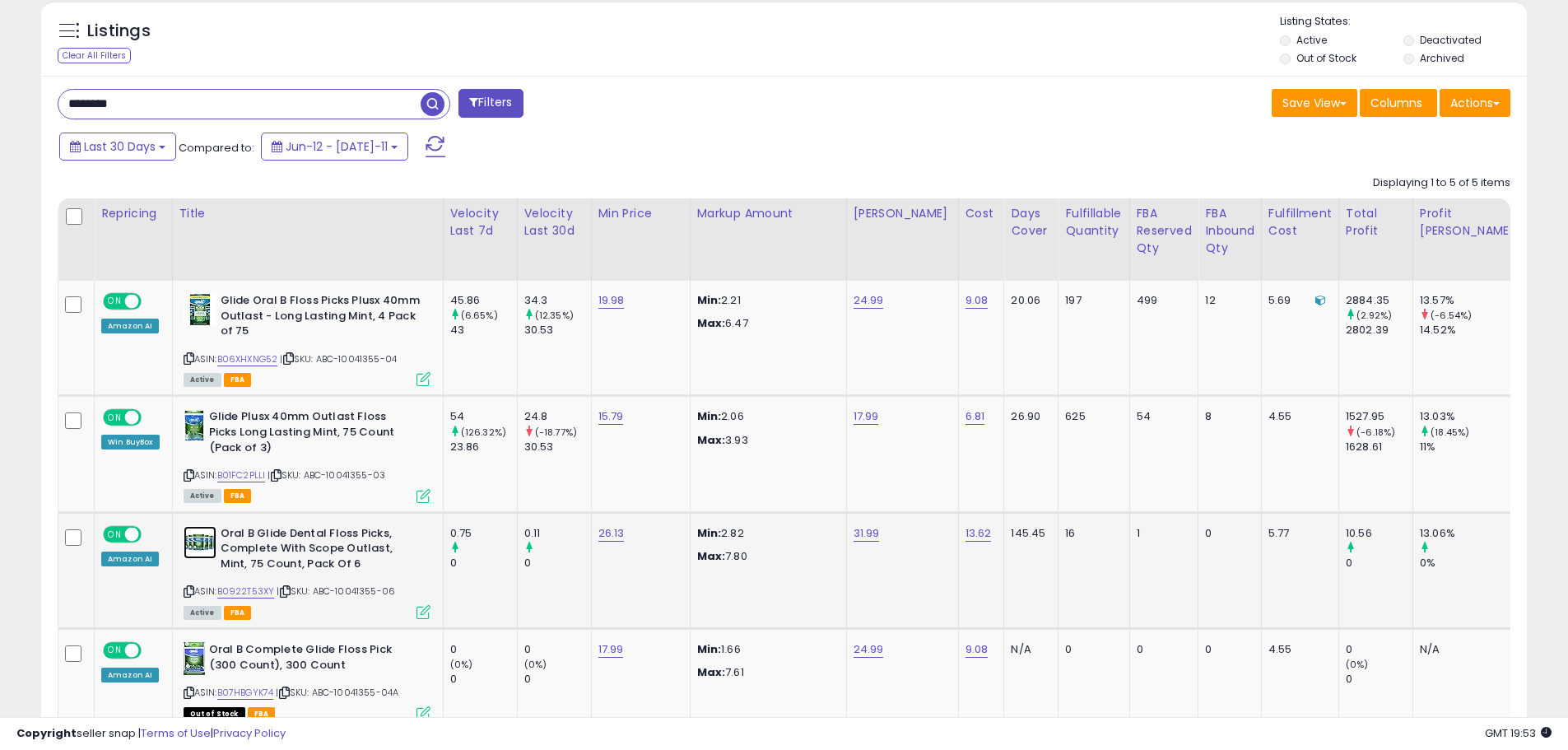
click at [194, 541] on img at bounding box center [200, 542] width 33 height 33
click at [289, 592] on icon at bounding box center [285, 591] width 10 height 9
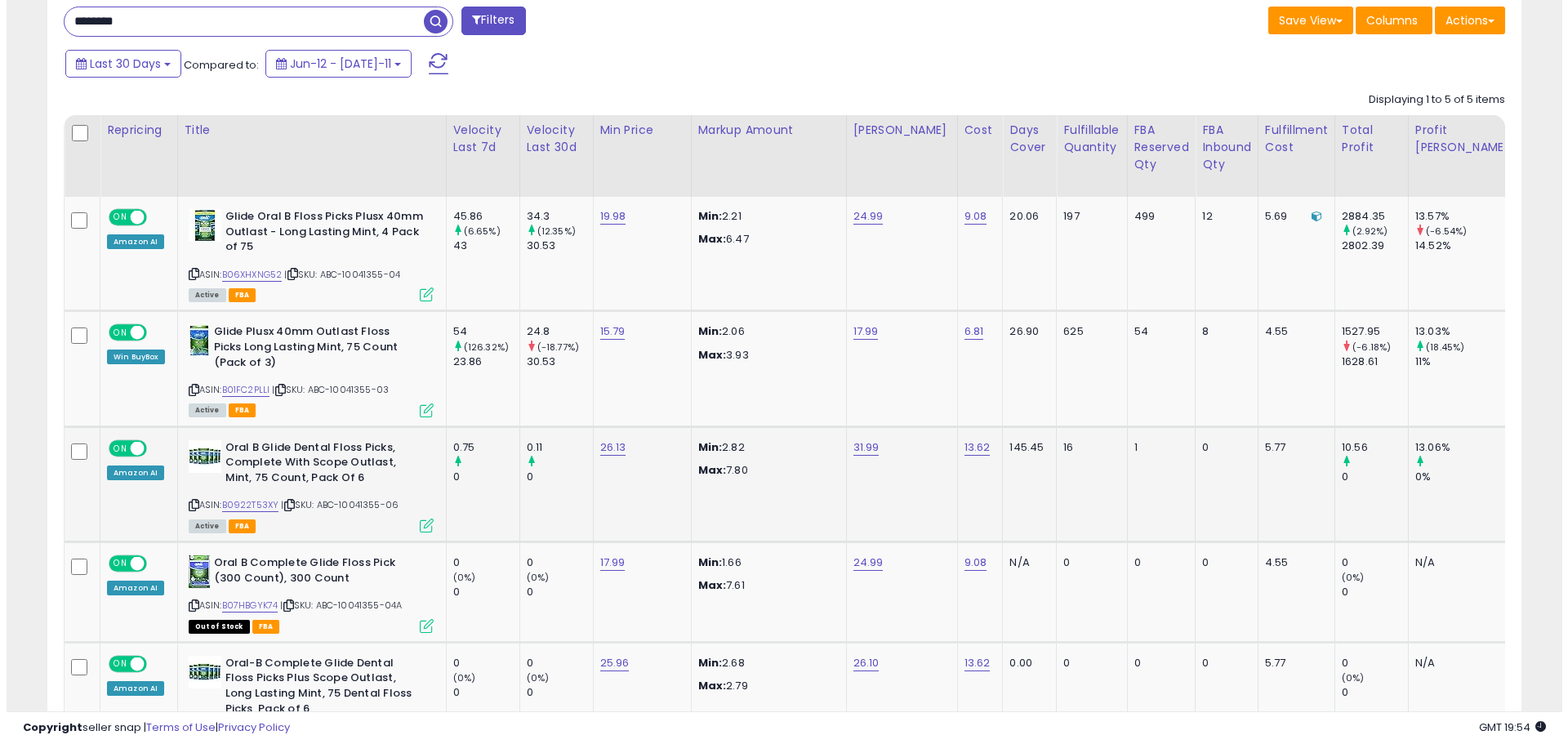
scroll to position [841, 0]
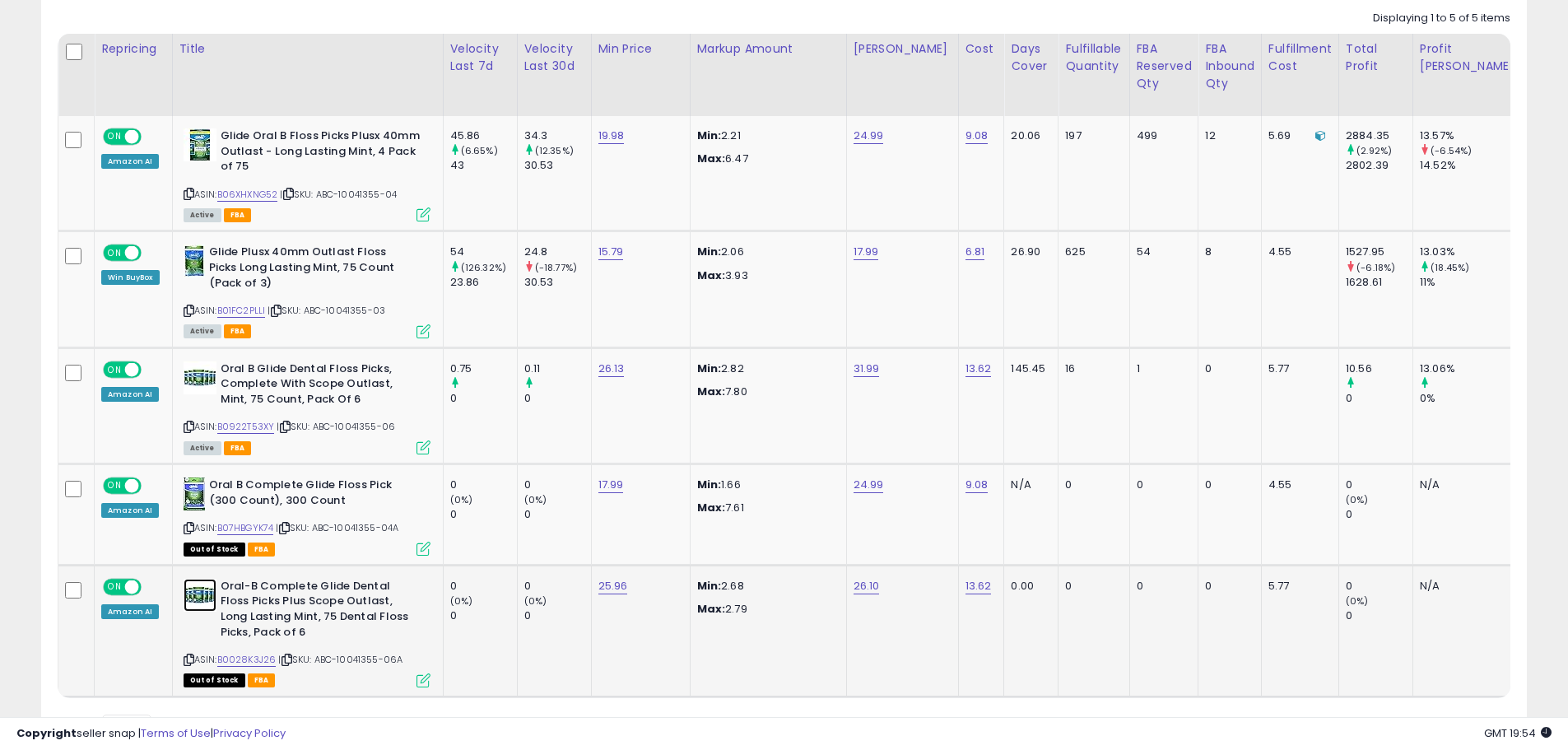
click at [192, 598] on img at bounding box center [200, 596] width 33 height 33
click at [194, 494] on img at bounding box center [194, 494] width 22 height 33
click at [203, 602] on img at bounding box center [200, 596] width 33 height 33
click at [422, 687] on icon at bounding box center [423, 680] width 14 height 14
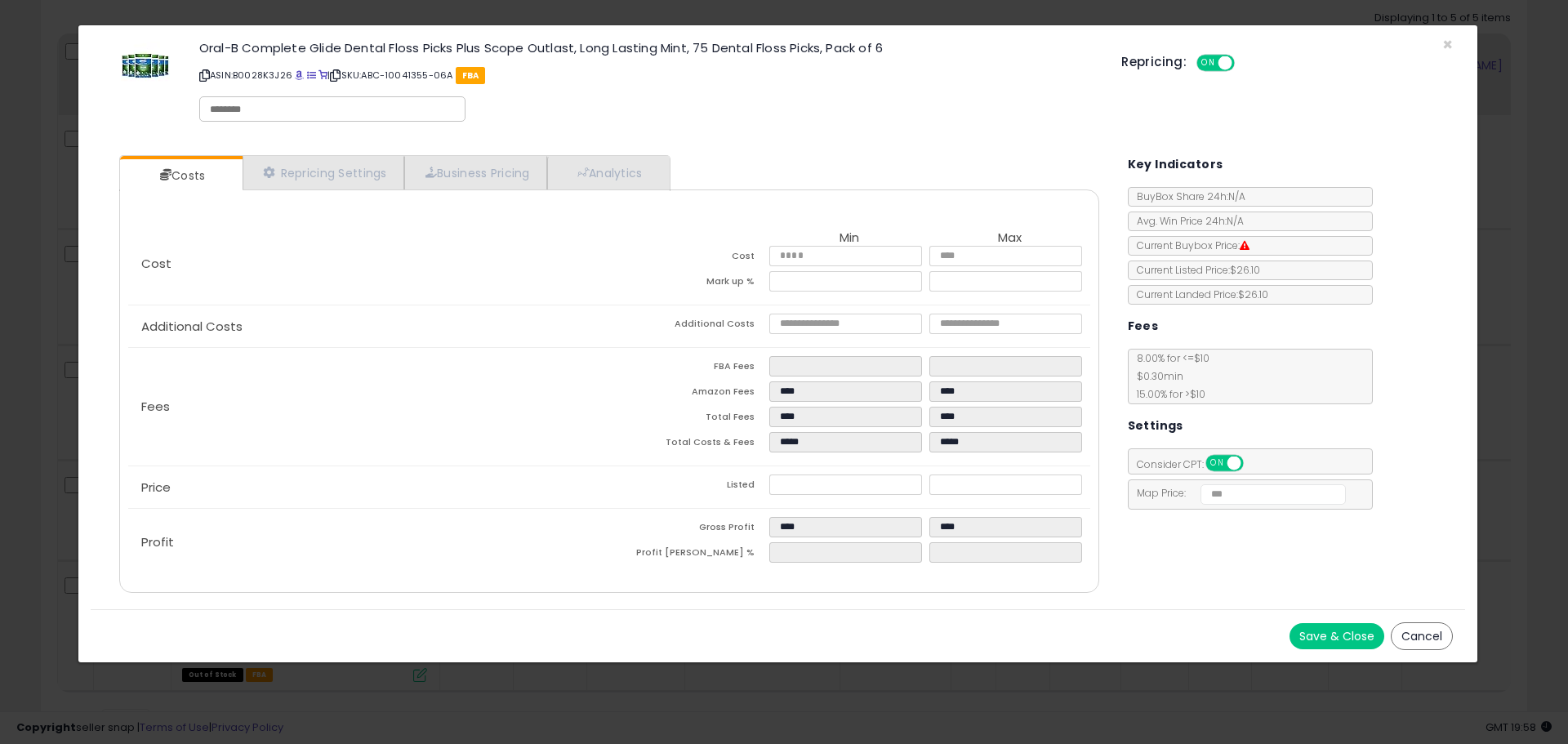
click at [1397, 13] on div "× Close Oral-B Complete Glide Dental Floss Picks Plus Scope Outlast, Long Lasti…" at bounding box center [784, 372] width 1568 height 744
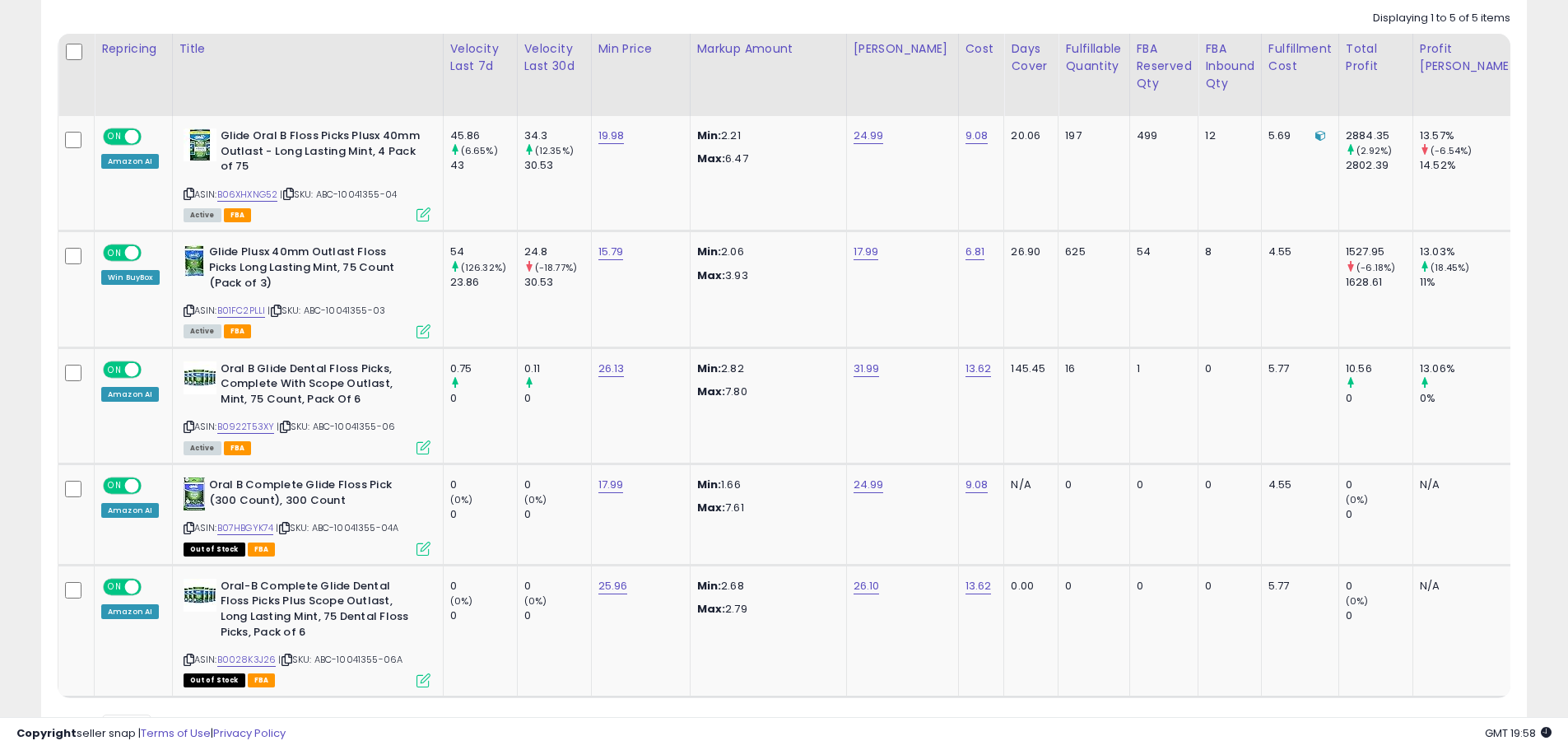
scroll to position [823114, 822083]
click at [288, 659] on icon at bounding box center [287, 659] width 10 height 9
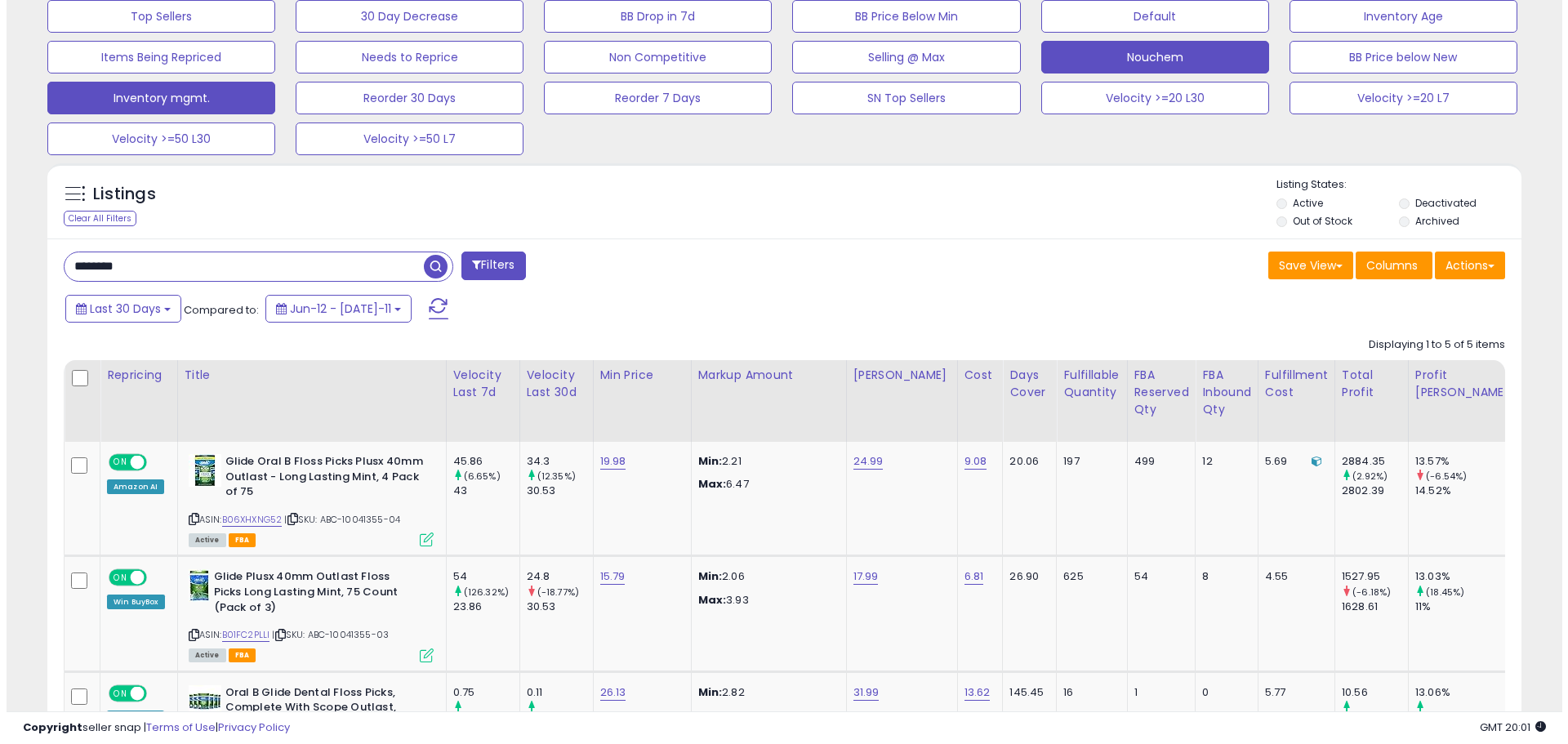
scroll to position [351, 0]
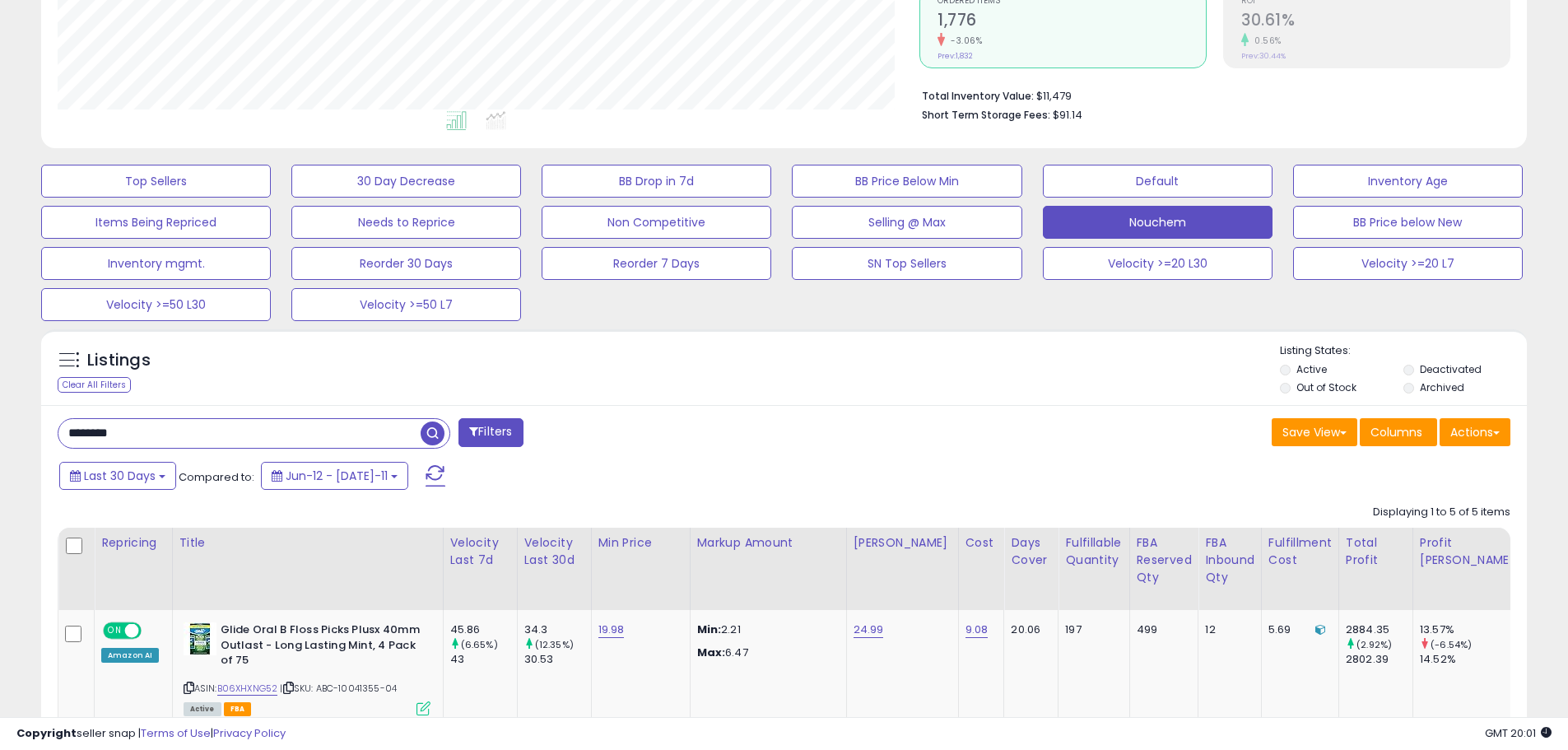
drag, startPoint x: 129, startPoint y: 425, endPoint x: 0, endPoint y: 425, distance: 129.0
click at [0, 429] on div "**********" at bounding box center [784, 509] width 1568 height 1620
paste input "text"
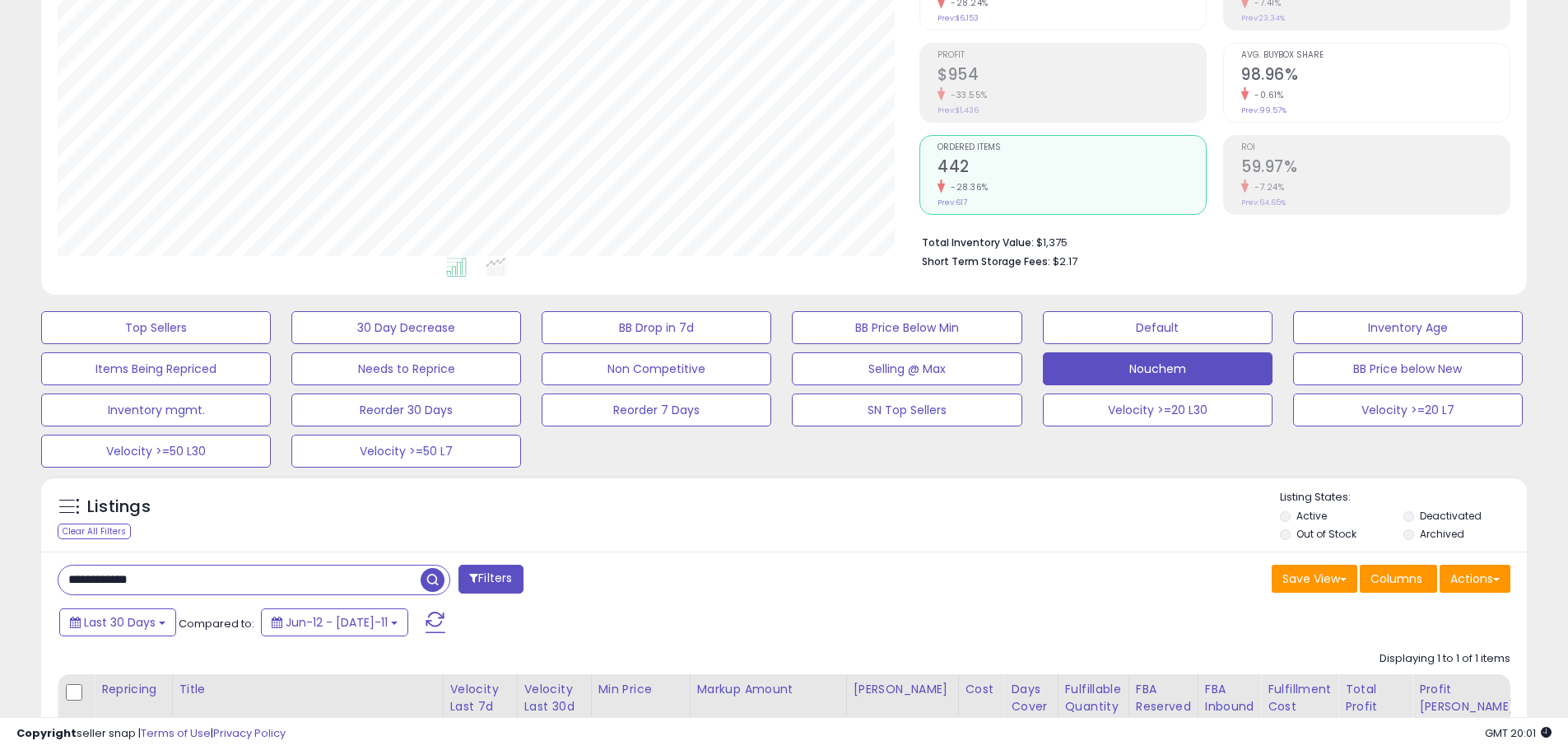
scroll to position [454, 0]
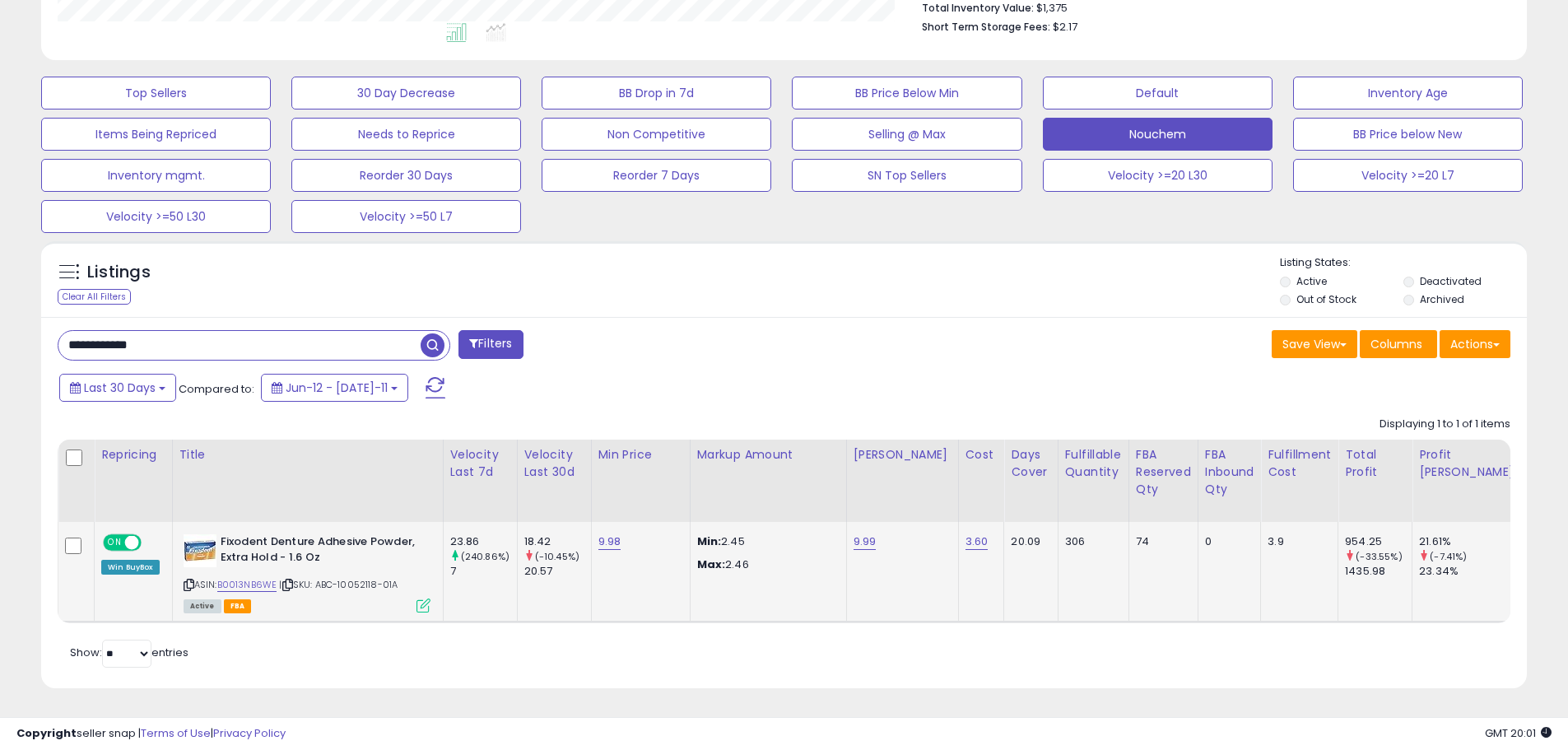
click at [289, 580] on icon at bounding box center [288, 584] width 10 height 9
click at [205, 534] on img at bounding box center [200, 551] width 33 height 33
click at [245, 337] on input "**********" at bounding box center [240, 345] width 362 height 28
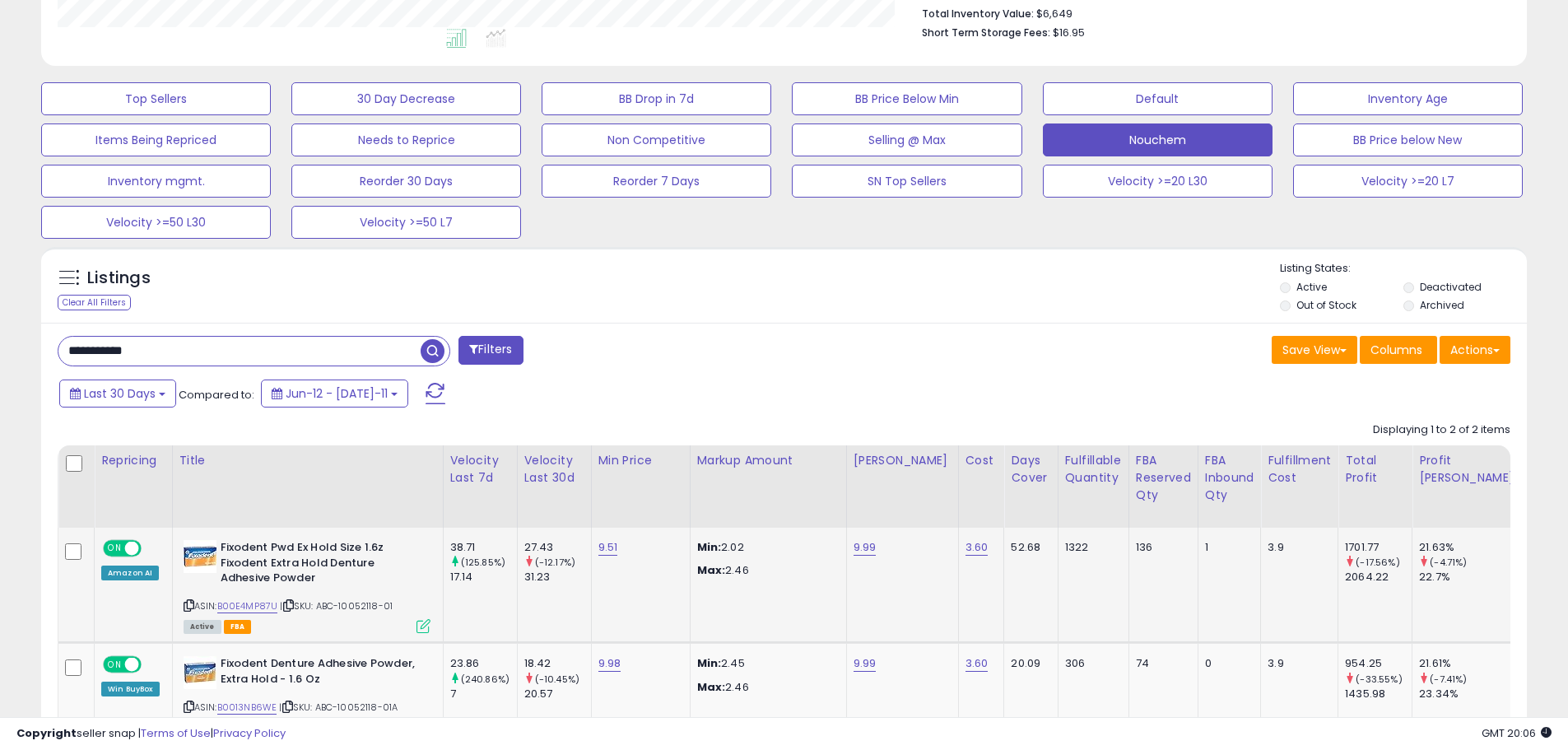
scroll to position [519, 0]
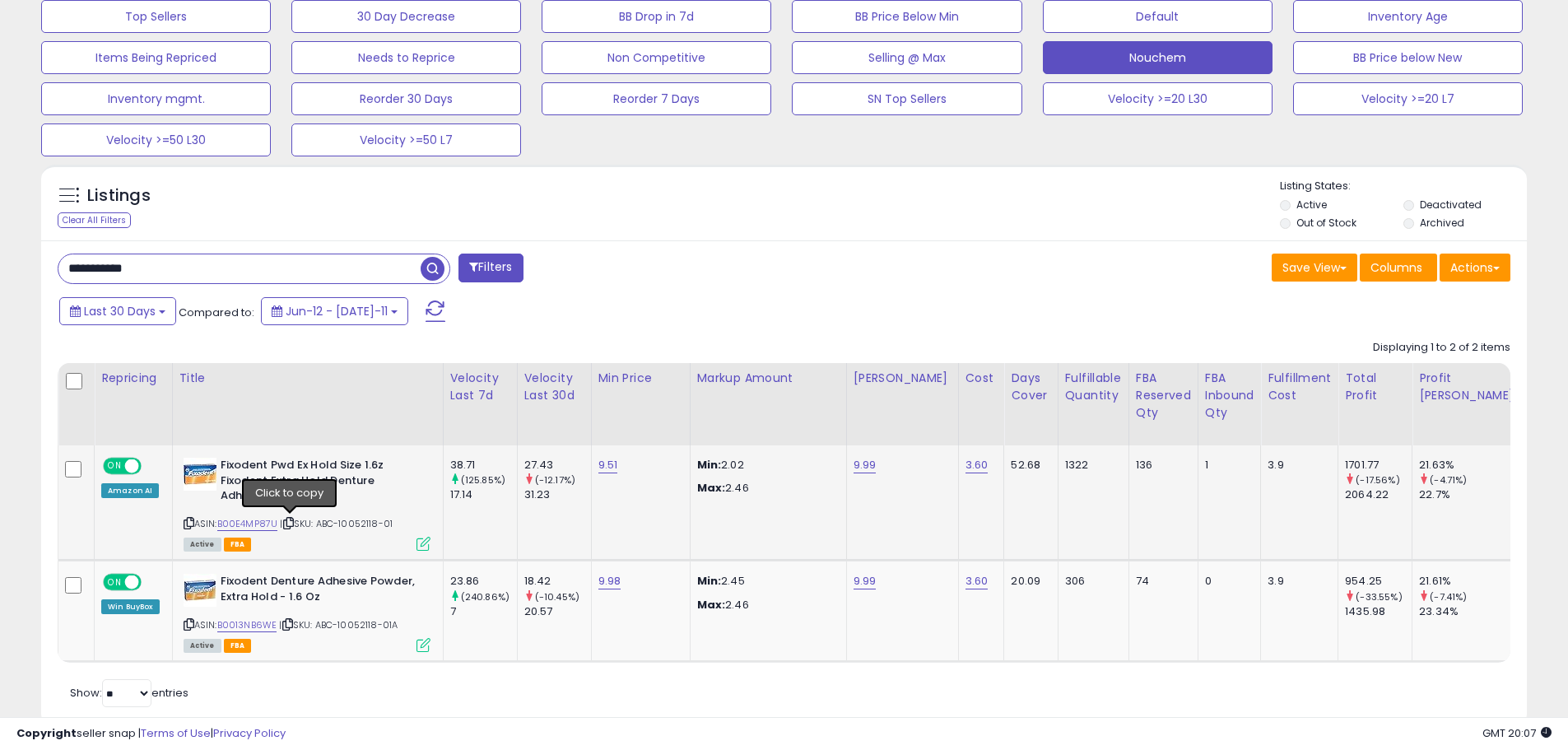
click at [291, 526] on icon at bounding box center [289, 523] width 10 height 9
click at [188, 463] on img at bounding box center [200, 474] width 33 height 33
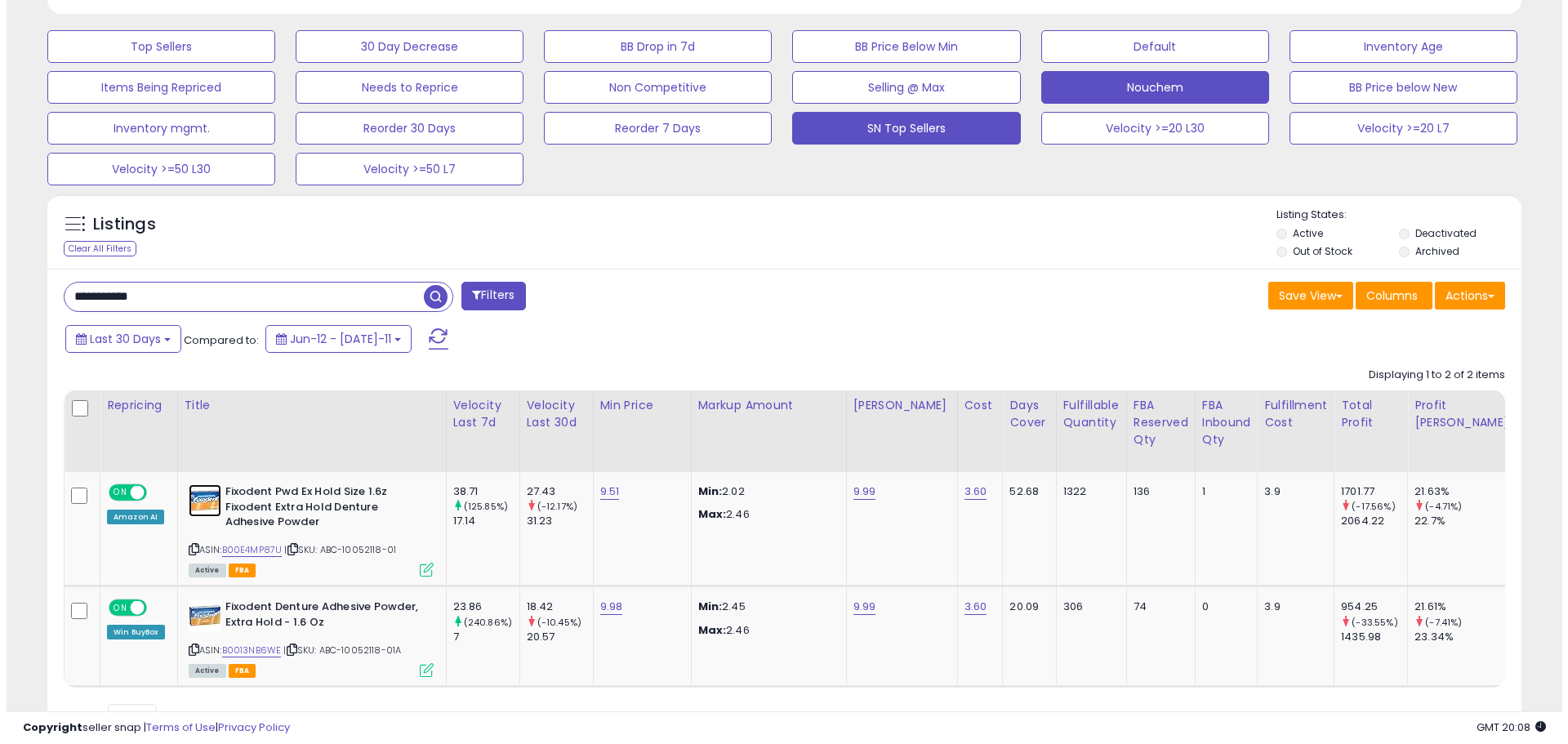
scroll to position [321, 0]
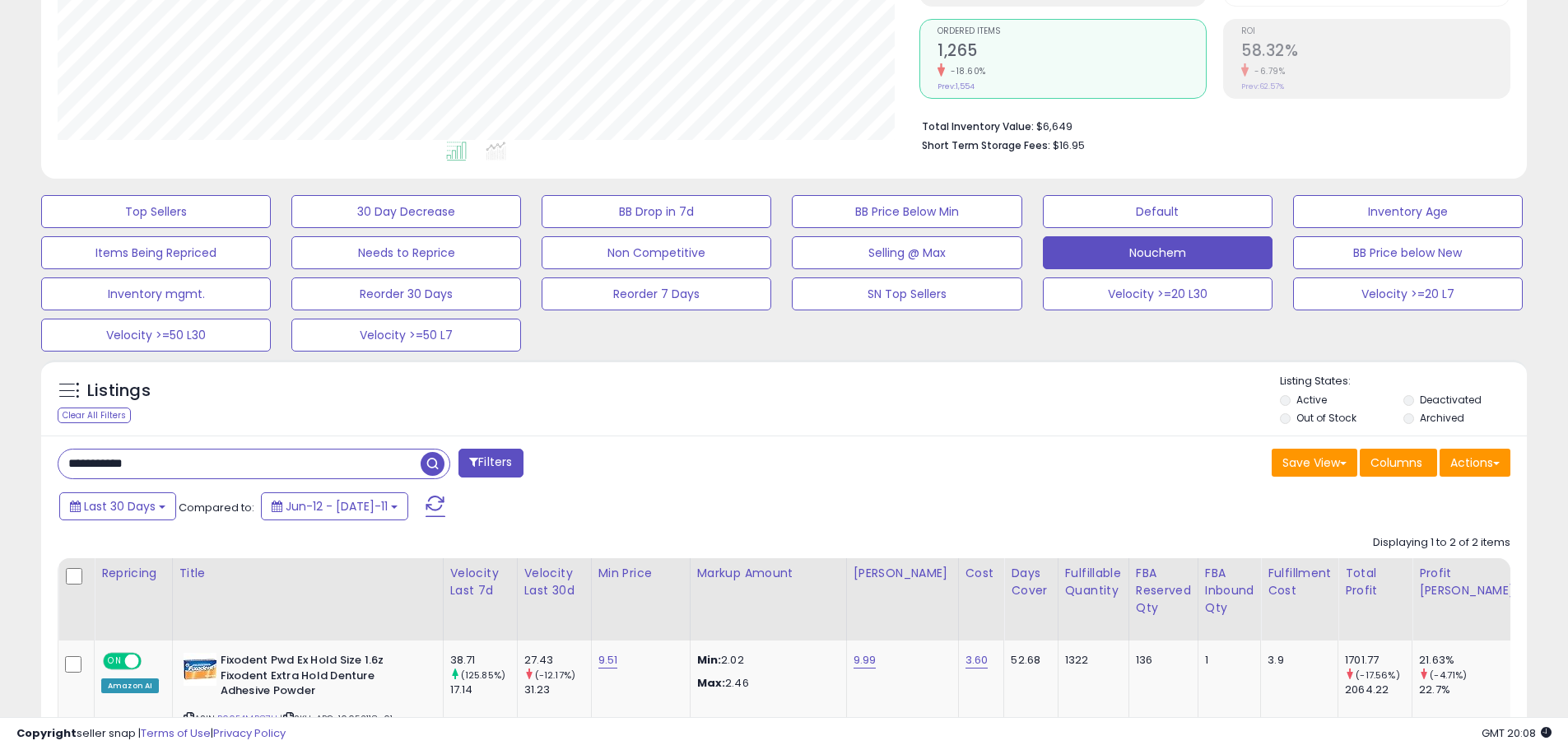
drag, startPoint x: 176, startPoint y: 464, endPoint x: 0, endPoint y: 436, distance: 178.2
click at [0, 437] on div "**********" at bounding box center [784, 358] width 1568 height 1255
paste input "text"
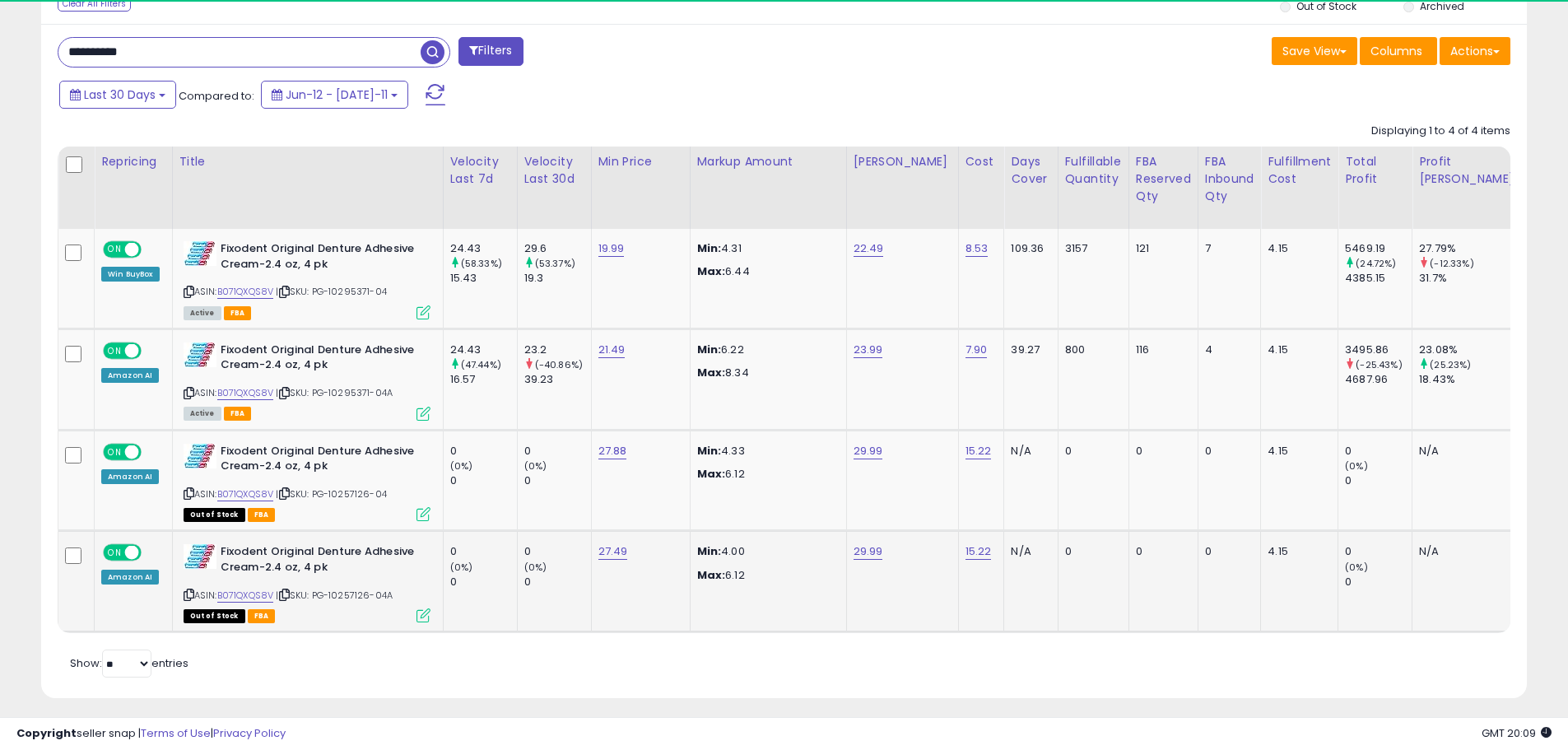
scroll to position [338, 862]
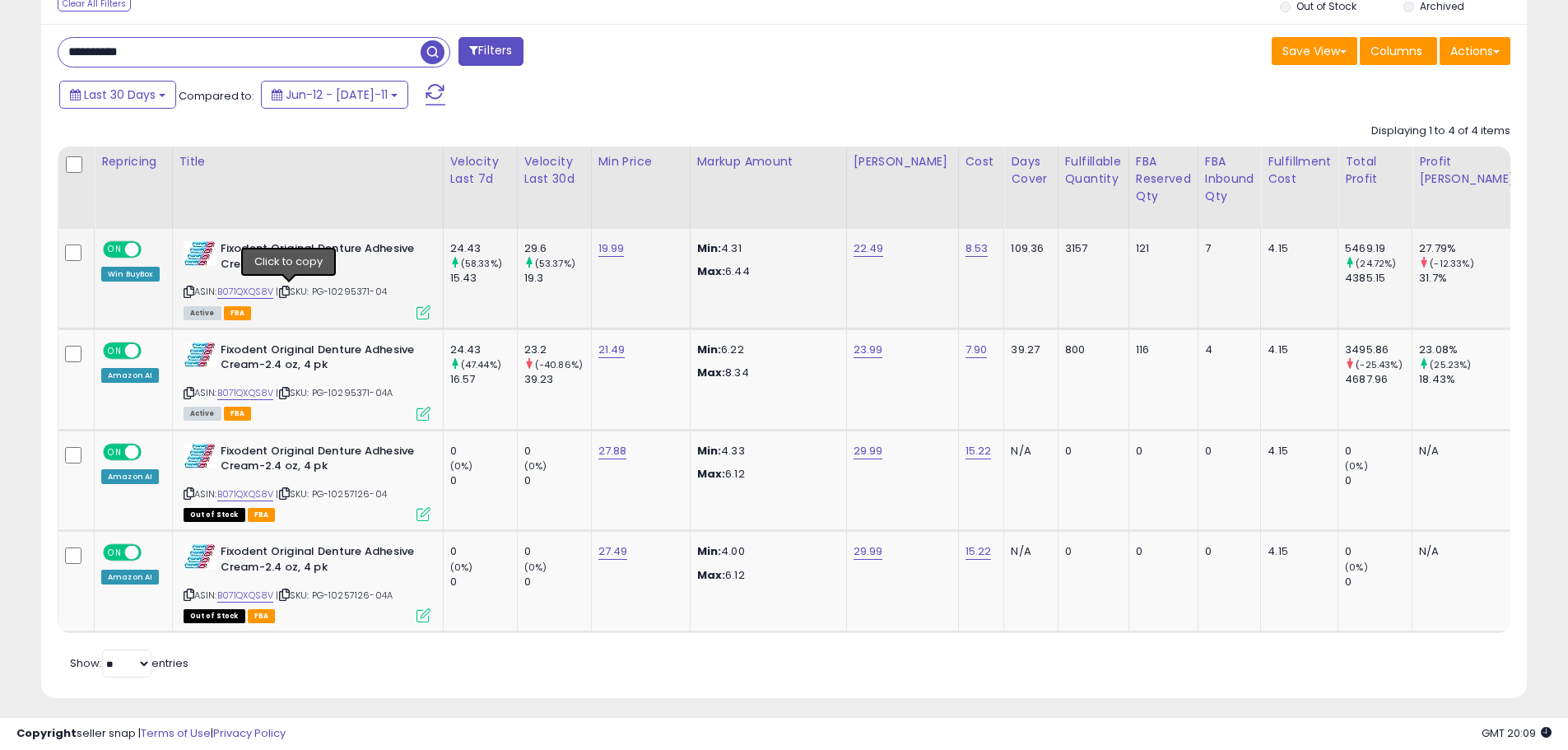
click at [289, 292] on icon at bounding box center [284, 291] width 10 height 9
click at [286, 291] on icon at bounding box center [284, 291] width 10 height 9
drag, startPoint x: 171, startPoint y: 60, endPoint x: 133, endPoint y: 50, distance: 39.3
click at [133, 50] on input "**********" at bounding box center [240, 52] width 362 height 28
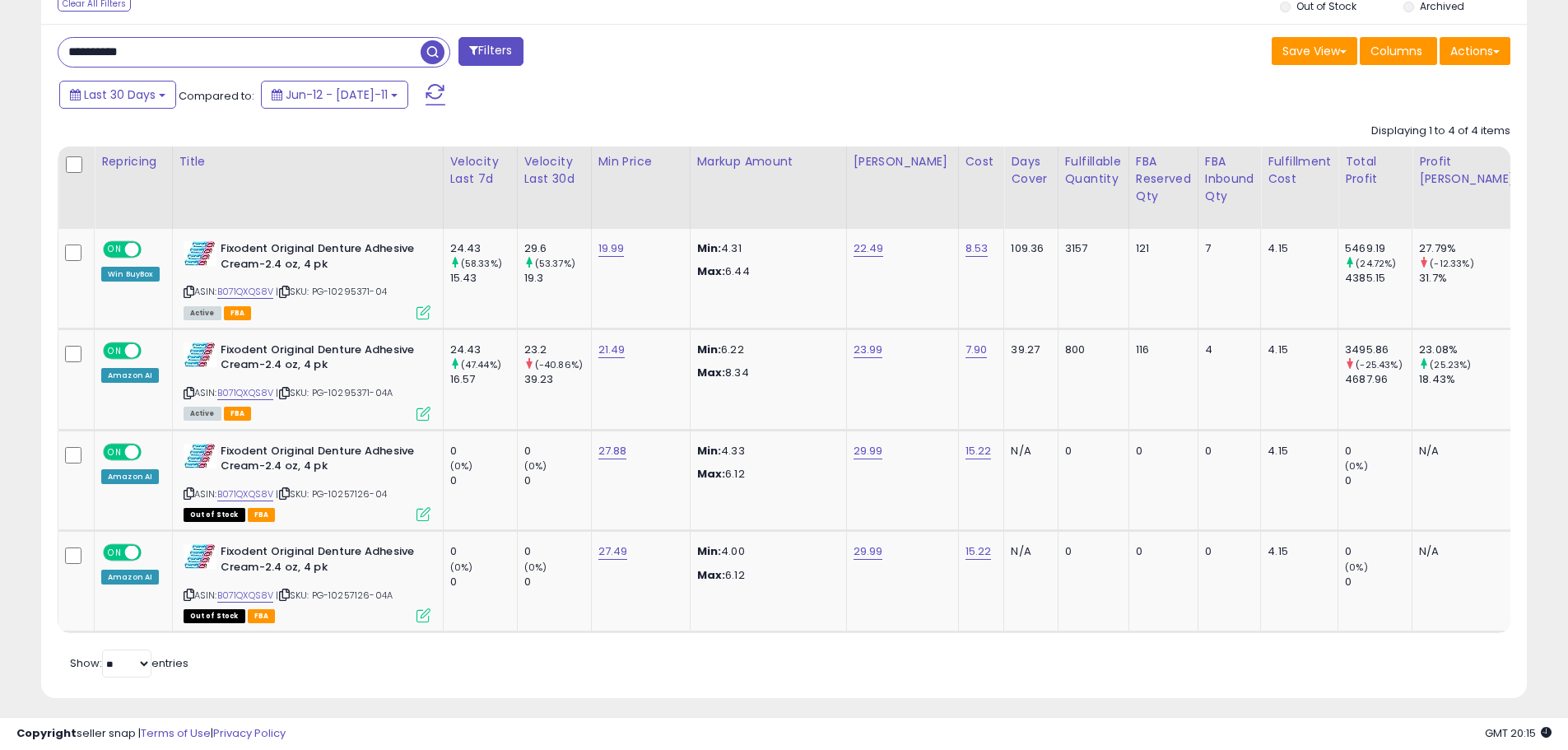
click at [133, 50] on input "**********" at bounding box center [240, 52] width 362 height 28
paste input "text"
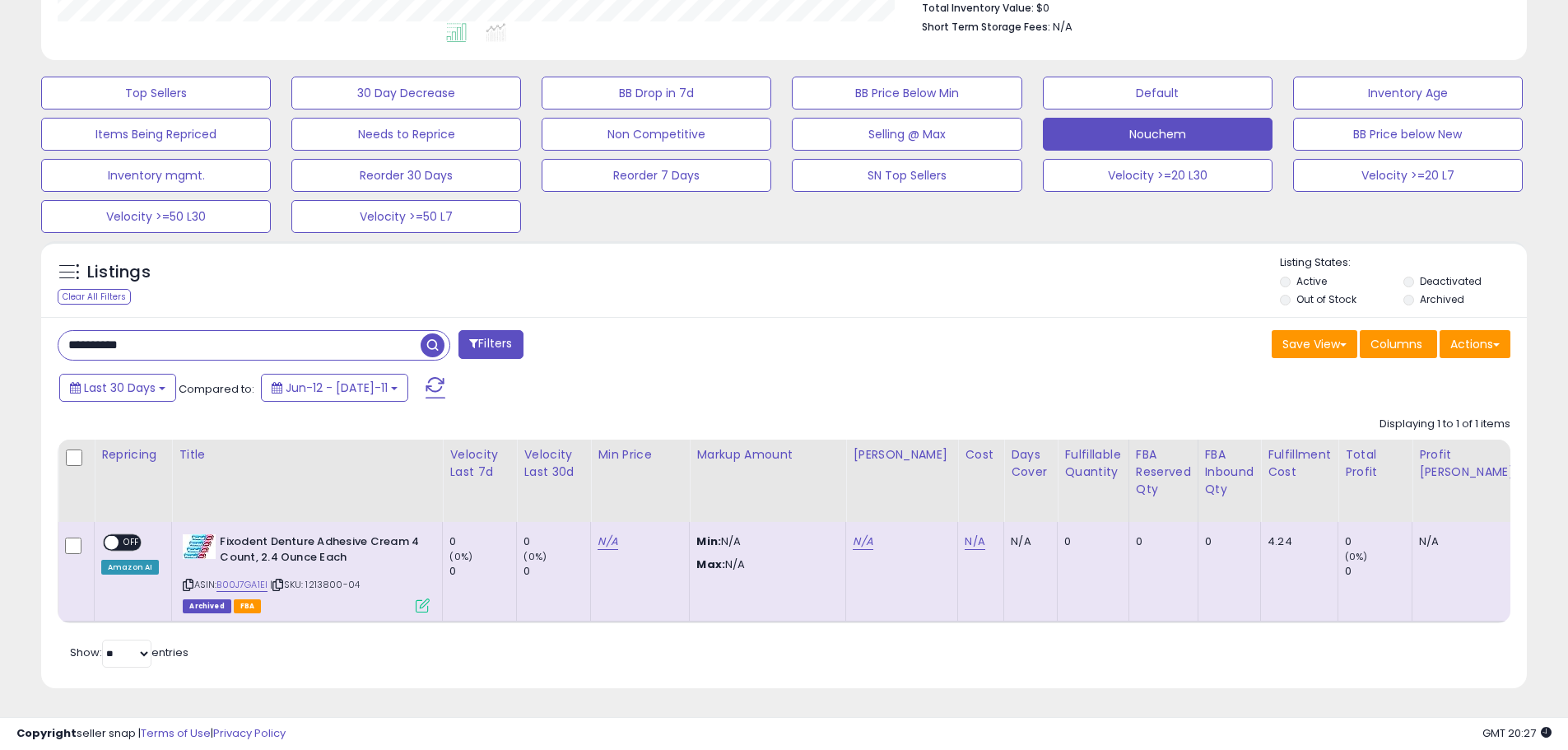
drag, startPoint x: 184, startPoint y: 337, endPoint x: 0, endPoint y: 298, distance: 188.1
click at [0, 324] on div "**********" at bounding box center [784, 180] width 1568 height 1139
paste input "text"
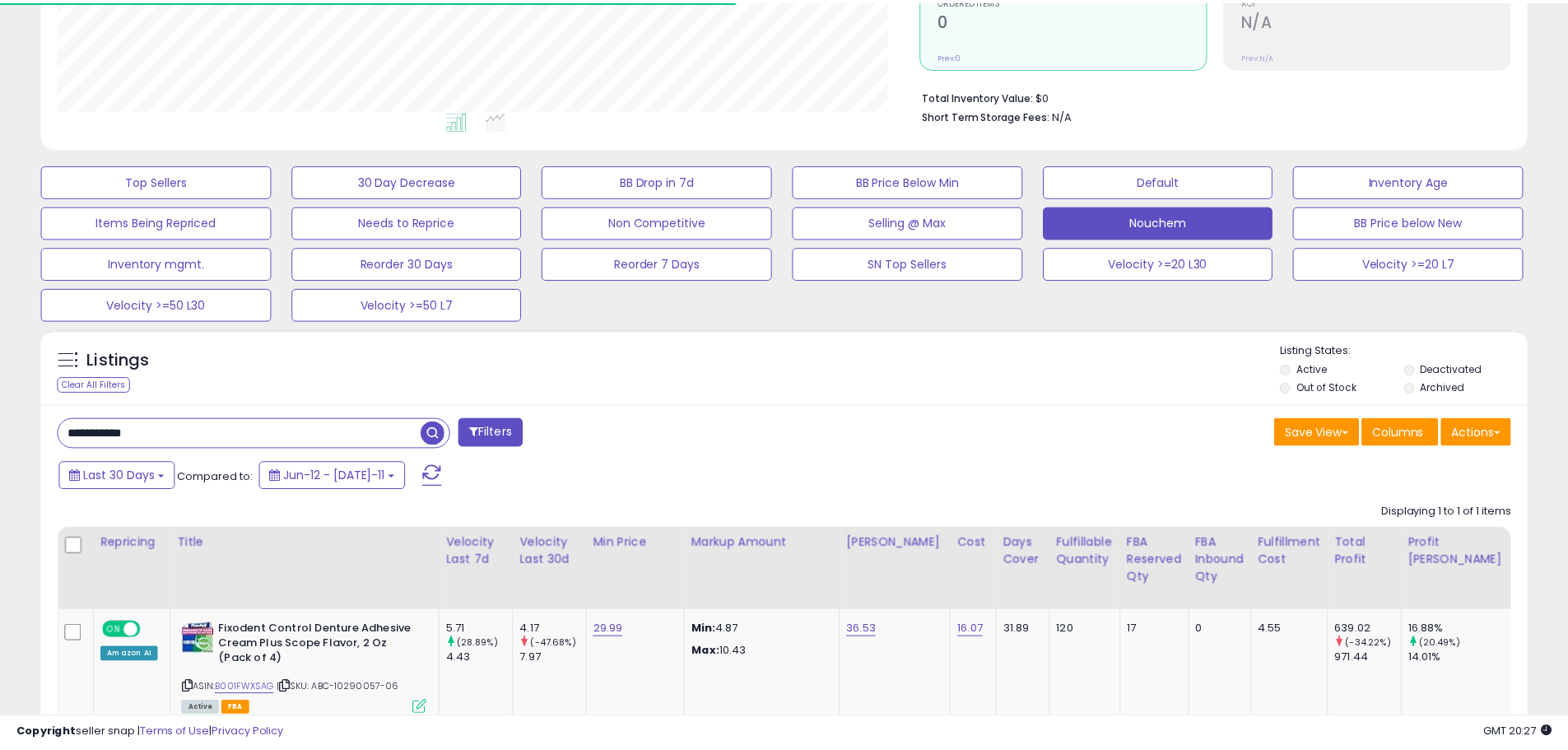
scroll to position [823114, 822083]
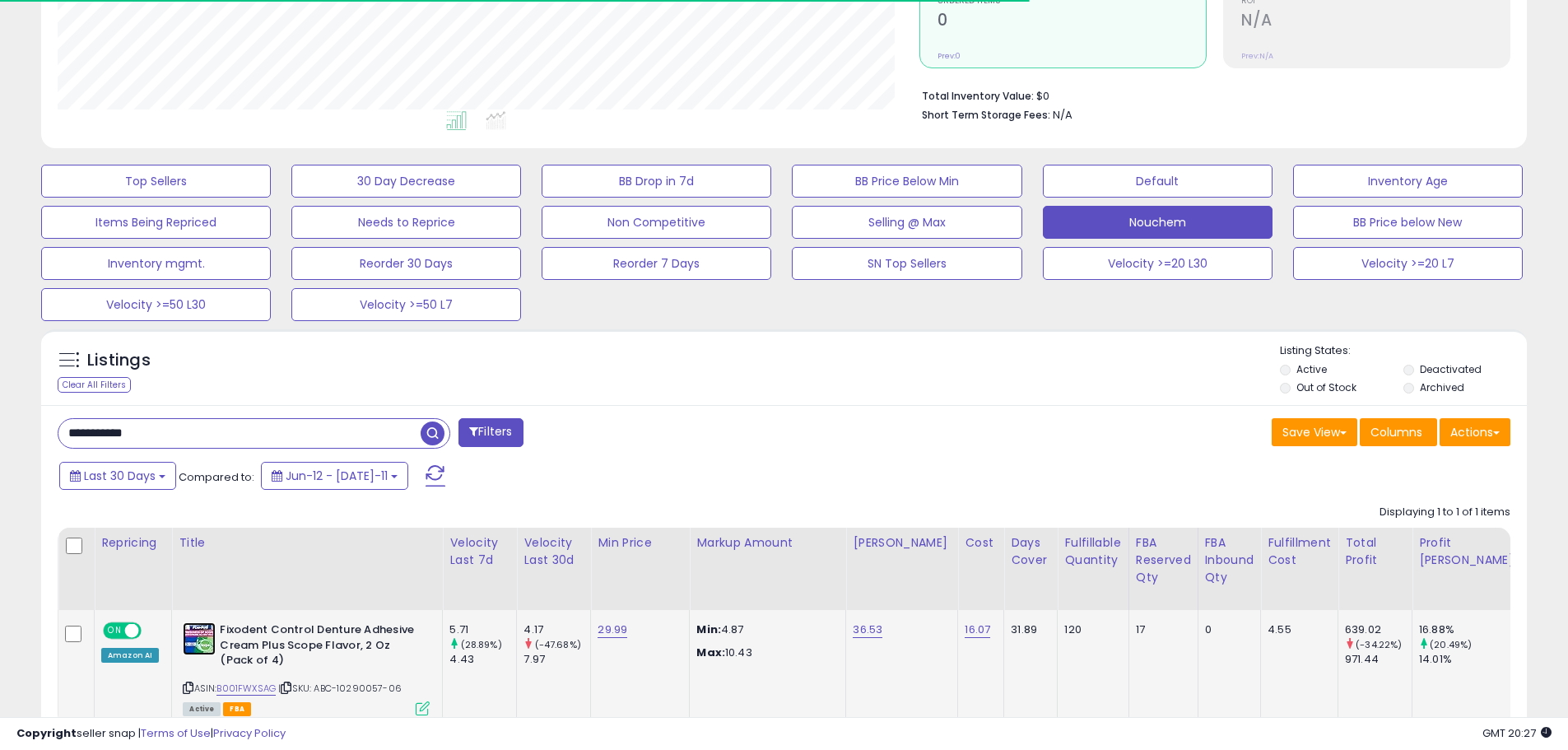
click at [191, 638] on img at bounding box center [199, 639] width 33 height 33
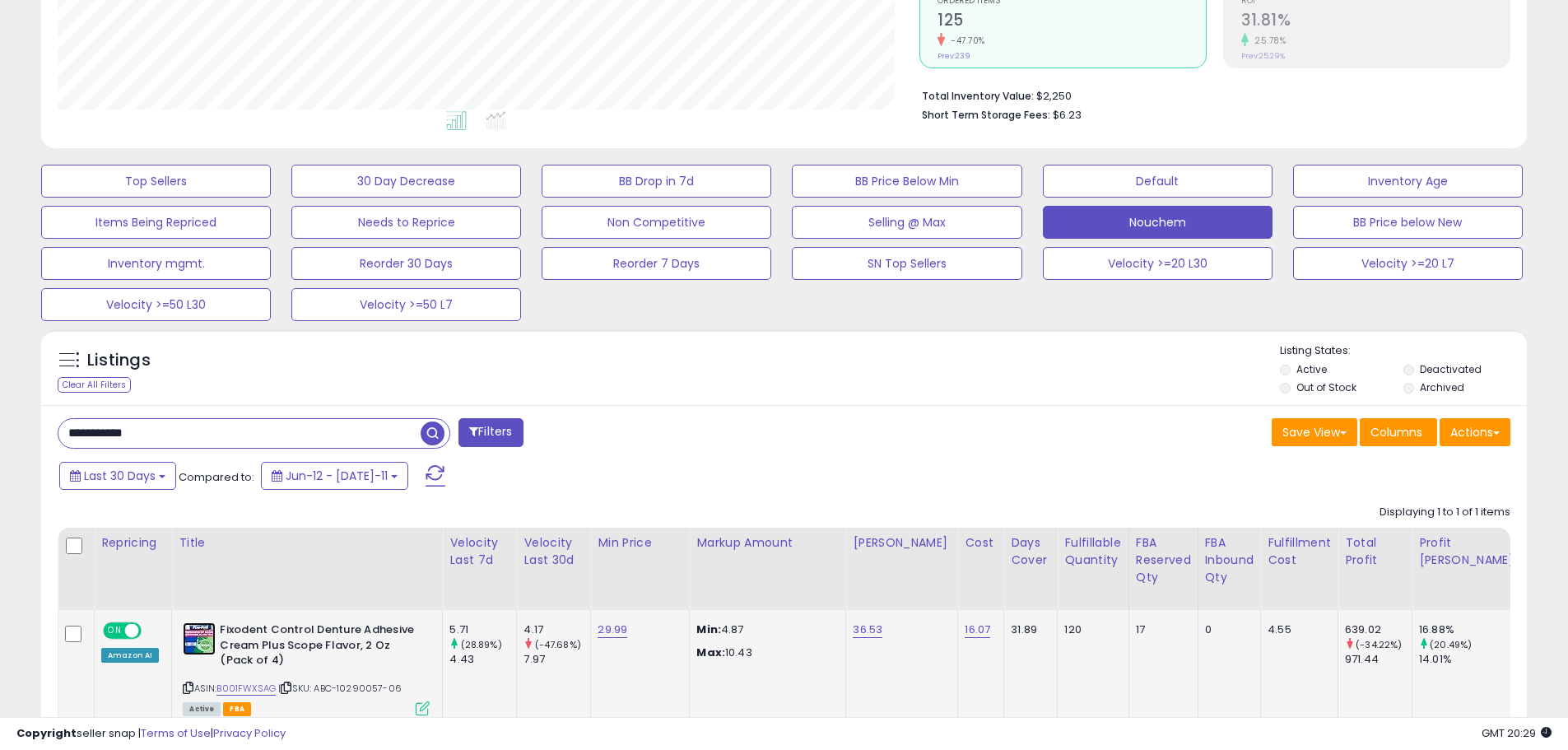
scroll to position [338, 862]
drag, startPoint x: 155, startPoint y: 432, endPoint x: 0, endPoint y: 434, distance: 155.0
click at [0, 434] on div "**********" at bounding box center [784, 276] width 1568 height 1153
paste input "text"
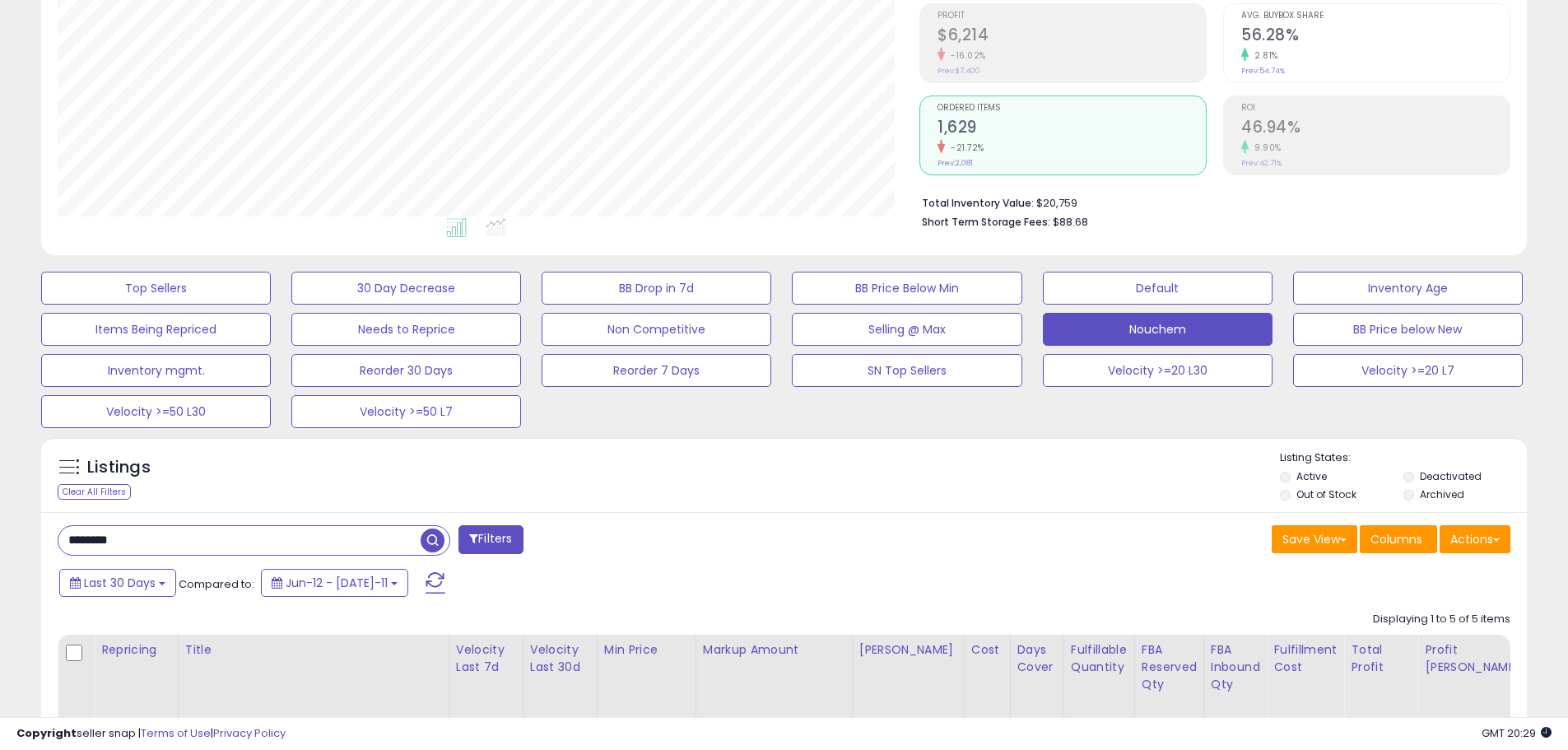
scroll to position [577, 0]
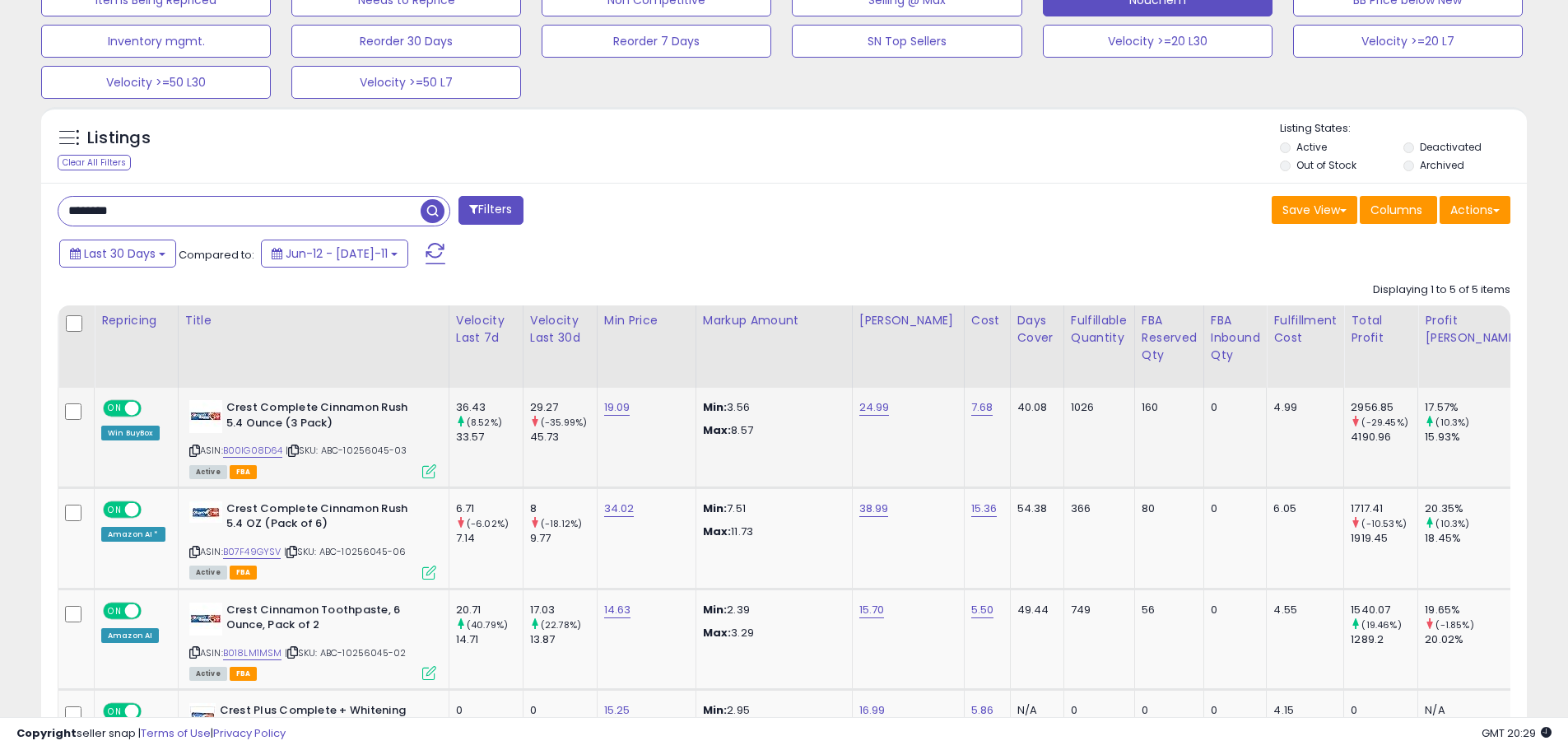
click at [289, 448] on icon at bounding box center [293, 451] width 10 height 9
click at [292, 448] on icon at bounding box center [293, 451] width 10 height 9
click at [292, 449] on icon at bounding box center [293, 451] width 10 height 9
click at [212, 409] on img at bounding box center [206, 416] width 33 height 33
click at [290, 450] on icon at bounding box center [293, 451] width 10 height 9
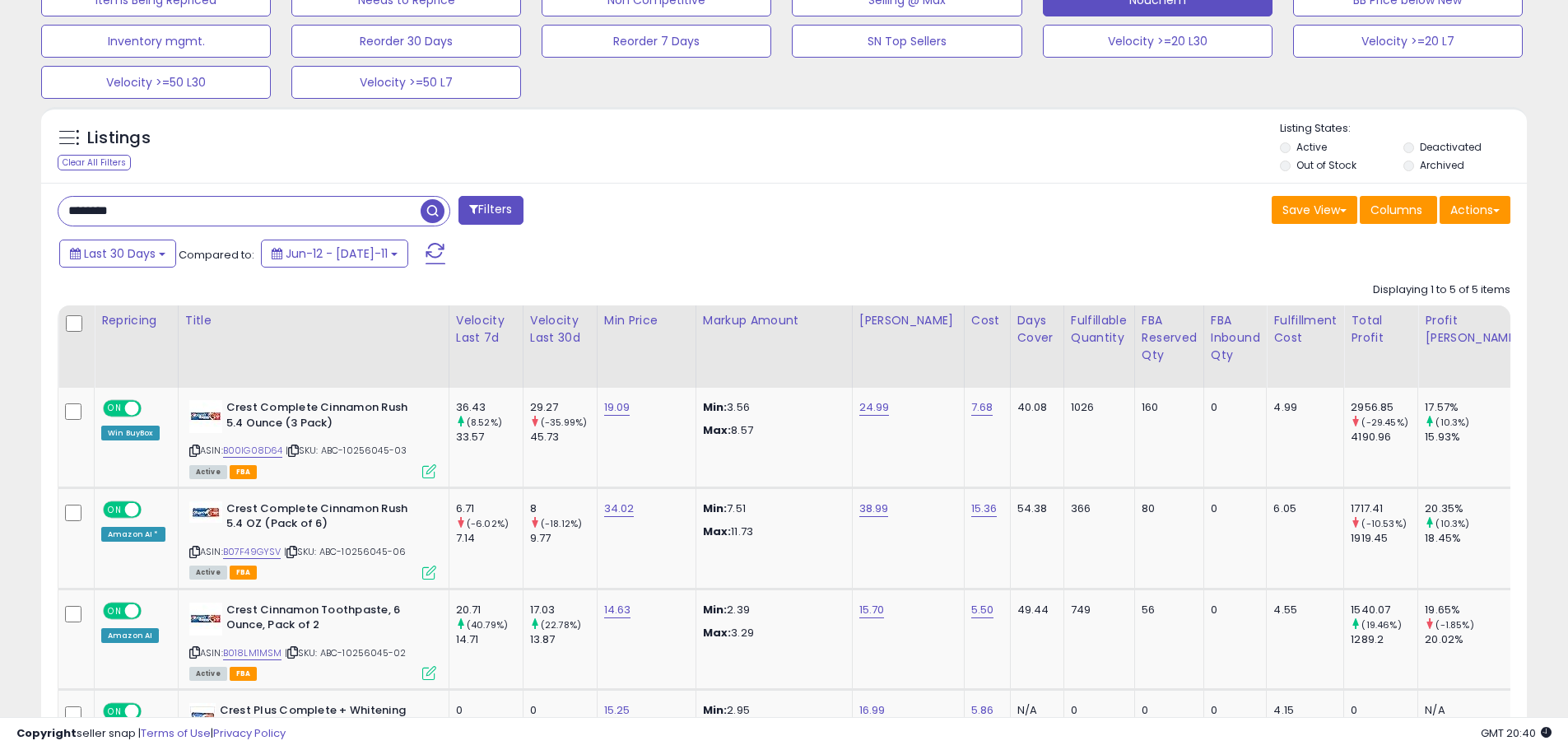
click at [316, 207] on input "********" at bounding box center [240, 210] width 362 height 28
paste input "text"
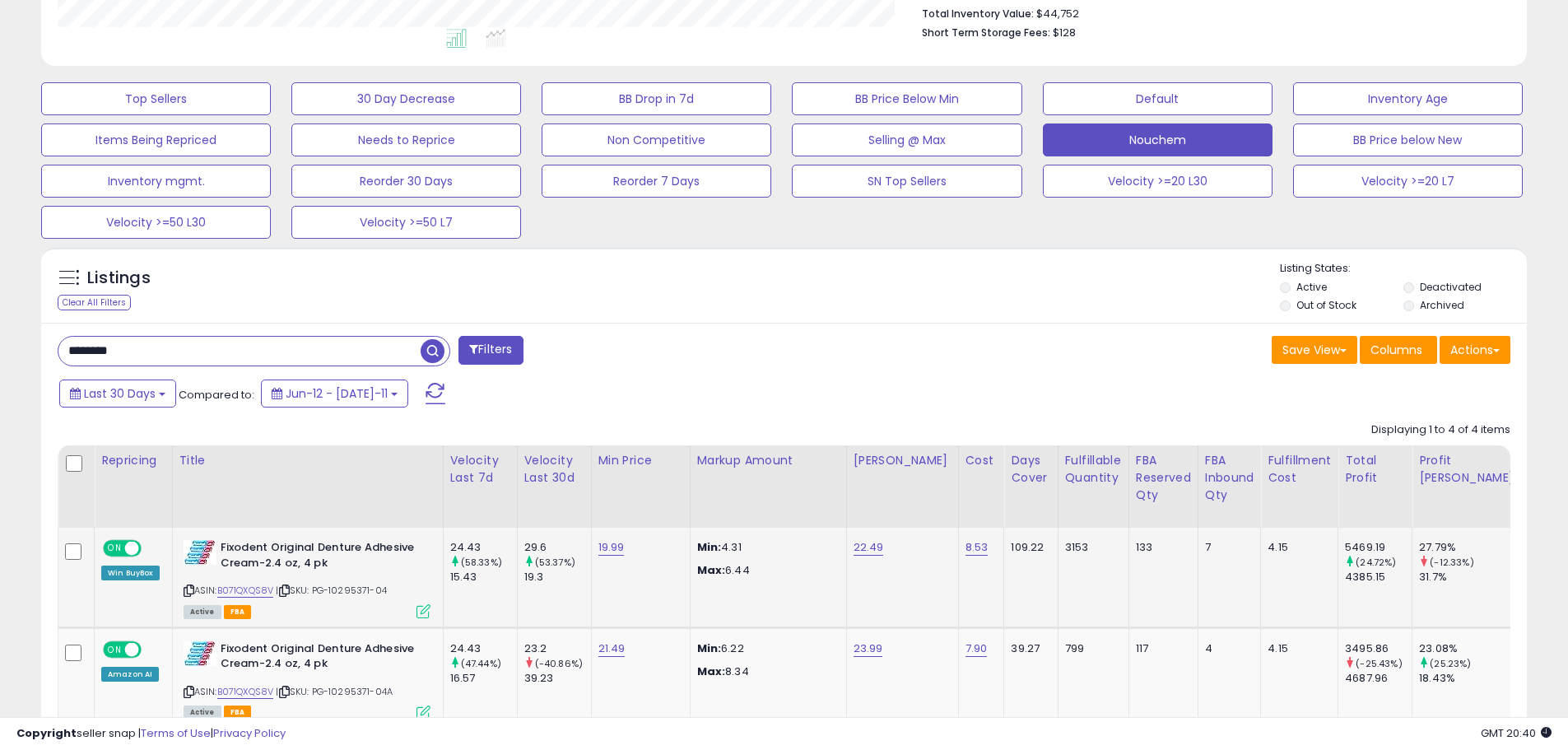
scroll to position [519, 0]
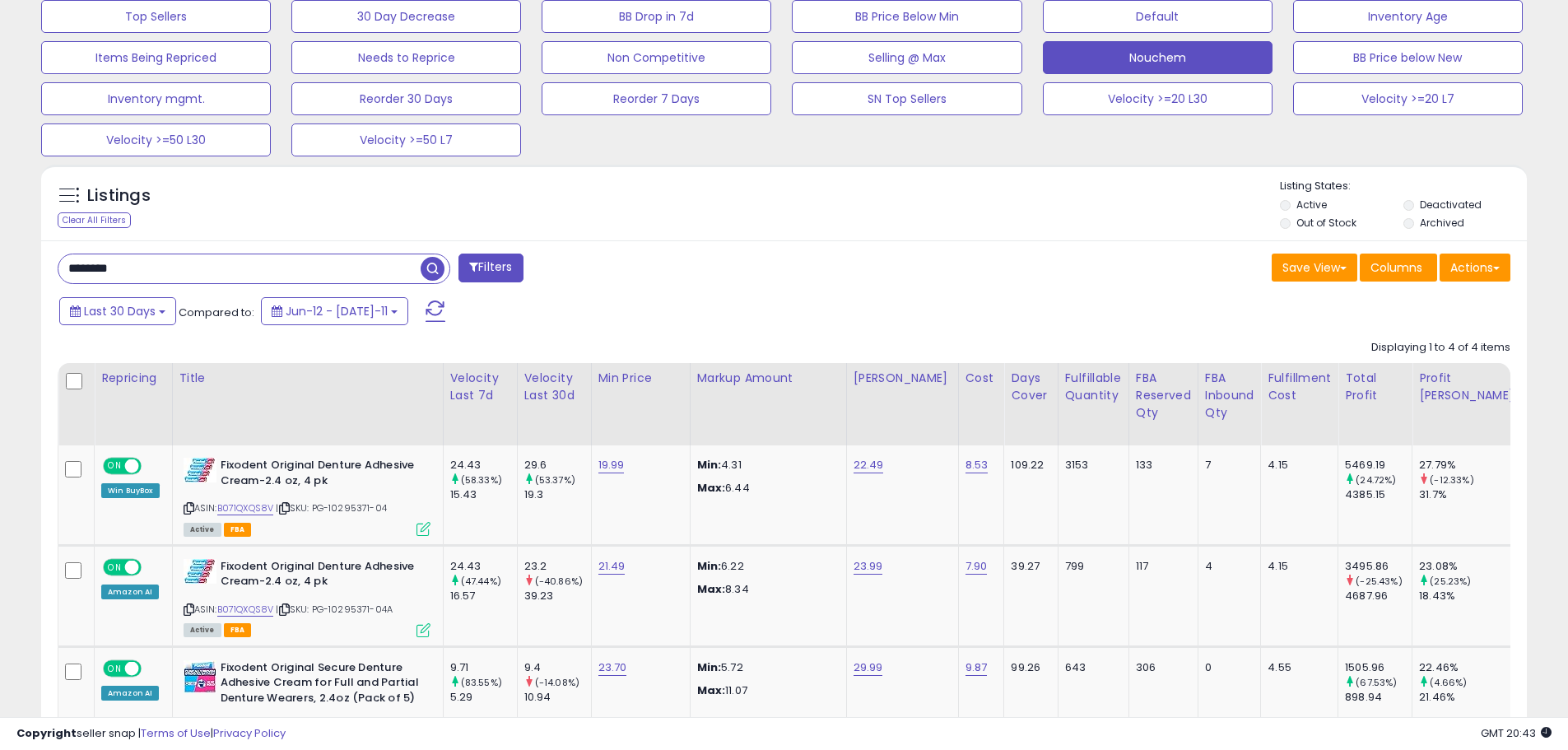
drag, startPoint x: 126, startPoint y: 269, endPoint x: 0, endPoint y: 280, distance: 126.5
click at [0, 280] on div "**********" at bounding box center [784, 271] width 1568 height 1472
paste input "text"
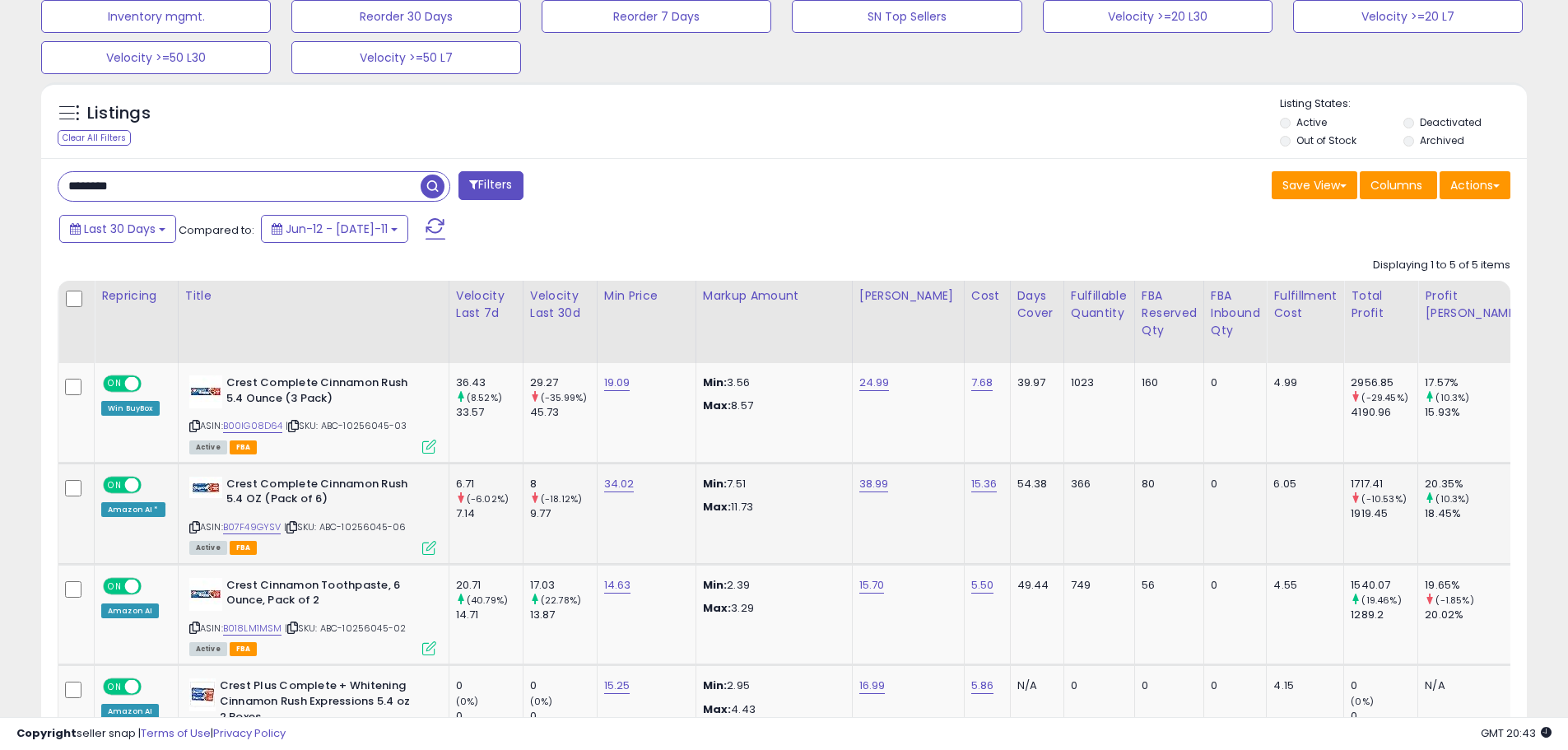
scroll to position [684, 0]
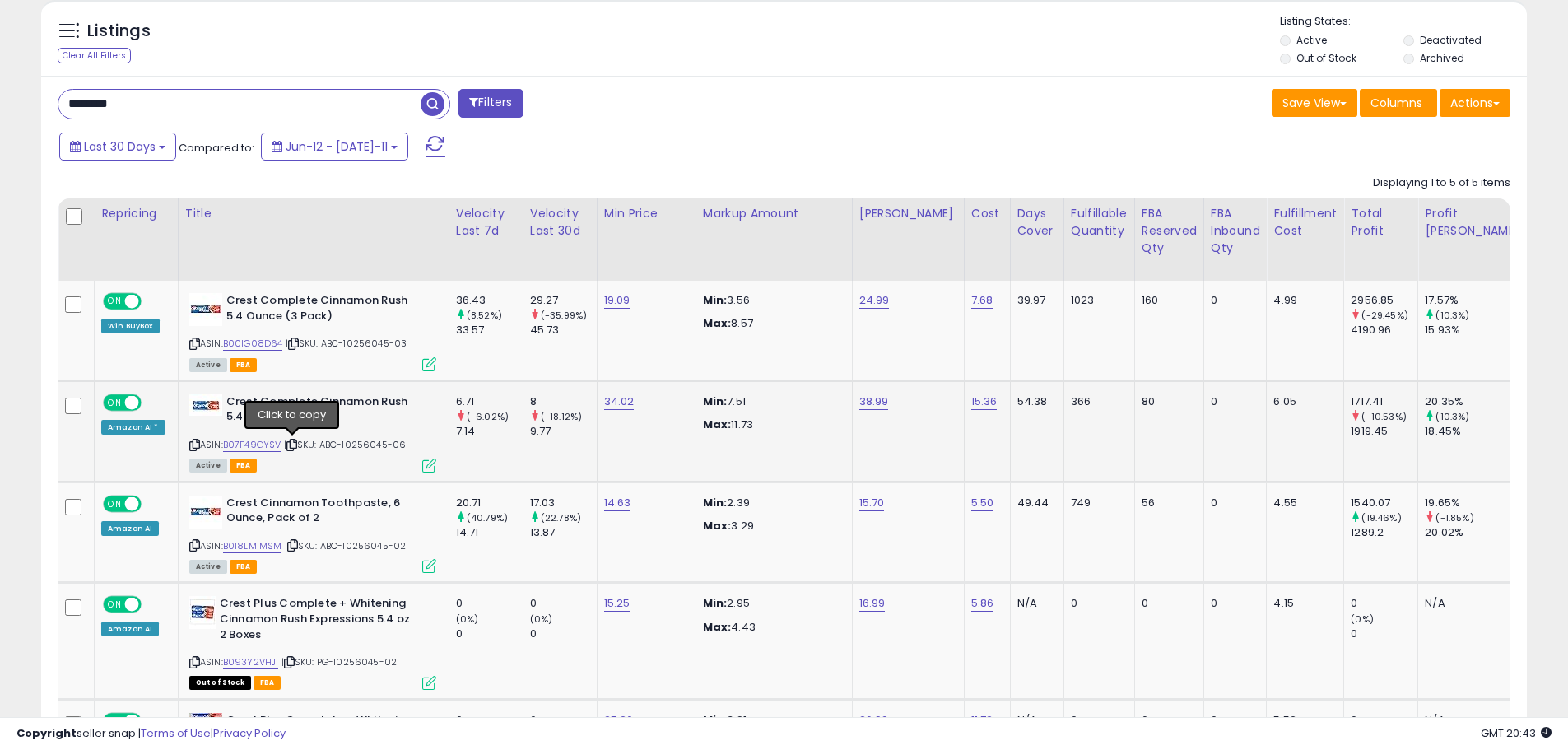
click at [291, 445] on icon at bounding box center [291, 445] width 10 height 9
click at [196, 400] on img at bounding box center [206, 405] width 33 height 22
click at [291, 447] on icon at bounding box center [291, 445] width 10 height 9
click at [292, 445] on icon at bounding box center [291, 445] width 10 height 9
click at [211, 406] on img at bounding box center [206, 405] width 33 height 22
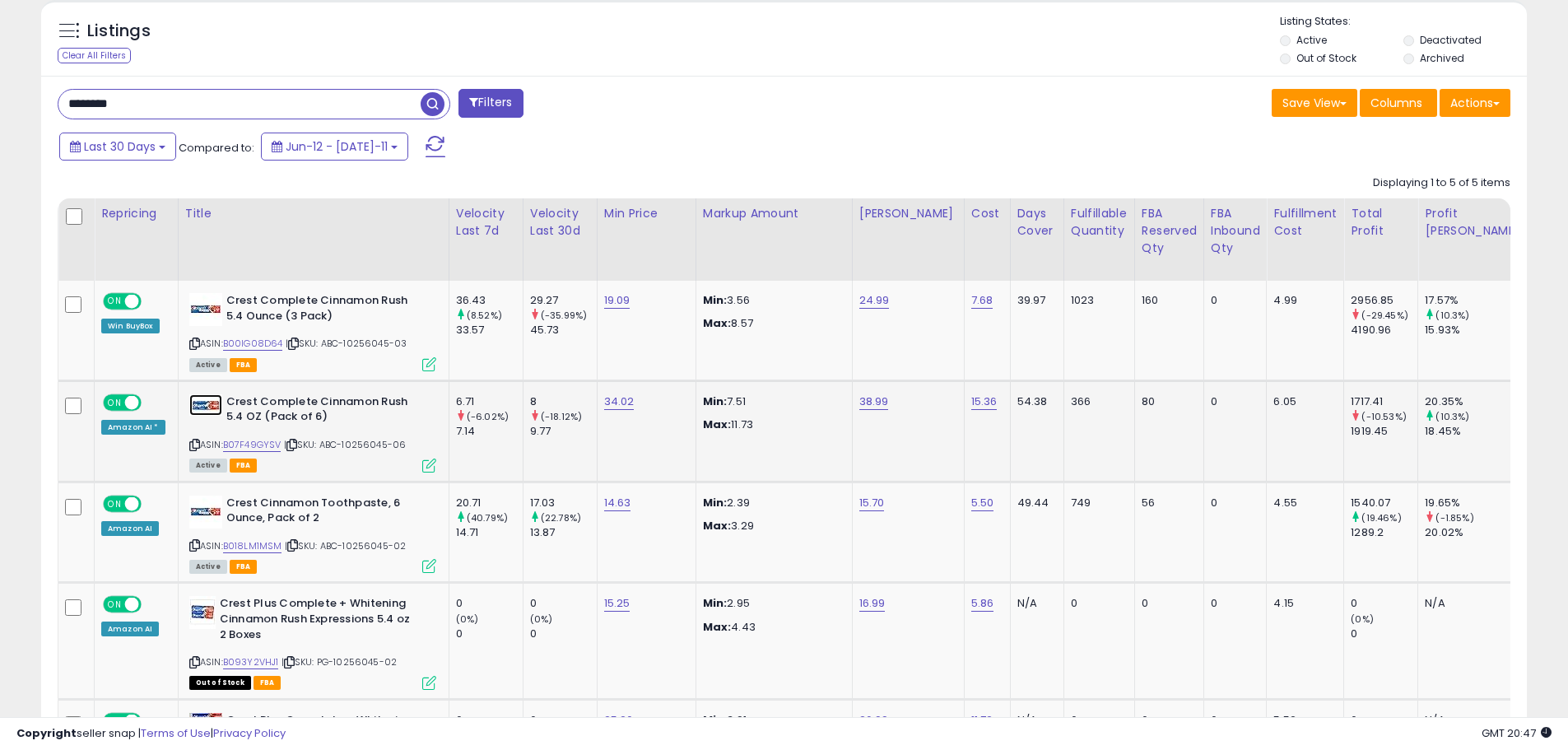
click at [204, 403] on img at bounding box center [206, 405] width 33 height 22
click at [201, 518] on img at bounding box center [206, 512] width 33 height 33
click at [290, 542] on icon at bounding box center [292, 546] width 10 height 9
click at [360, 102] on input "********" at bounding box center [240, 103] width 362 height 28
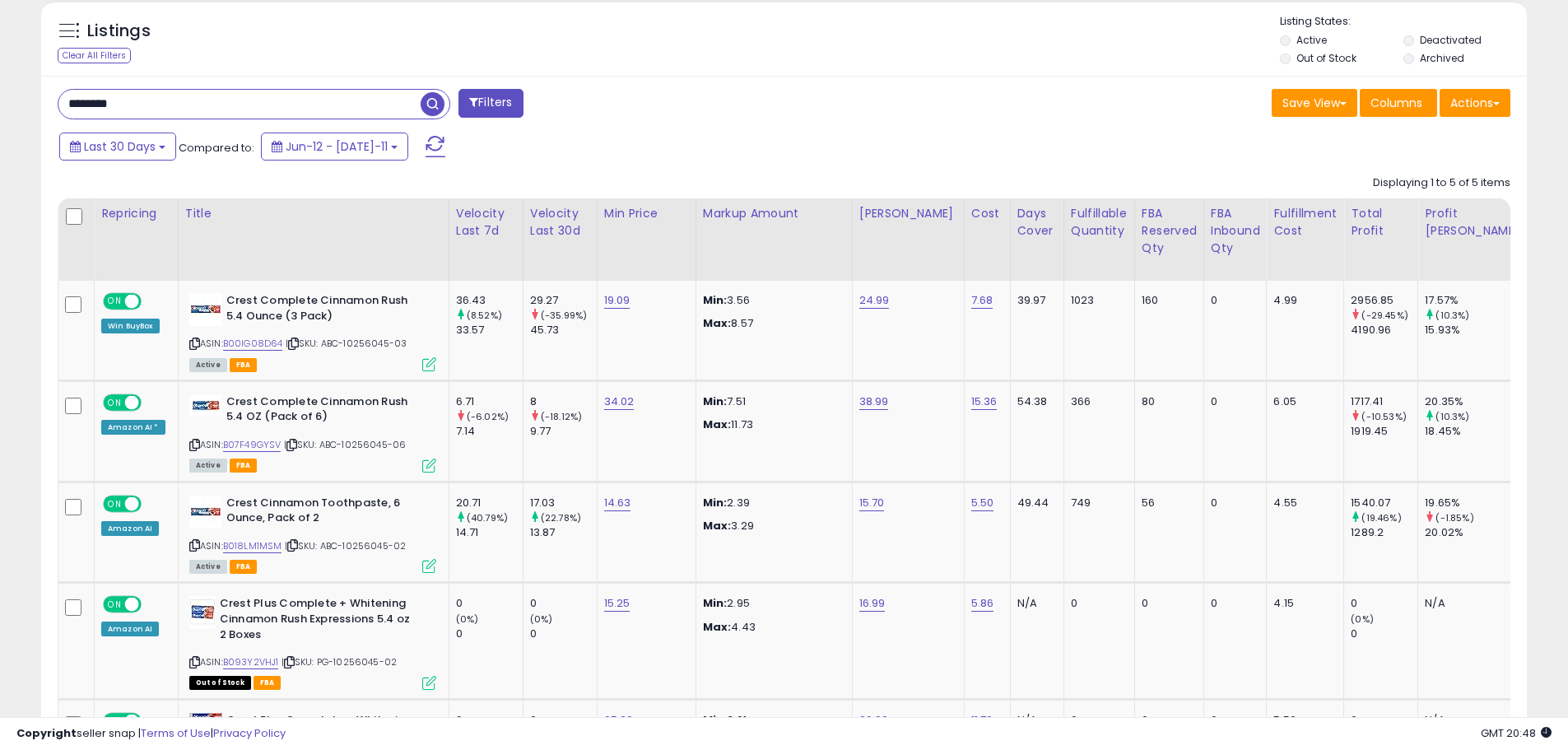
click at [360, 102] on input "********" at bounding box center [240, 103] width 362 height 28
paste input "*******"
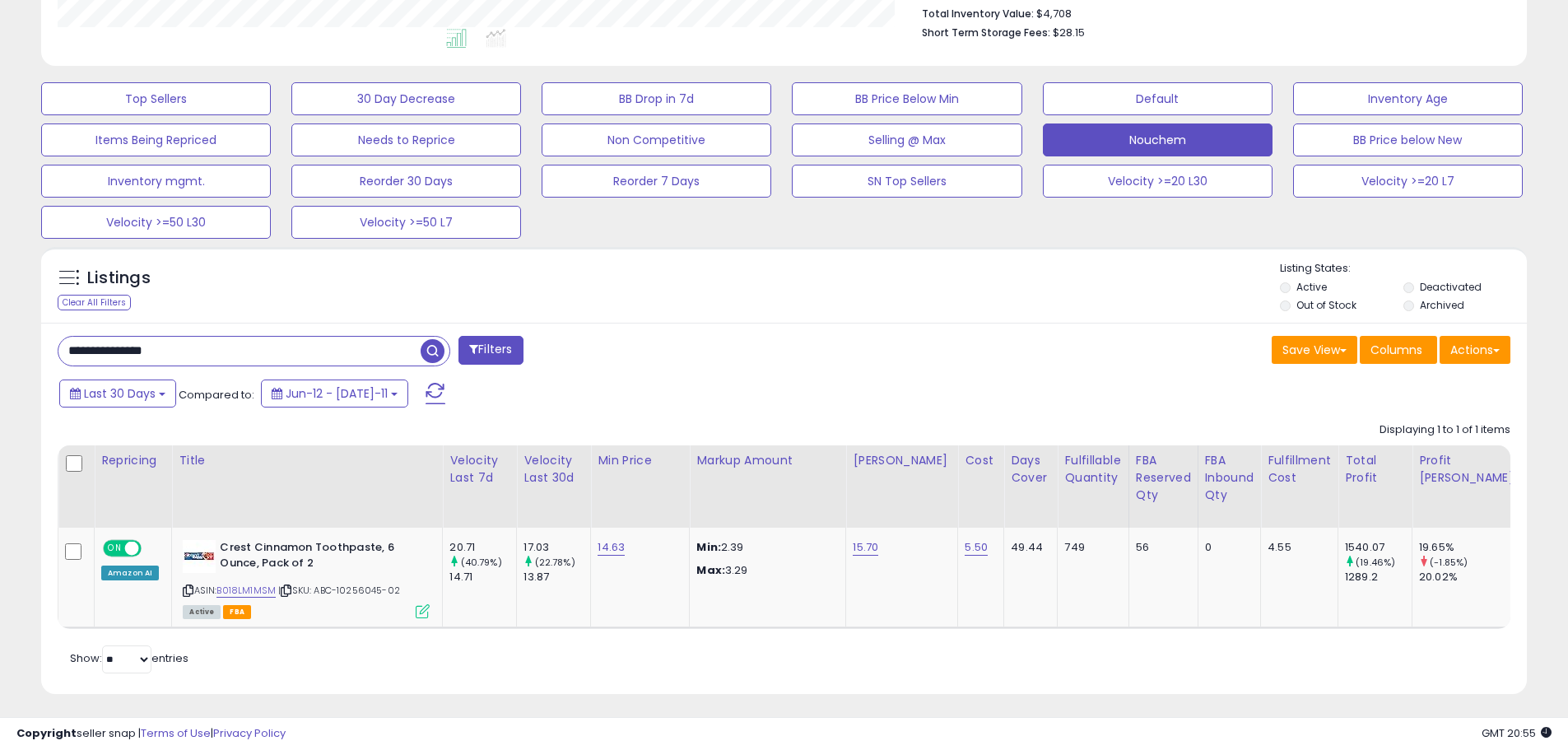
scroll to position [454, 0]
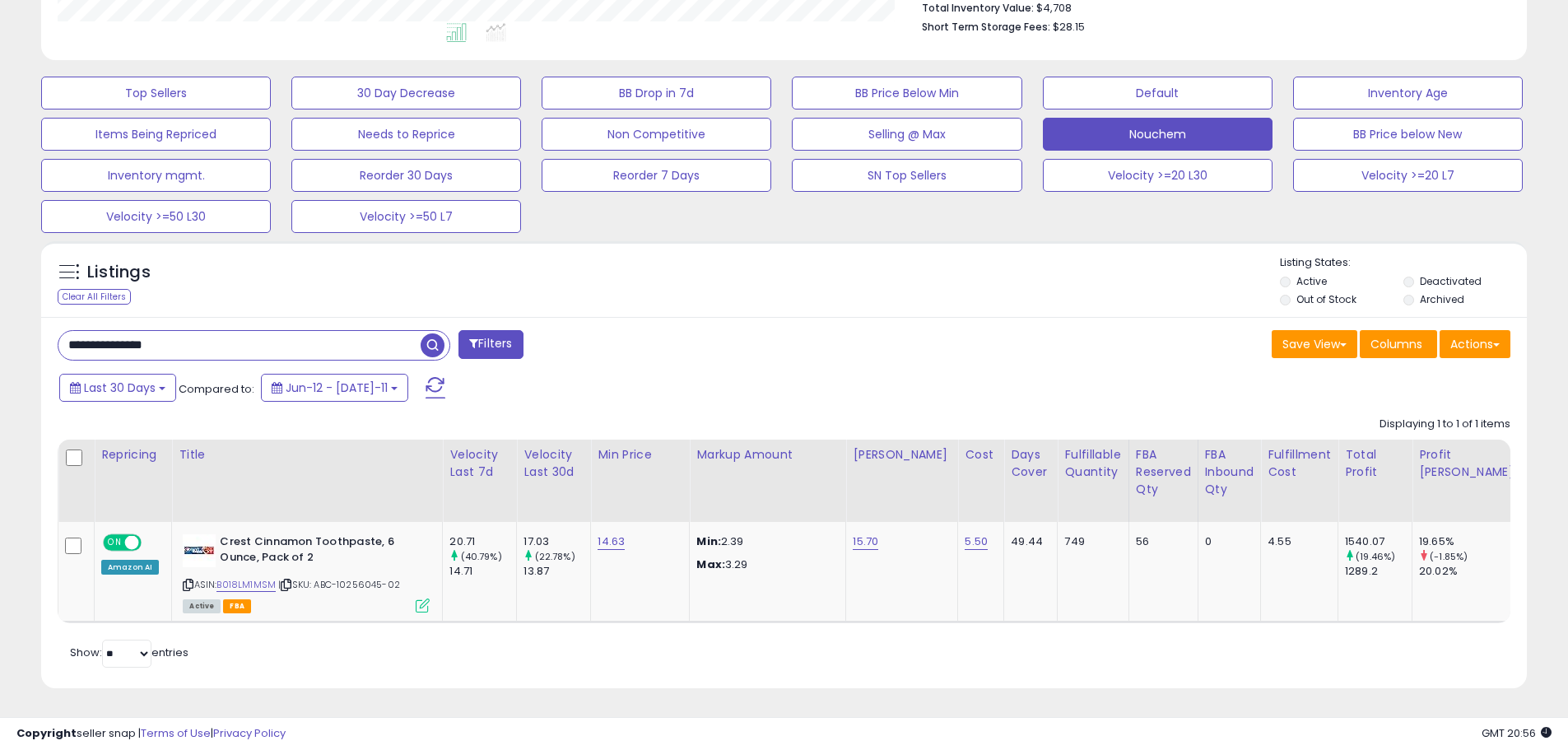
drag, startPoint x: 222, startPoint y: 326, endPoint x: 0, endPoint y: 303, distance: 223.2
click at [0, 303] on div "**********" at bounding box center [784, 180] width 1568 height 1139
paste input "text"
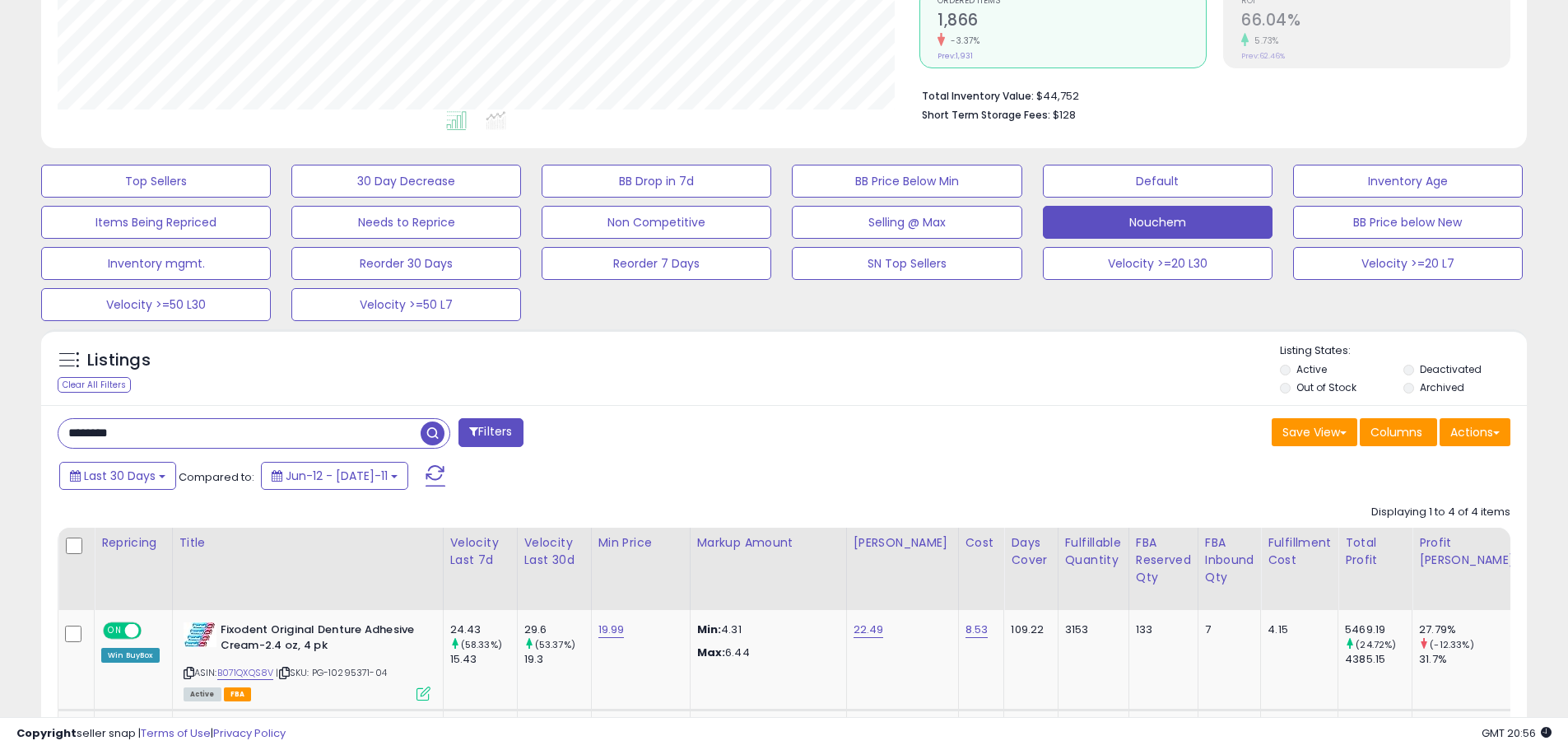
scroll to position [338, 862]
click at [1153, 434] on div "Save View Save As New View Update Current View Columns Actions Import Export Vi…" at bounding box center [1154, 434] width 739 height 32
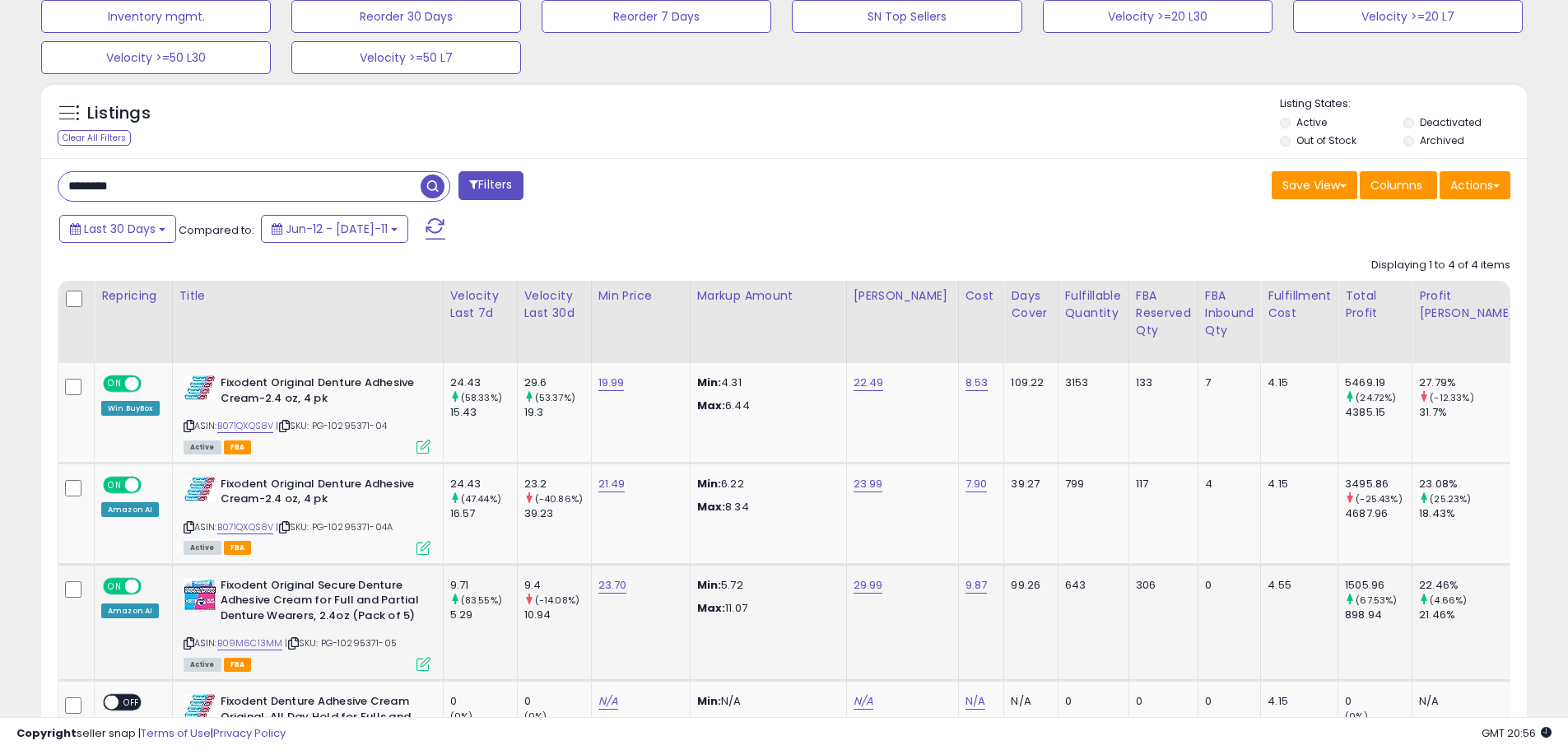
scroll to position [684, 0]
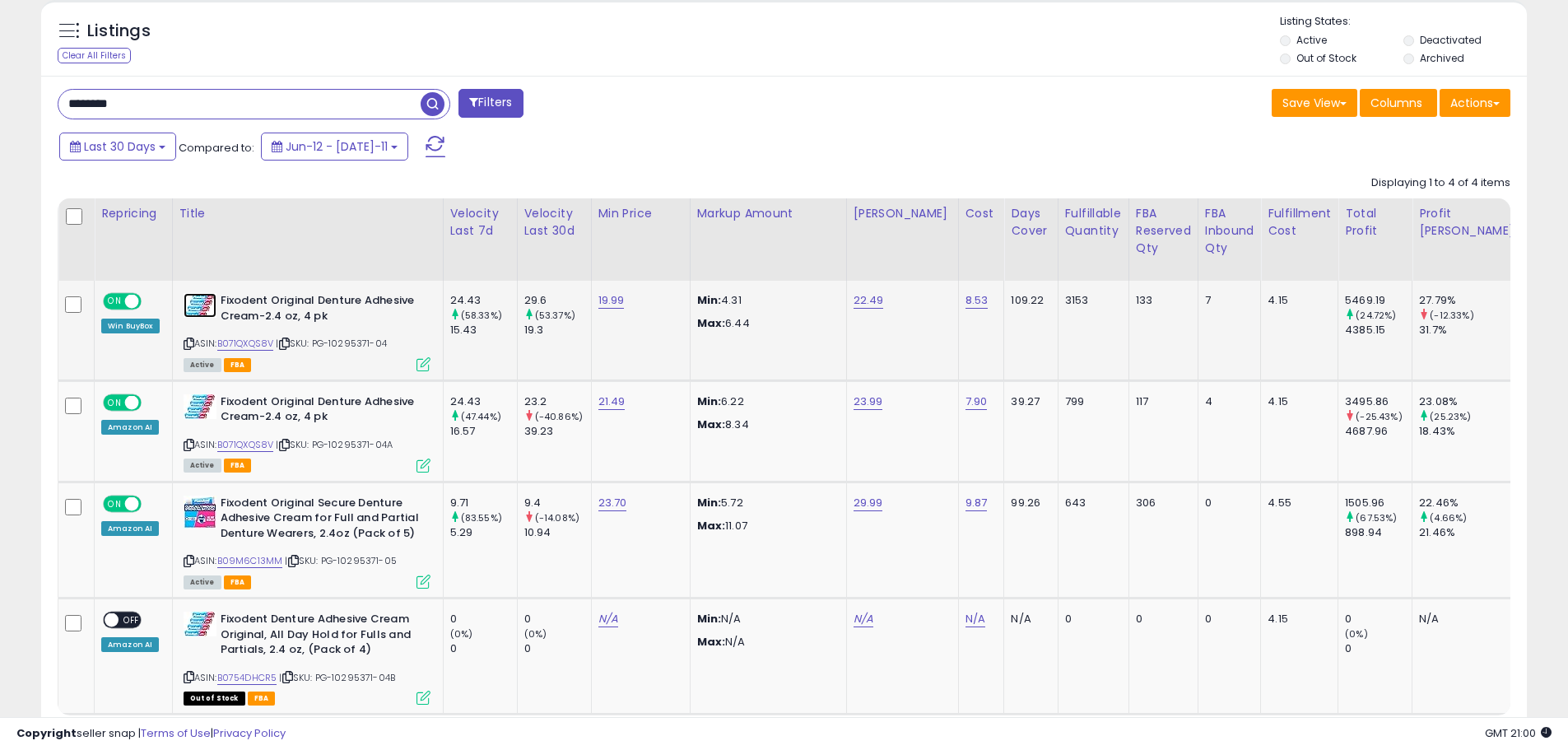
click at [208, 300] on img at bounding box center [200, 305] width 33 height 25
click at [289, 341] on icon at bounding box center [284, 344] width 10 height 9
click at [197, 416] on img at bounding box center [200, 407] width 33 height 25
click at [208, 309] on img at bounding box center [200, 305] width 33 height 25
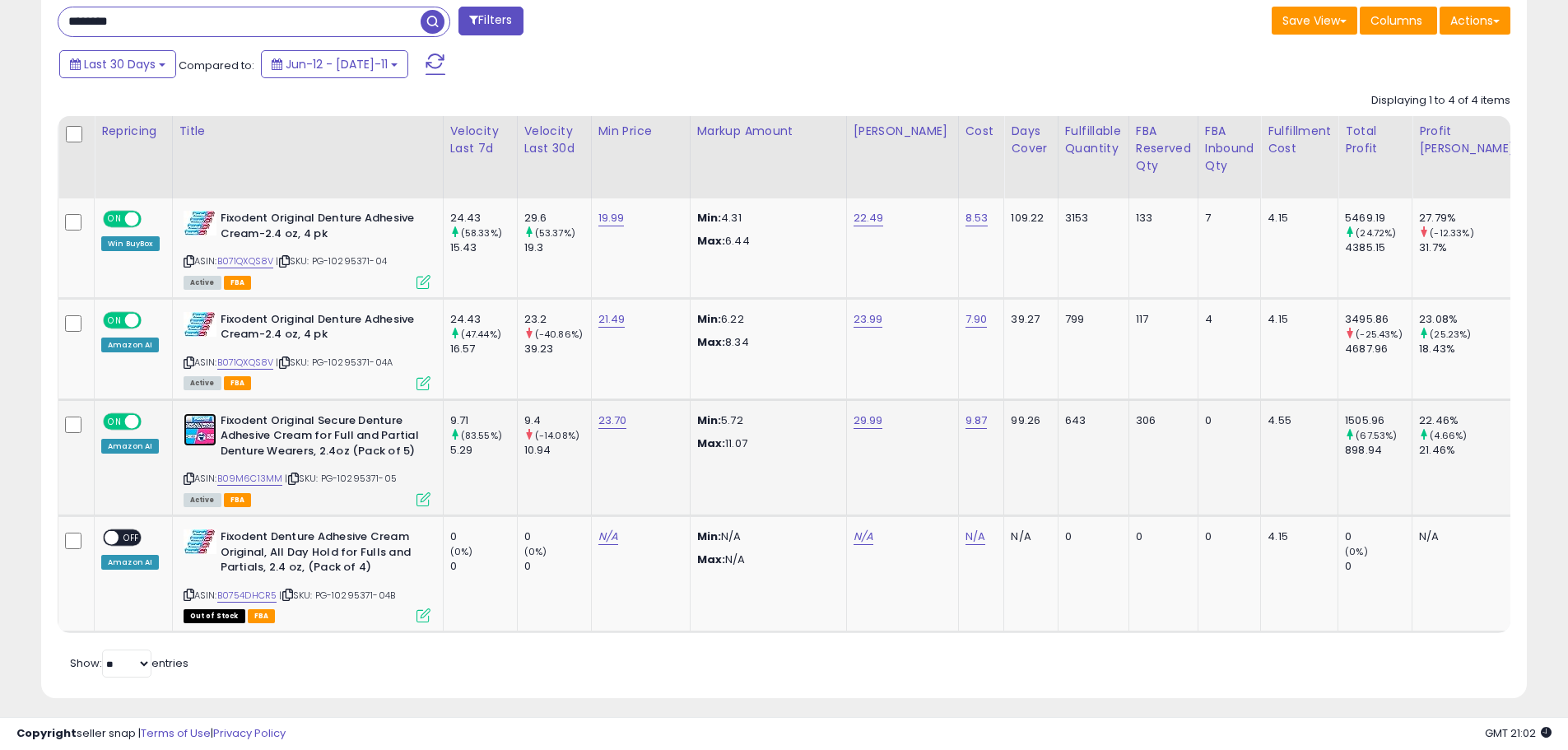
click at [207, 428] on img at bounding box center [200, 430] width 33 height 33
click at [156, 436] on div "ON OFF Amazon AI" at bounding box center [130, 434] width 59 height 40
click at [213, 437] on img at bounding box center [200, 430] width 33 height 33
click at [289, 262] on icon at bounding box center [284, 261] width 10 height 9
click at [184, 435] on img at bounding box center [200, 430] width 33 height 33
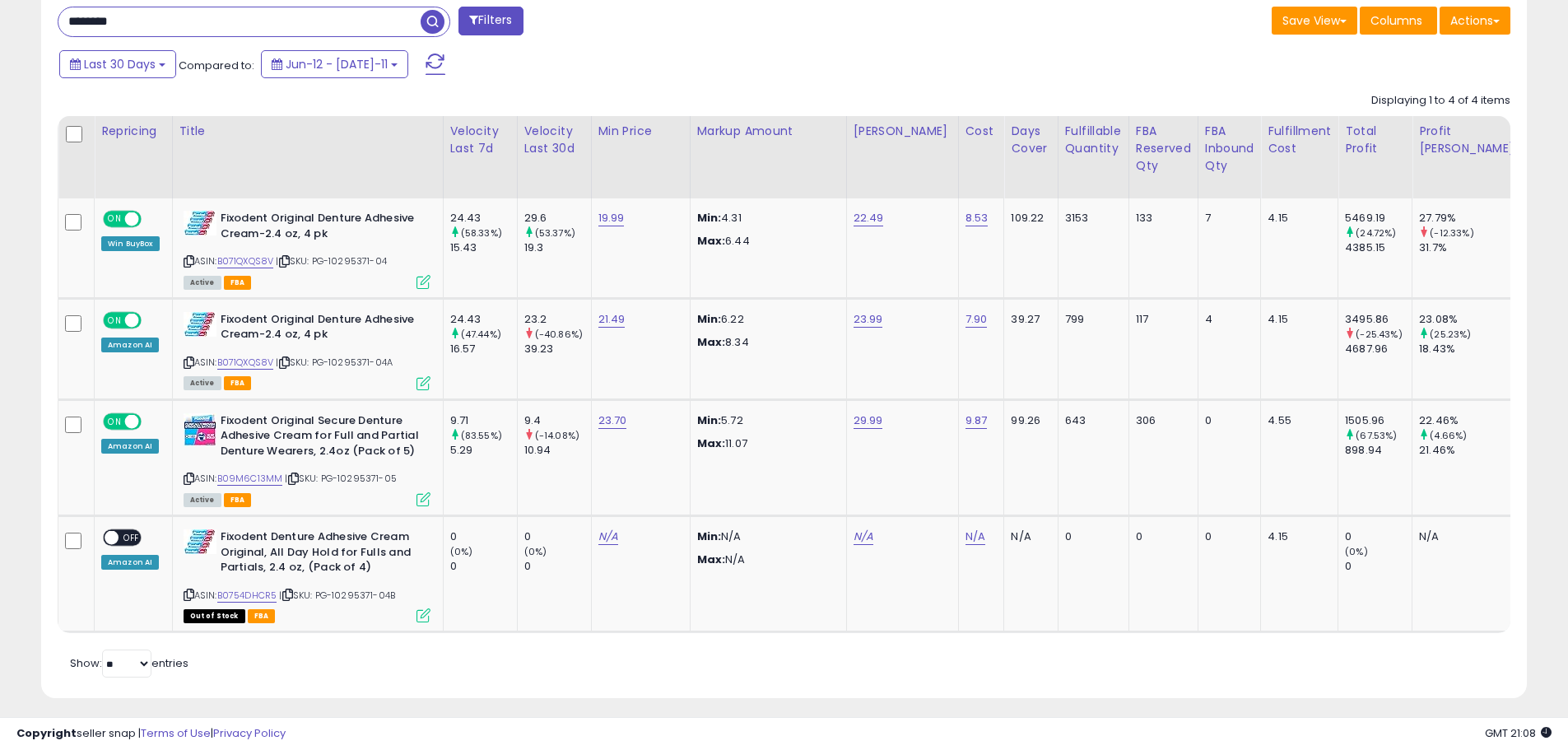
drag, startPoint x: 121, startPoint y: 27, endPoint x: 23, endPoint y: 17, distance: 98.5
click at [24, 18] on div "**********" at bounding box center [784, 11] width 1552 height 1415
paste input "********"
type input "**********"
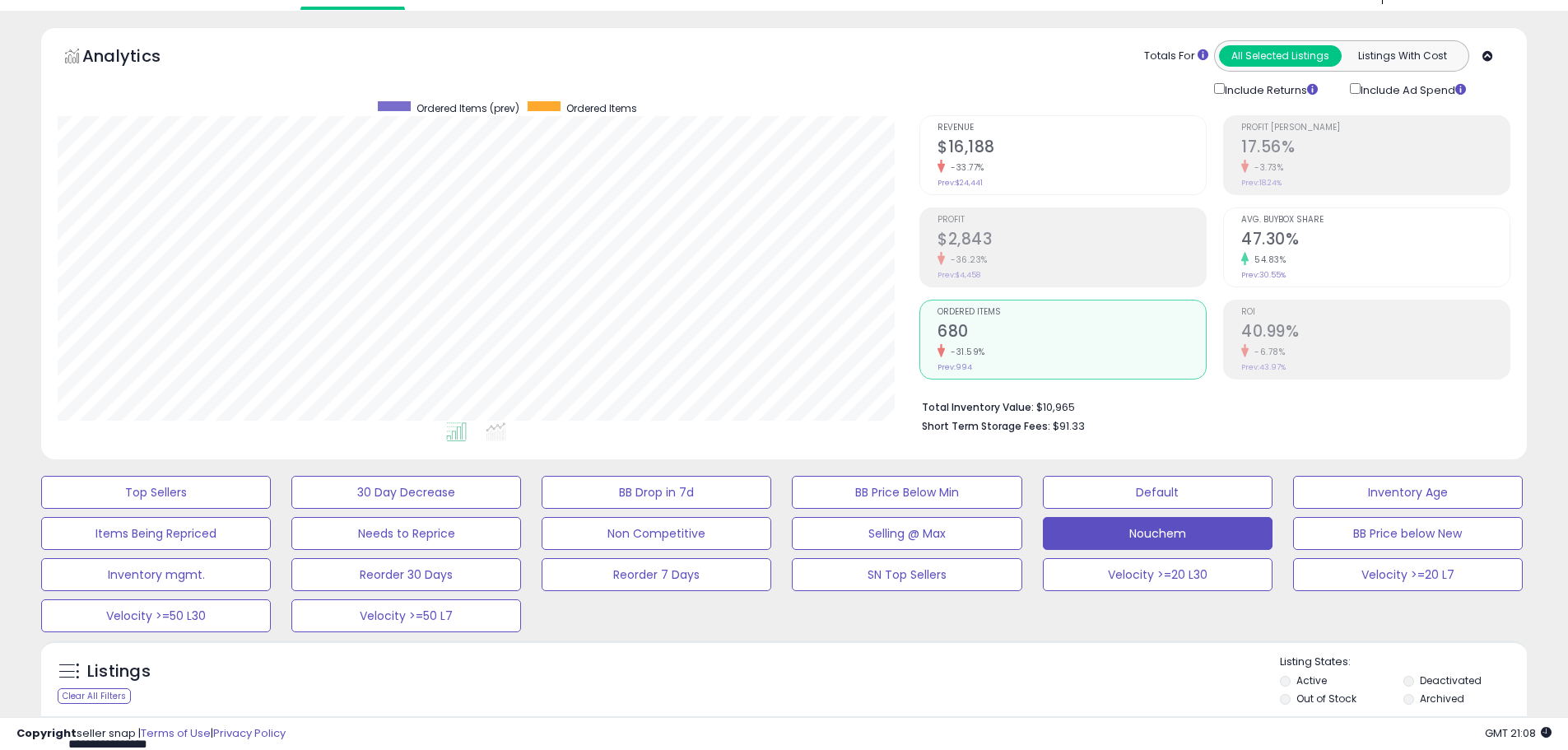
scroll to position [372, 0]
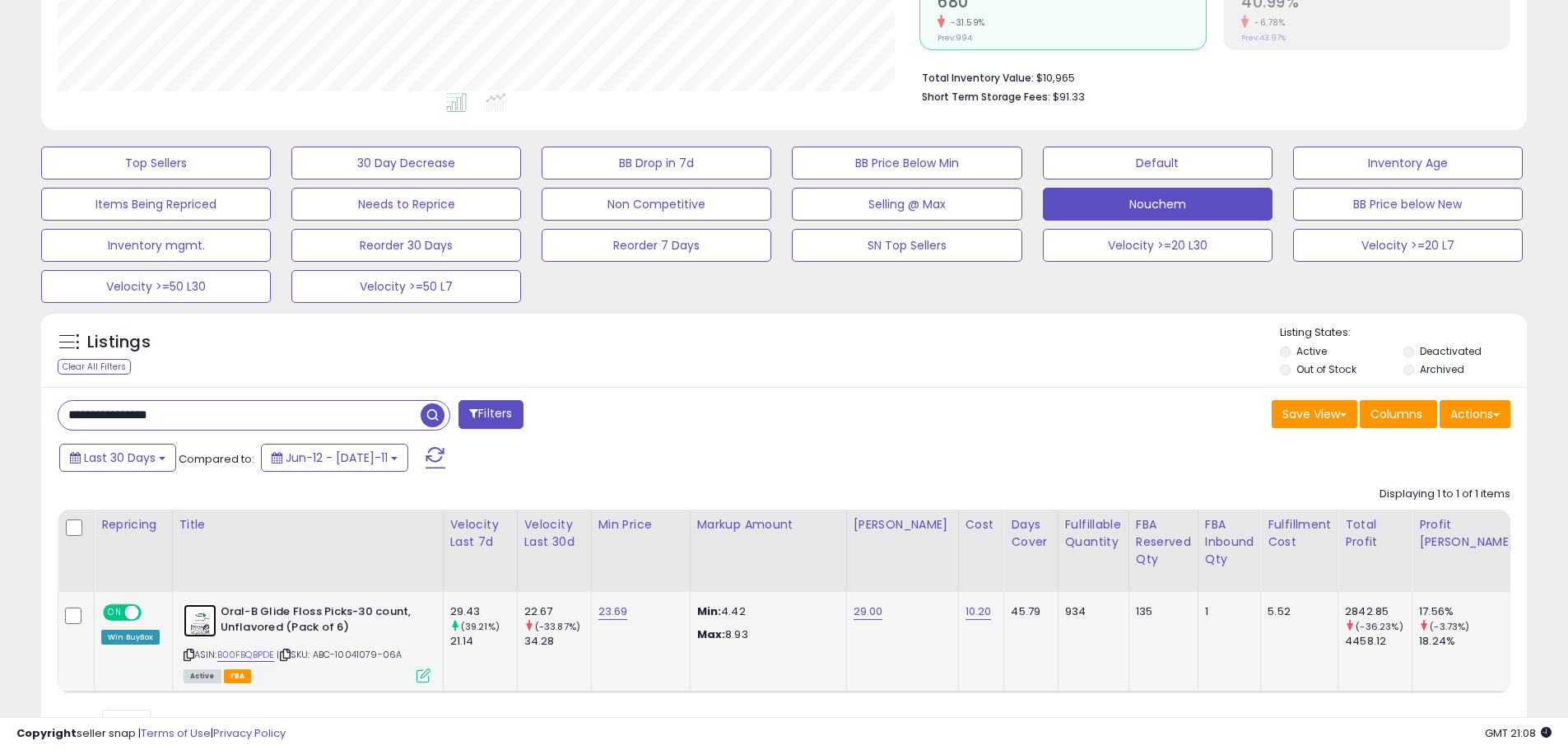
click at [204, 634] on img at bounding box center [200, 621] width 33 height 33
click at [208, 628] on img at bounding box center [200, 621] width 33 height 33
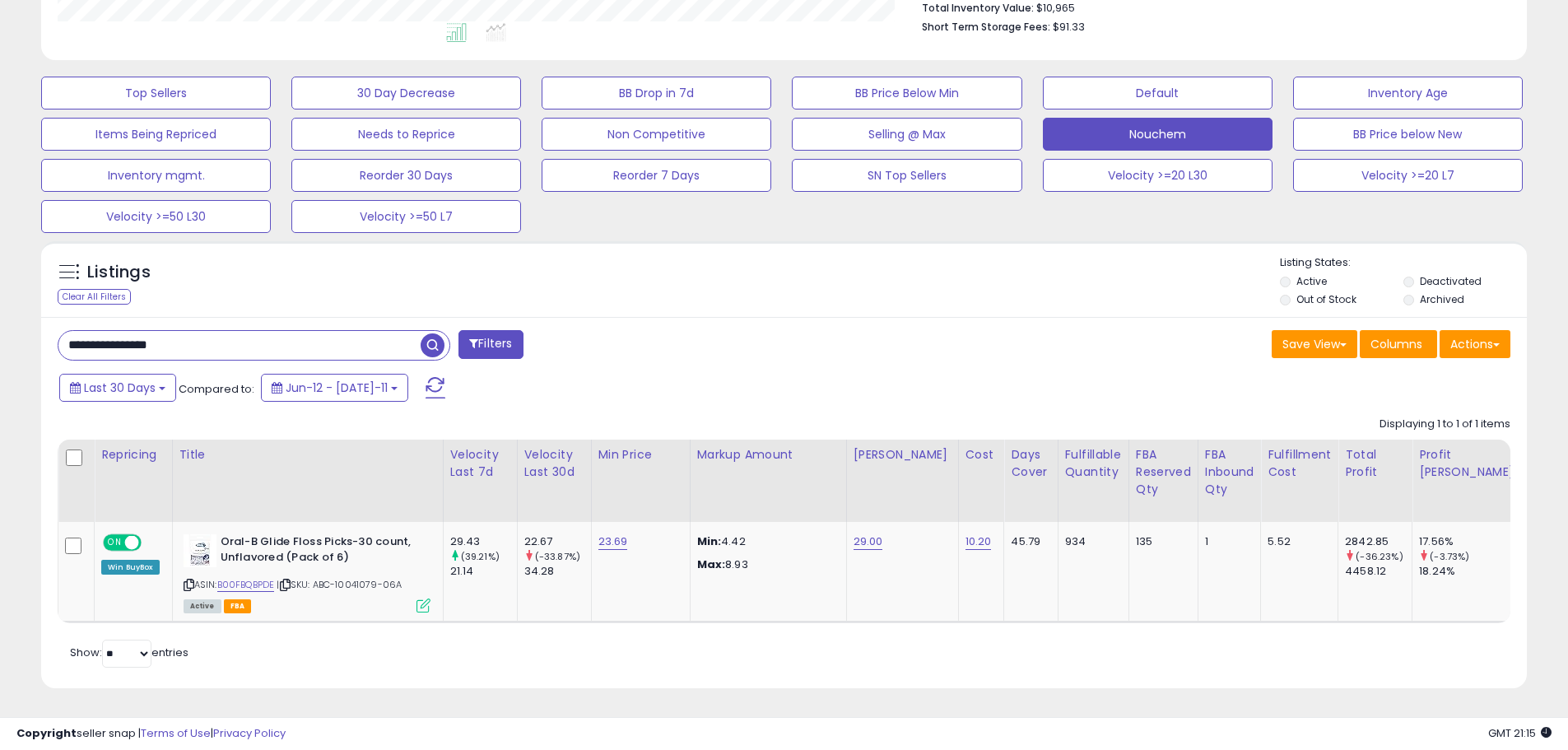
click at [116, 337] on input "**********" at bounding box center [240, 345] width 362 height 28
